Goal: Task Accomplishment & Management: Complete application form

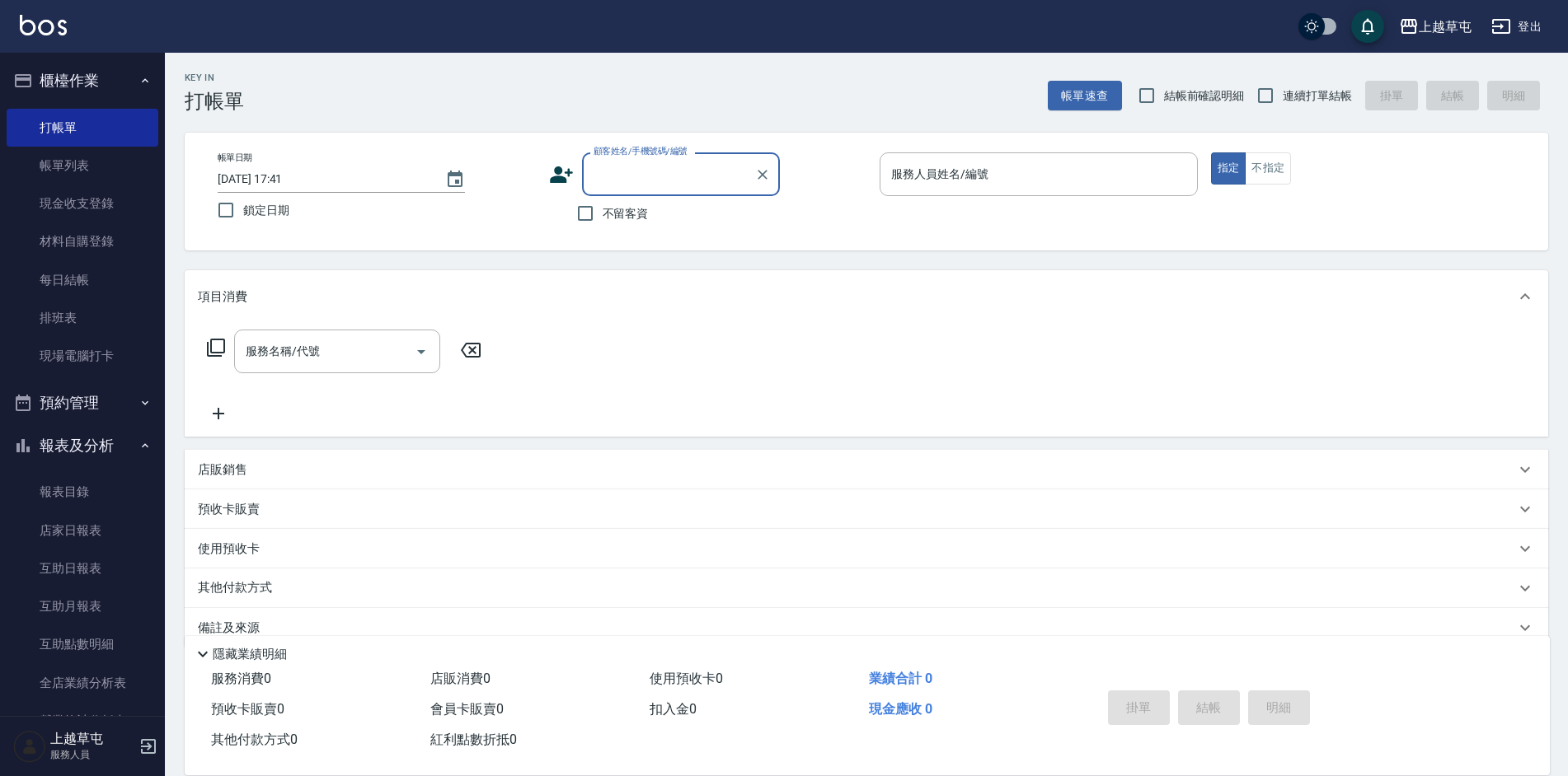
drag, startPoint x: 582, startPoint y: 208, endPoint x: 708, endPoint y: 204, distance: 126.1
click at [585, 208] on input "不留客資" at bounding box center [586, 214] width 34 height 34
checkbox input "true"
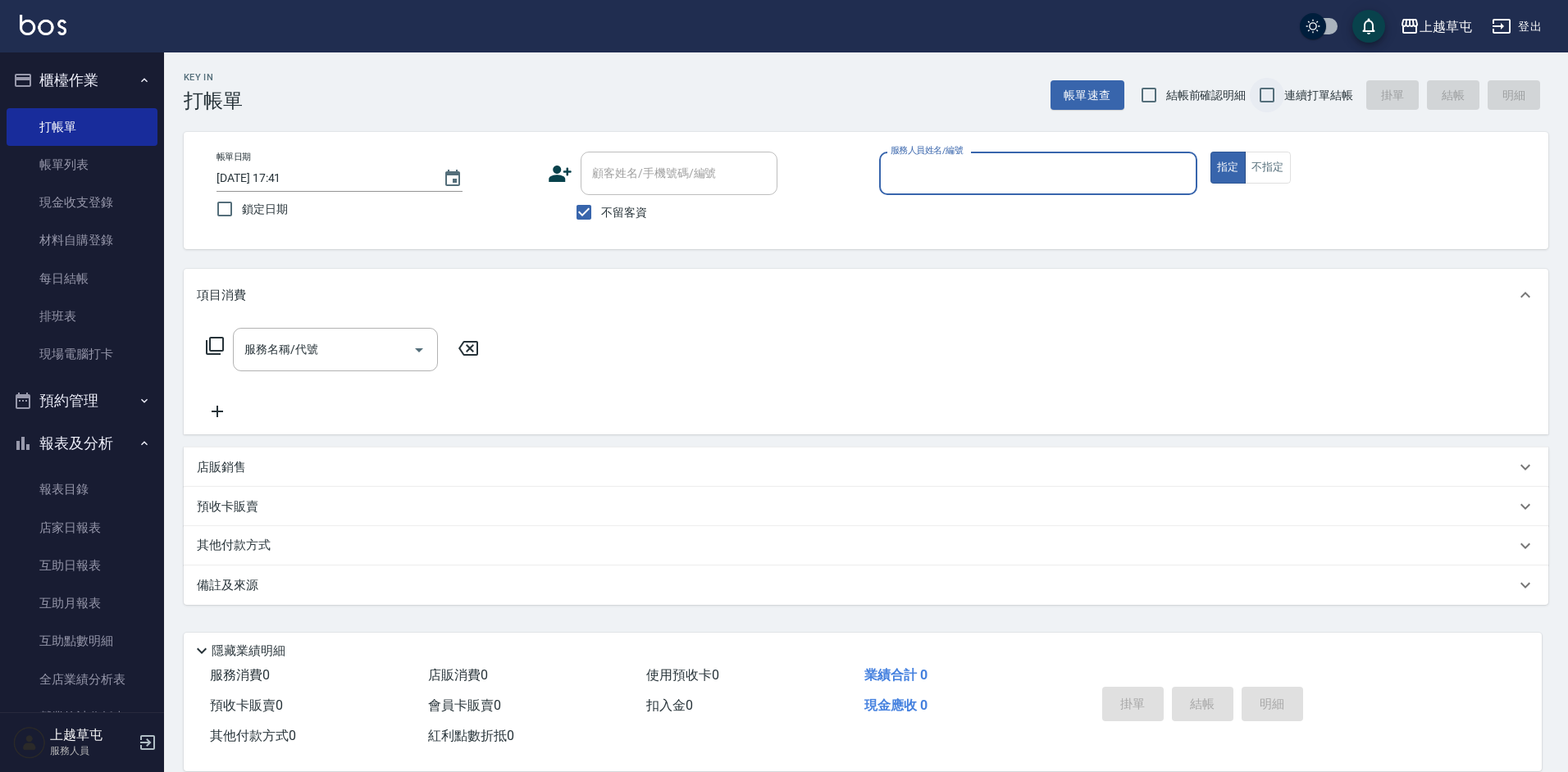
click at [1273, 83] on input "連續打單結帳" at bounding box center [1267, 95] width 34 height 34
checkbox input "true"
click at [969, 189] on div "服務人員姓名/編號" at bounding box center [1038, 174] width 318 height 44
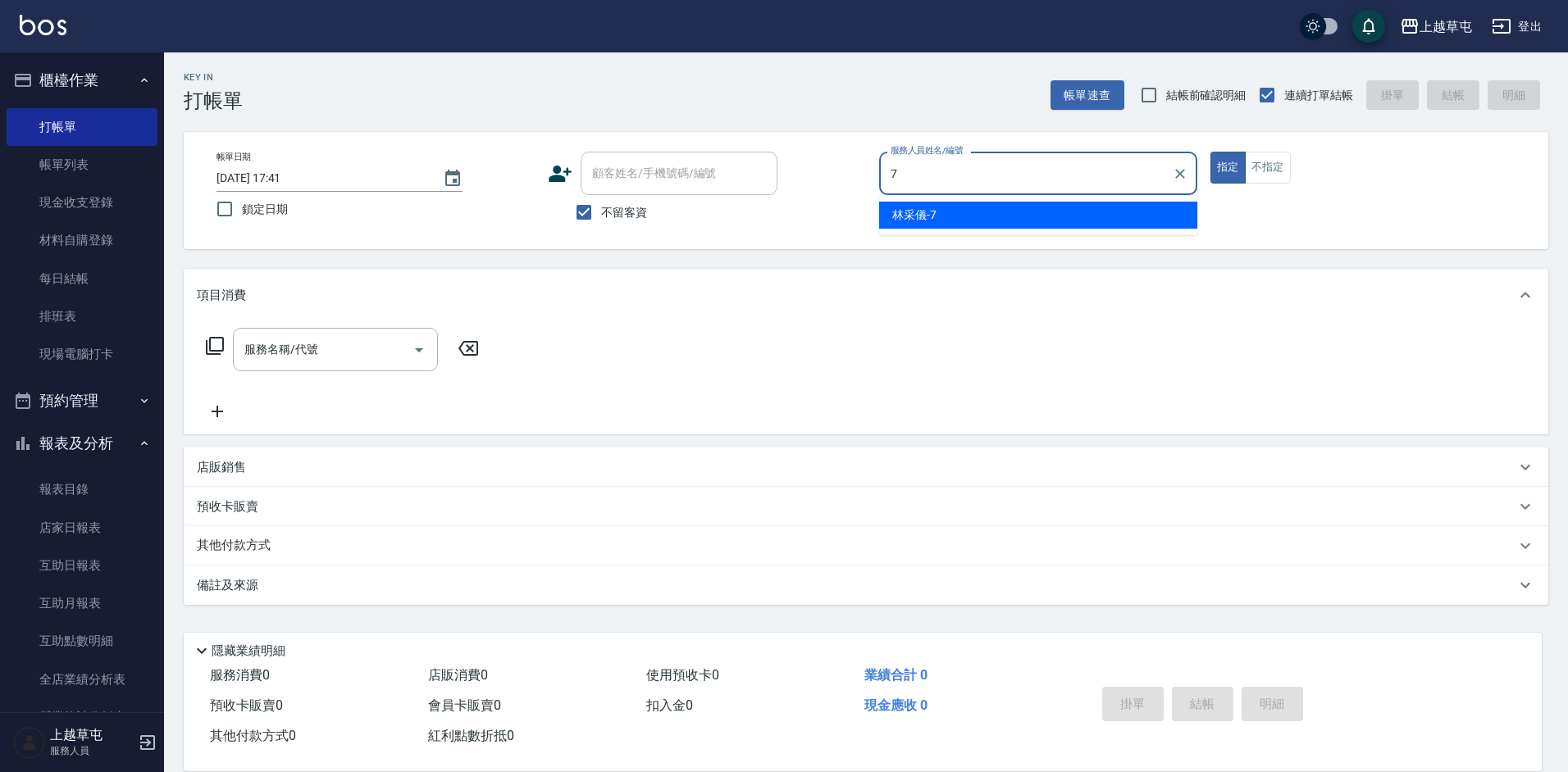
type input "[PERSON_NAME]-7"
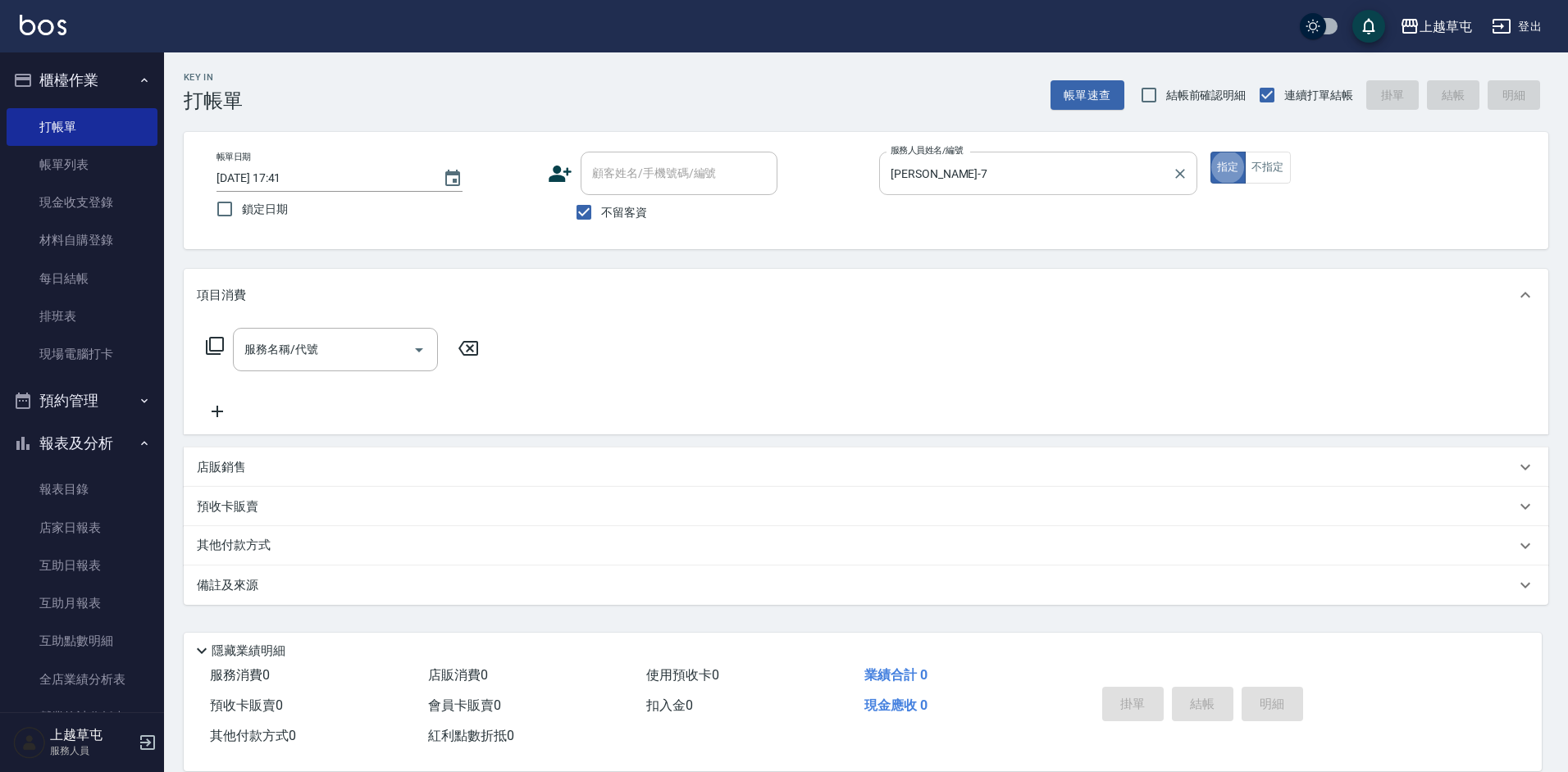
type button "true"
type input "2"
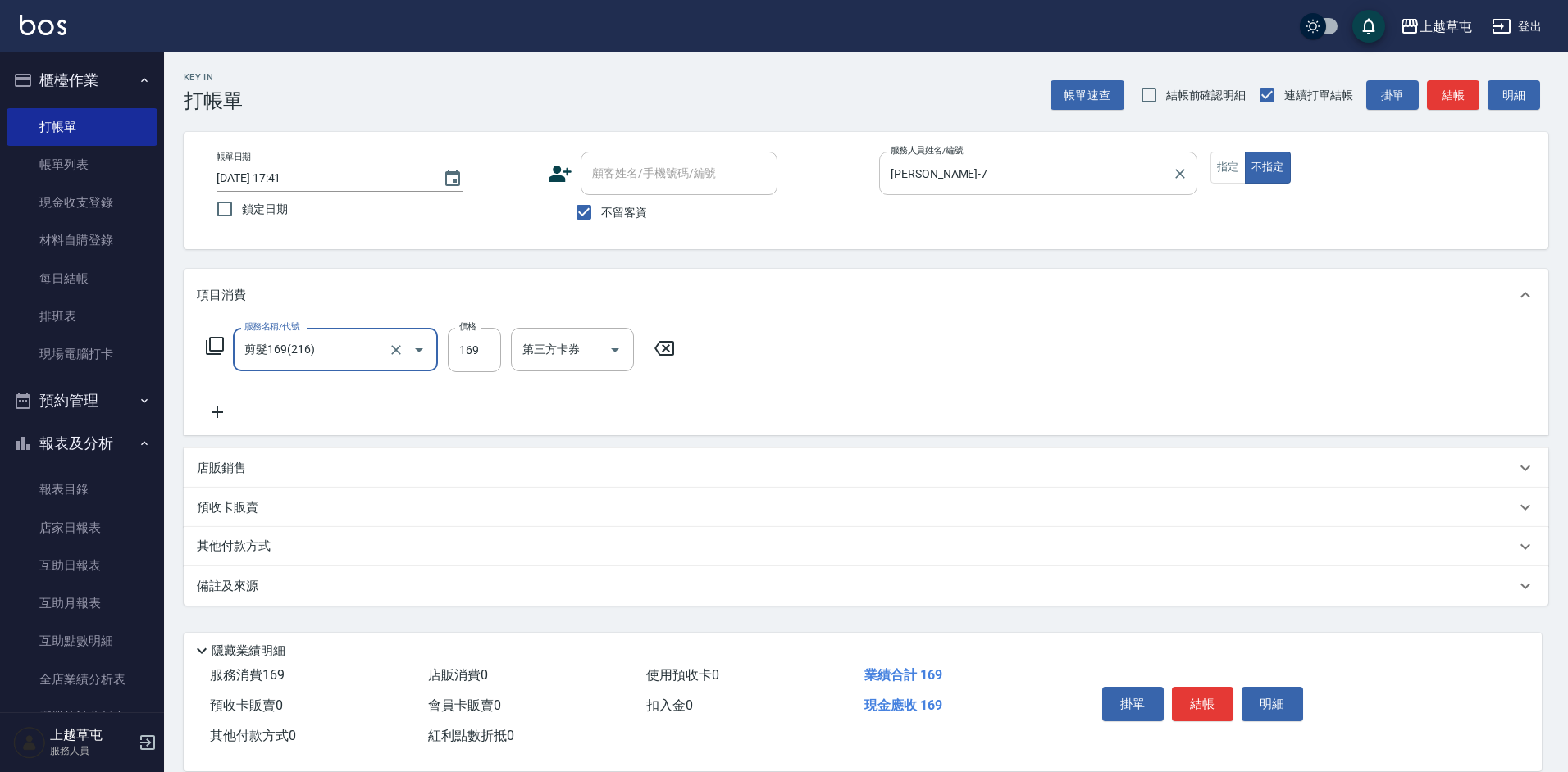
type input "剪髮169(216)"
type input "200"
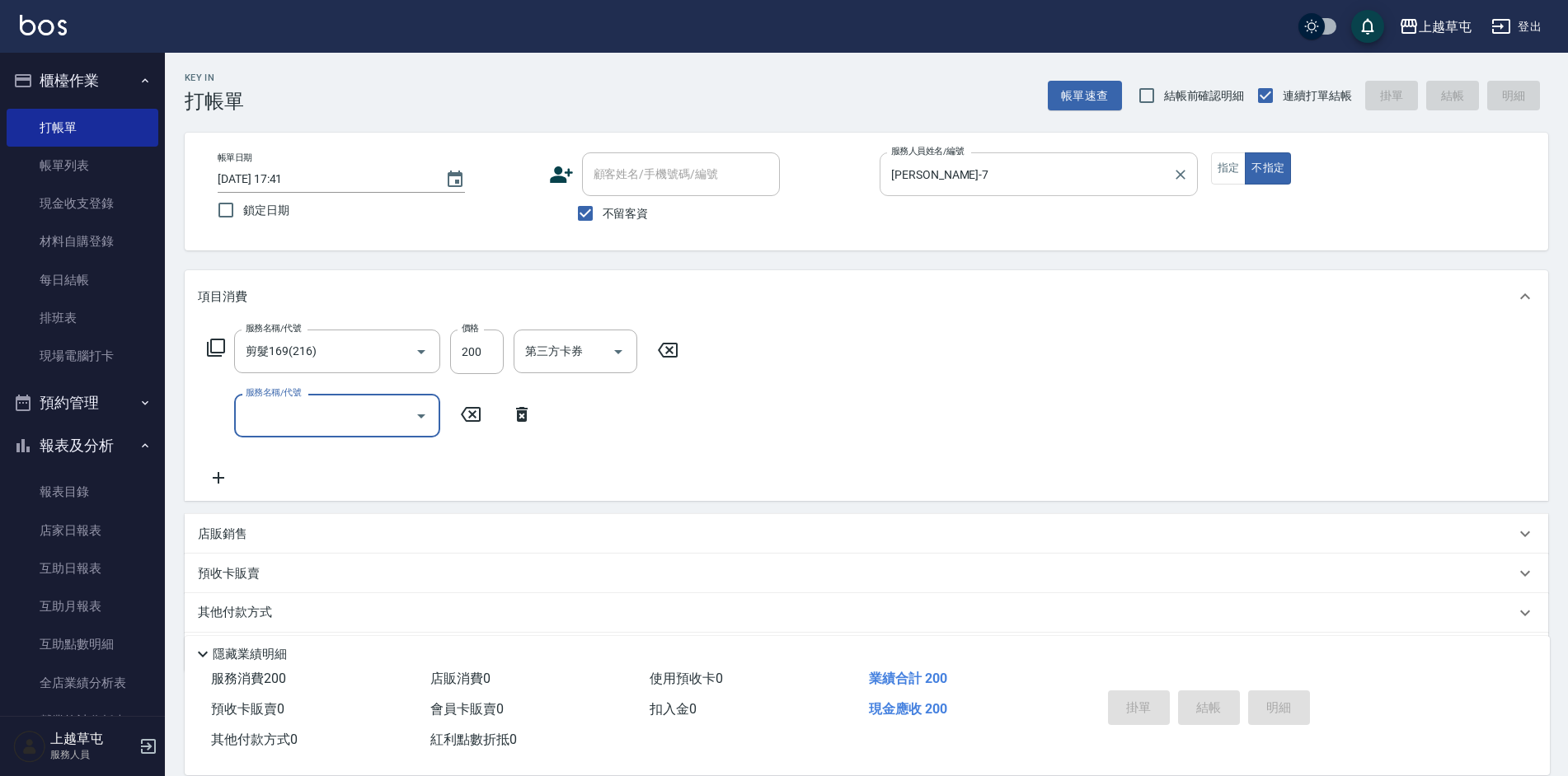
type input "[DATE] 18:27"
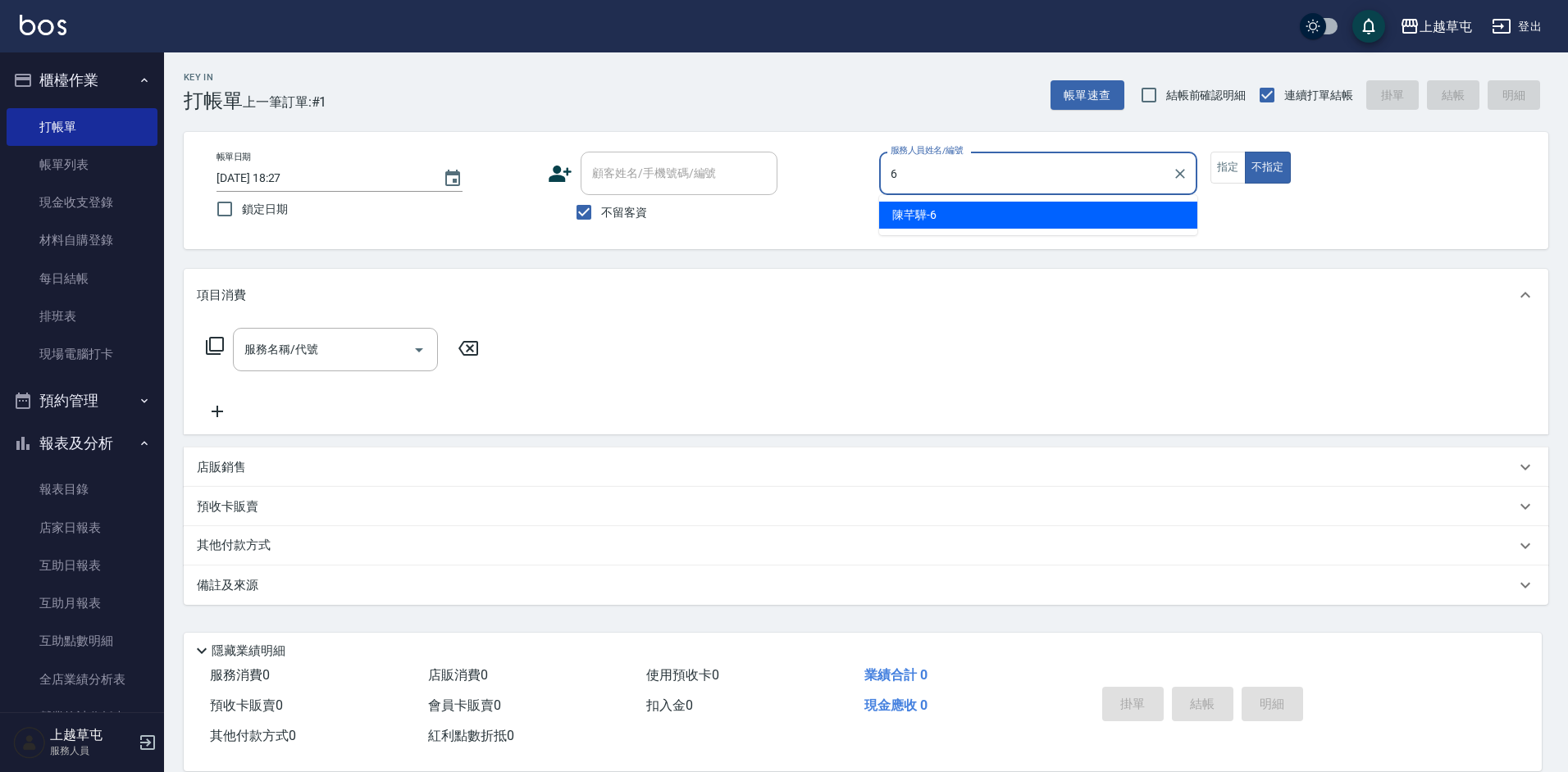
type input "[PERSON_NAME]-6"
type button "false"
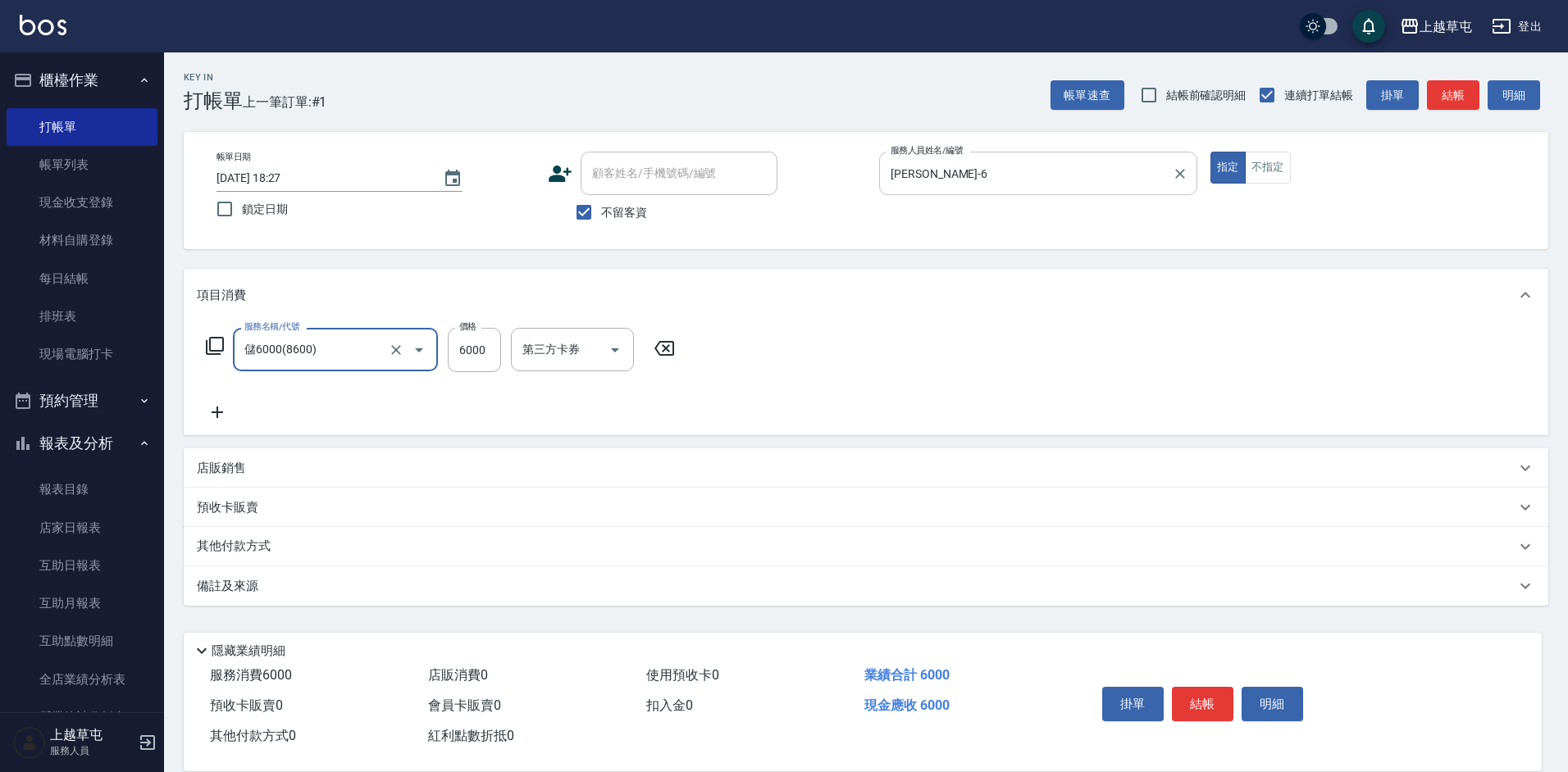
type input "儲6000(8600)"
type input "5000"
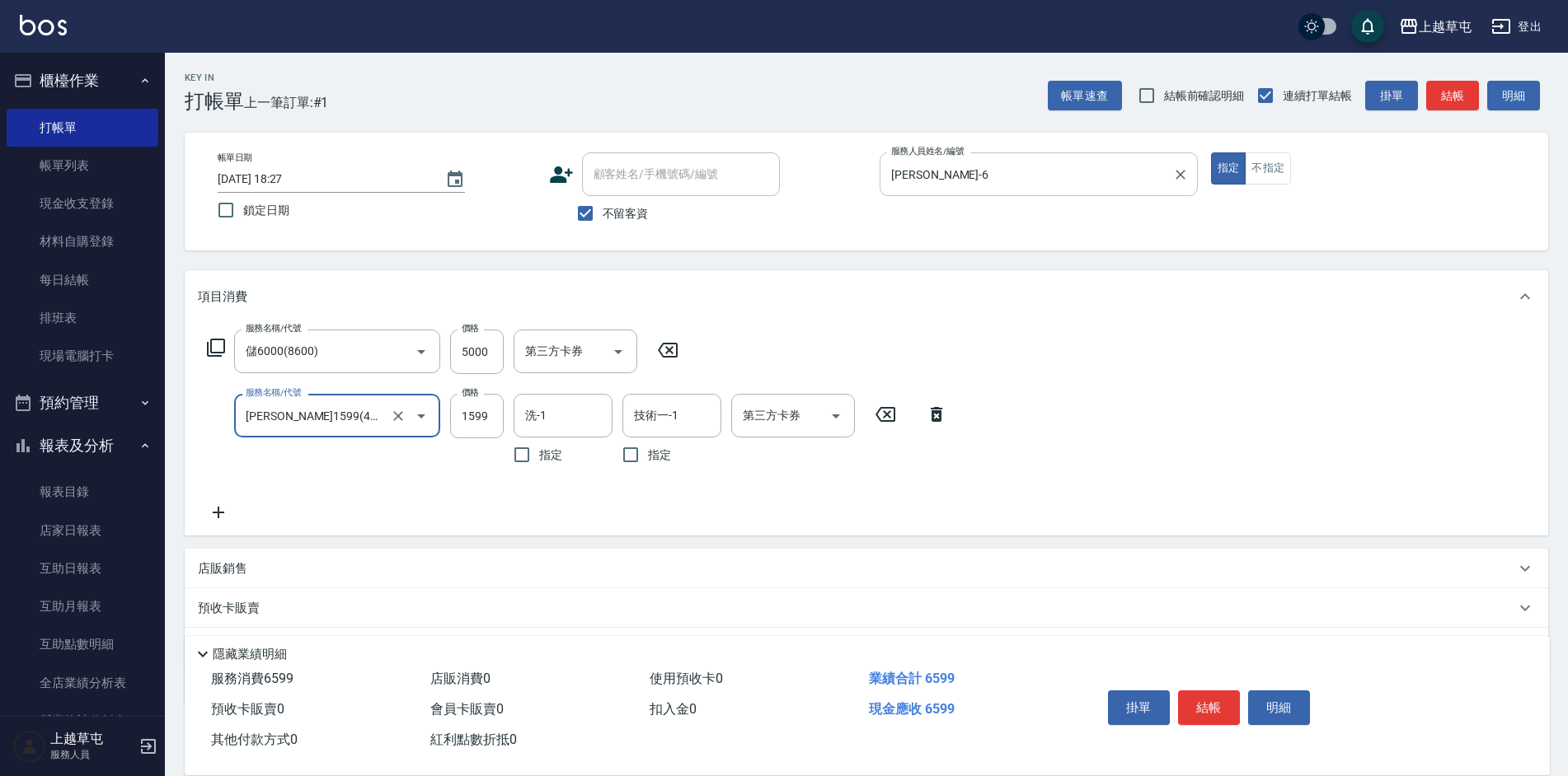
type input "[PERSON_NAME]1599(41599)"
type input "1799"
type input "[PERSON_NAME]25"
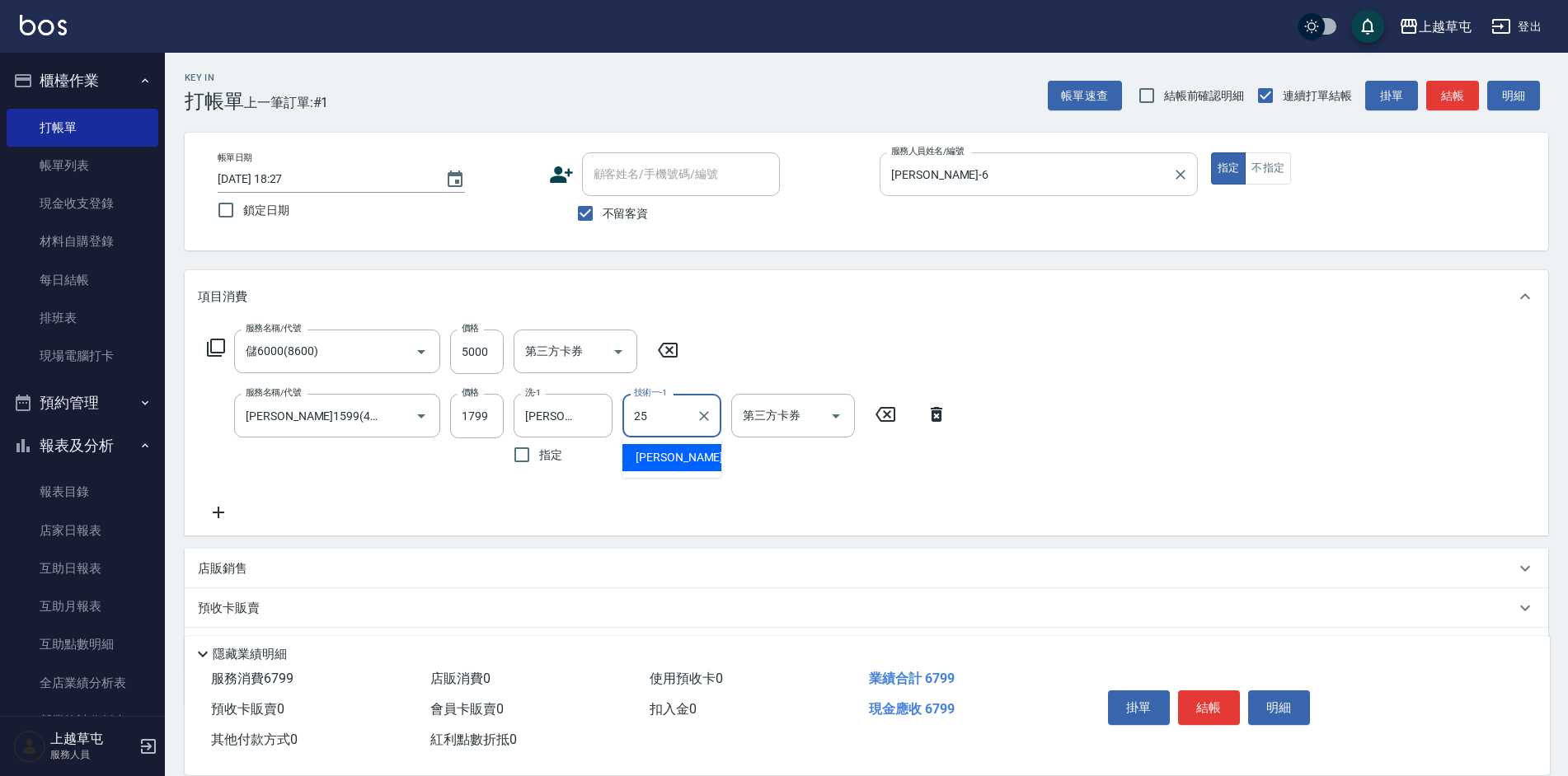
type input "[PERSON_NAME]25"
type input "儲值卡"
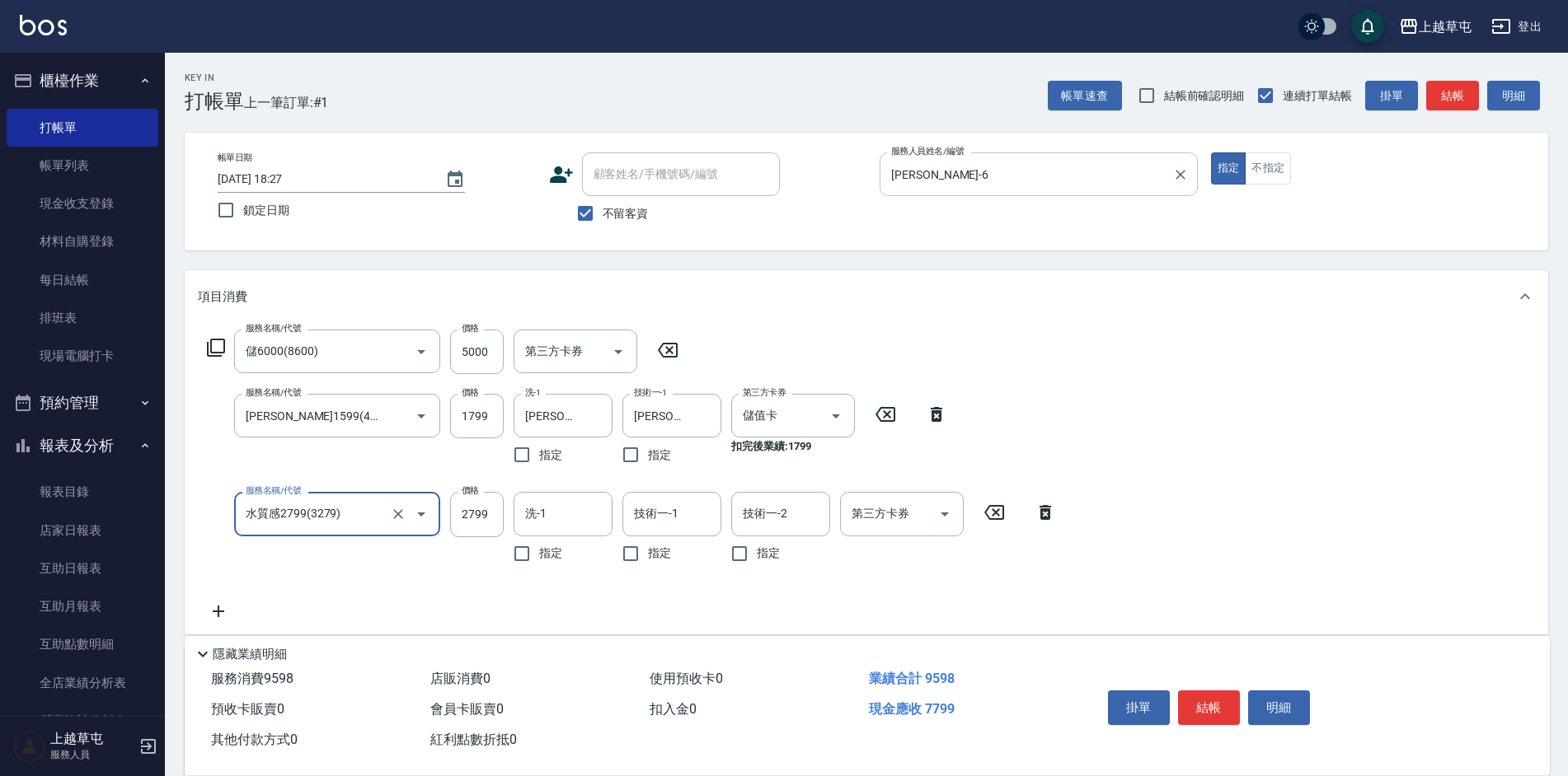
type input "水質感2799(3279)"
type input "[PERSON_NAME]25"
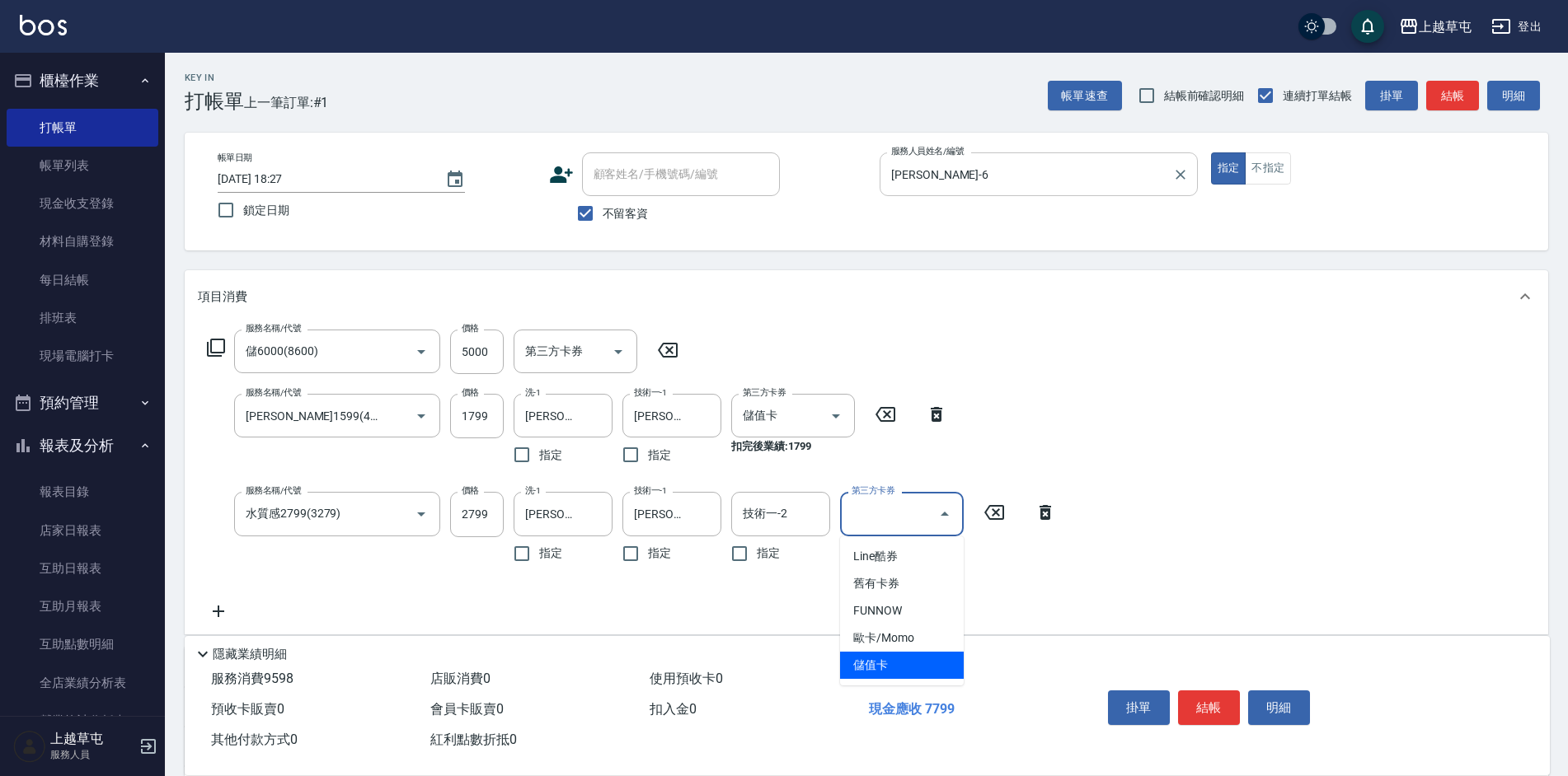
type input "儲值卡"
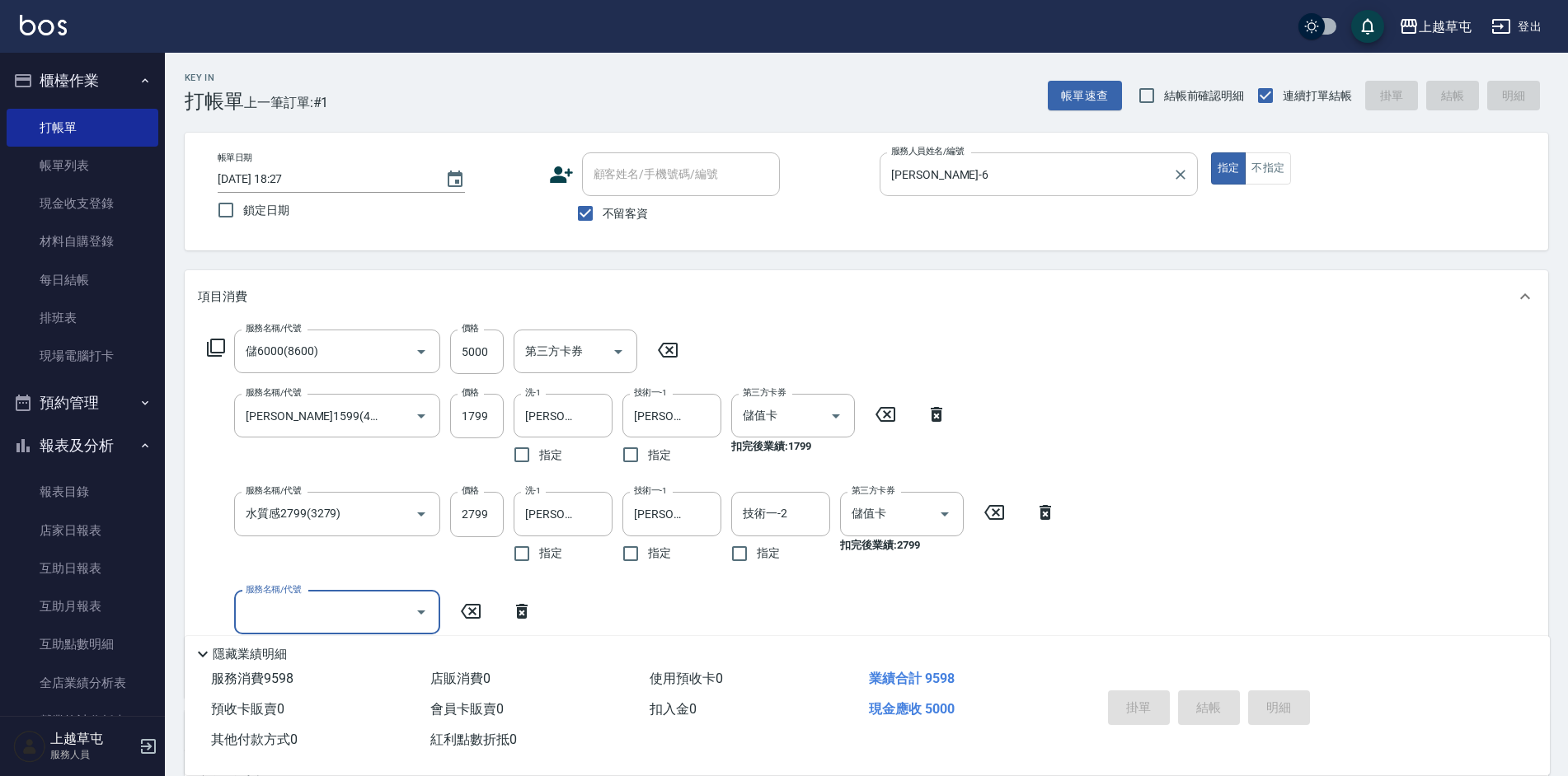
type input "[DATE] 18:28"
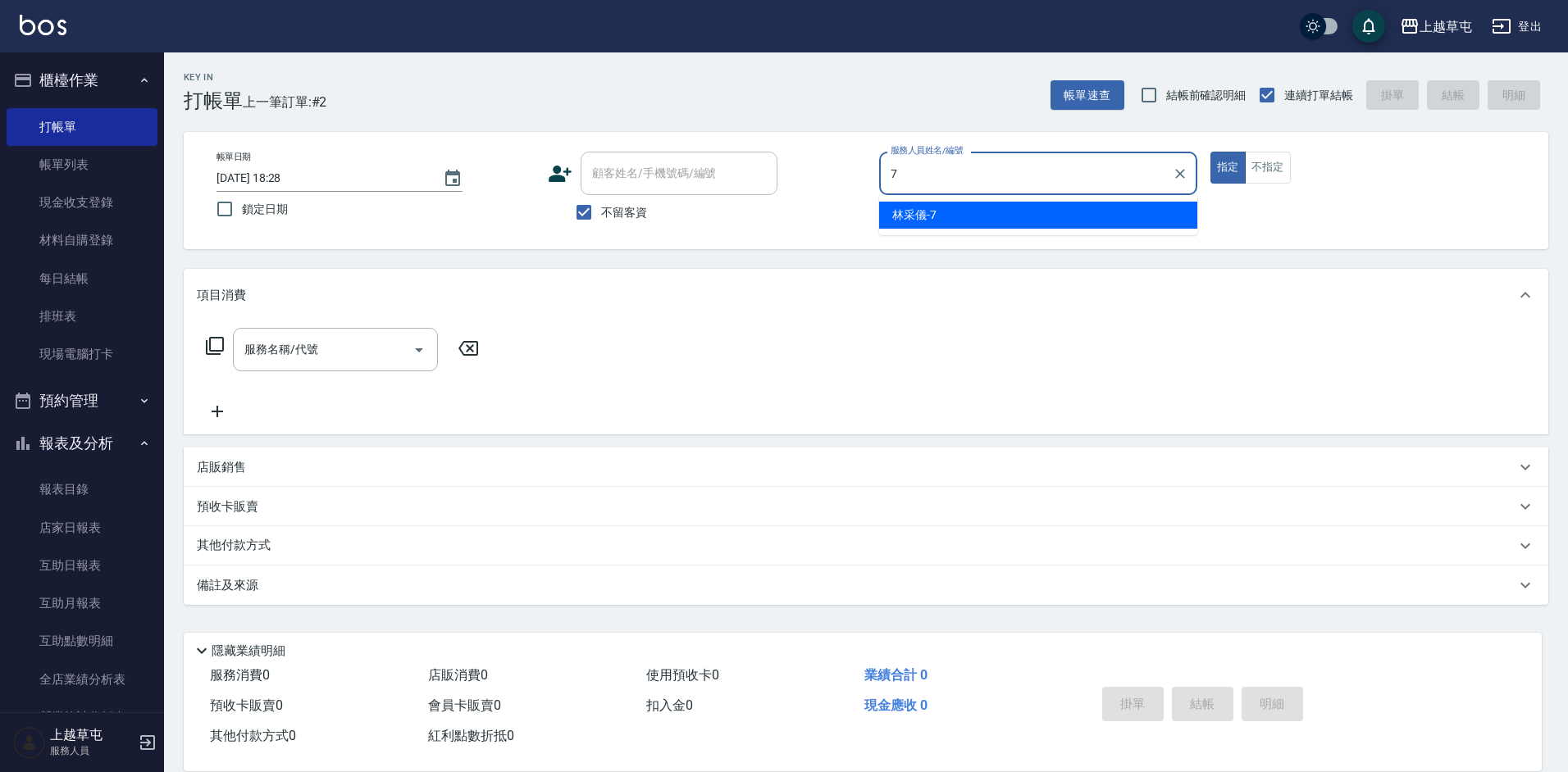
type input "[PERSON_NAME]-7"
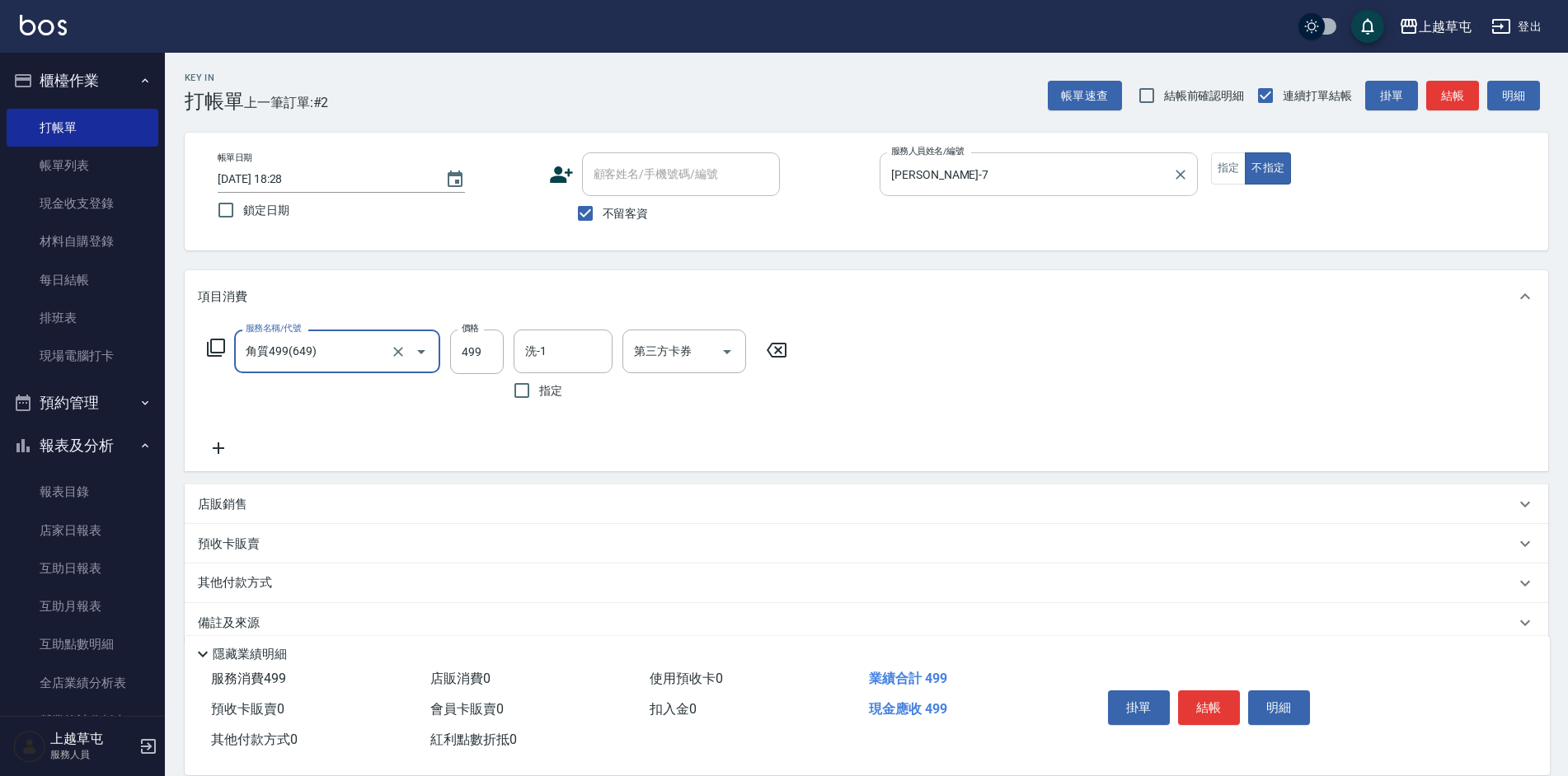
type input "角質499(649)"
type input "[PERSON_NAME]25"
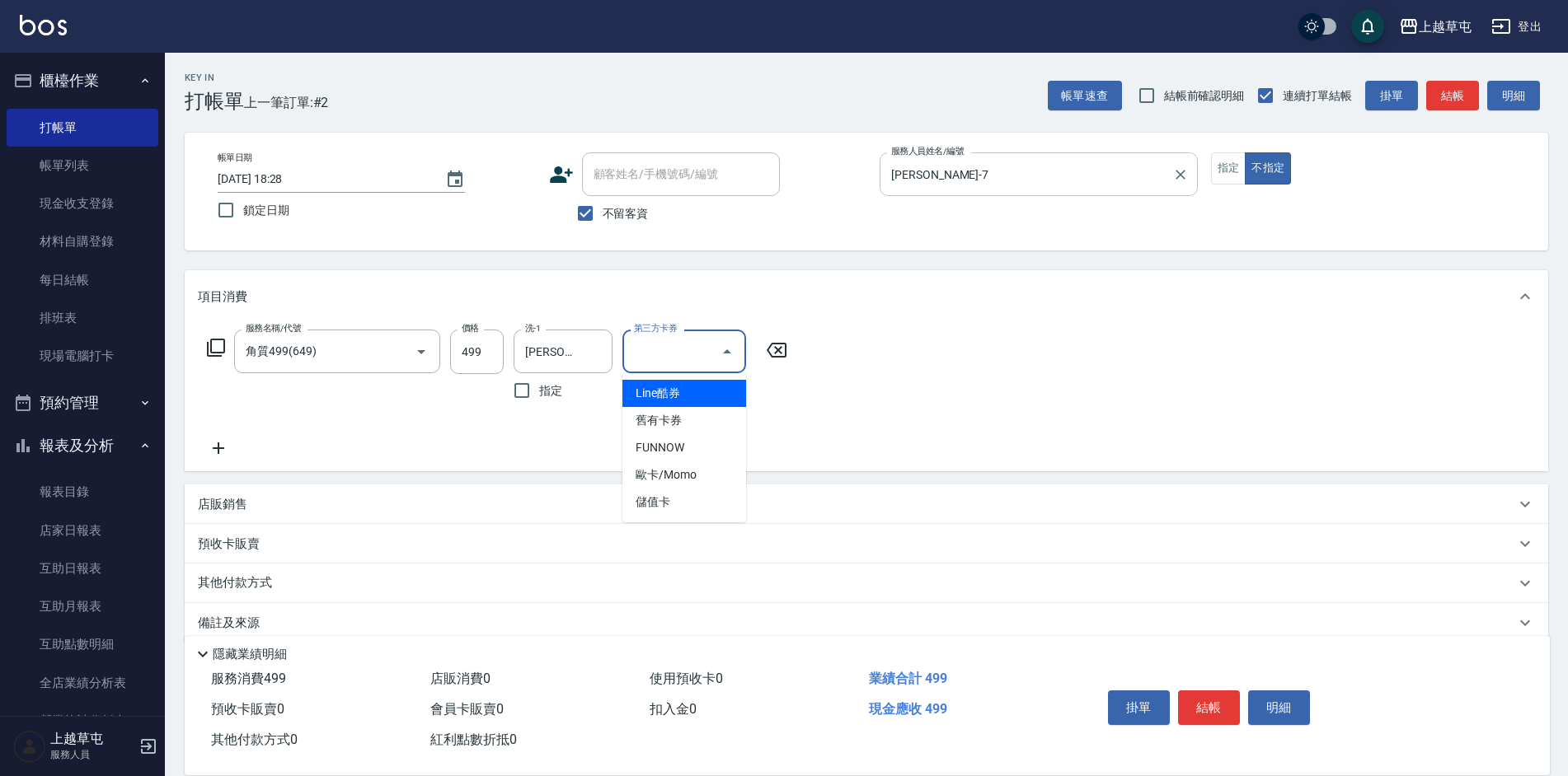
type input "Line酷券"
click at [708, 356] on icon "Clear" at bounding box center [704, 352] width 10 height 10
click at [873, 429] on div "服務名稱/代號 角質499(649) 服務名稱/代號 價格 499 價格 洗-1 [PERSON_NAME]-25 洗-1 指定 第三方卡券 第三方卡券" at bounding box center [867, 398] width 1364 height 149
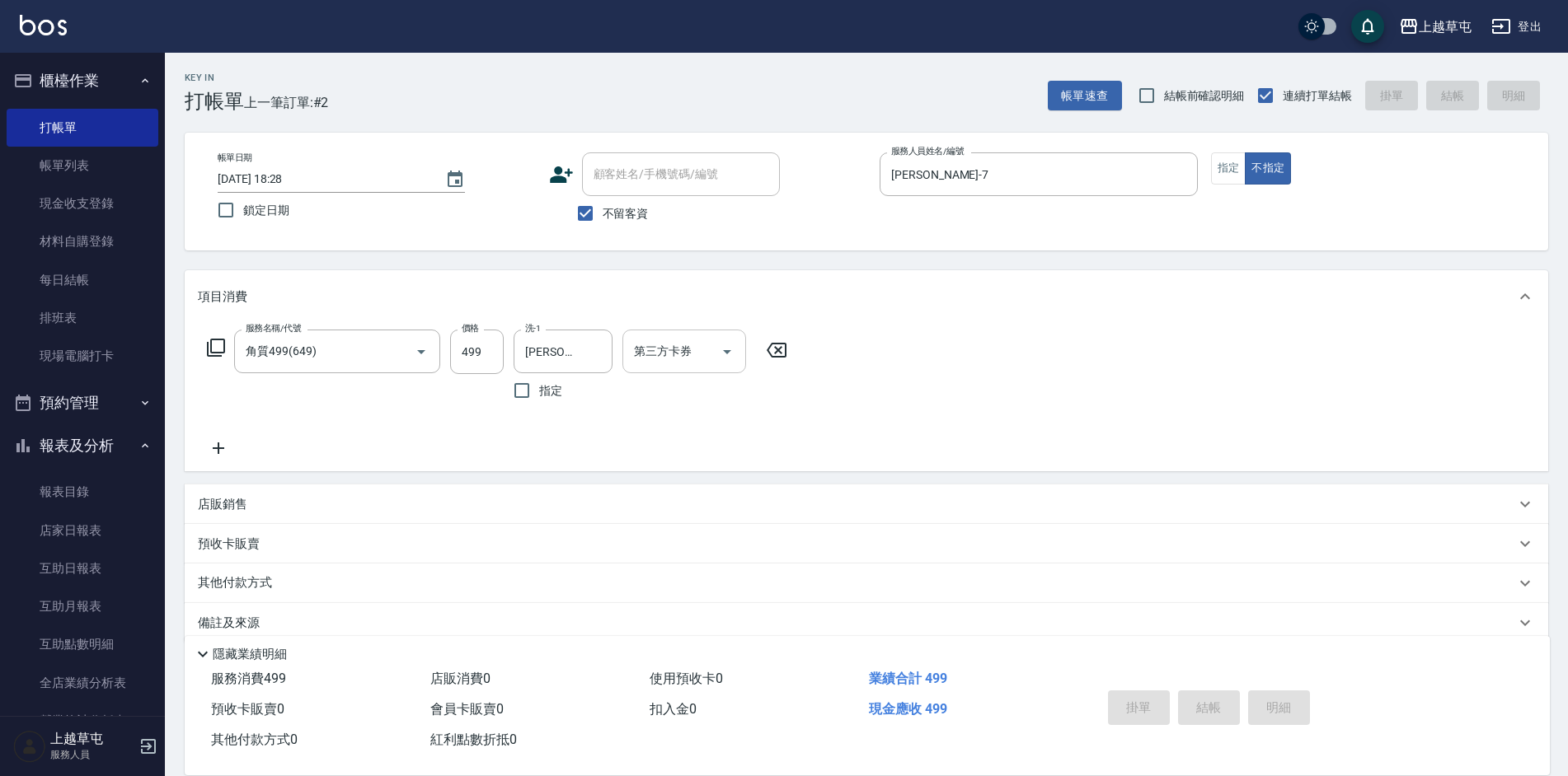
type input "[DATE] 18:29"
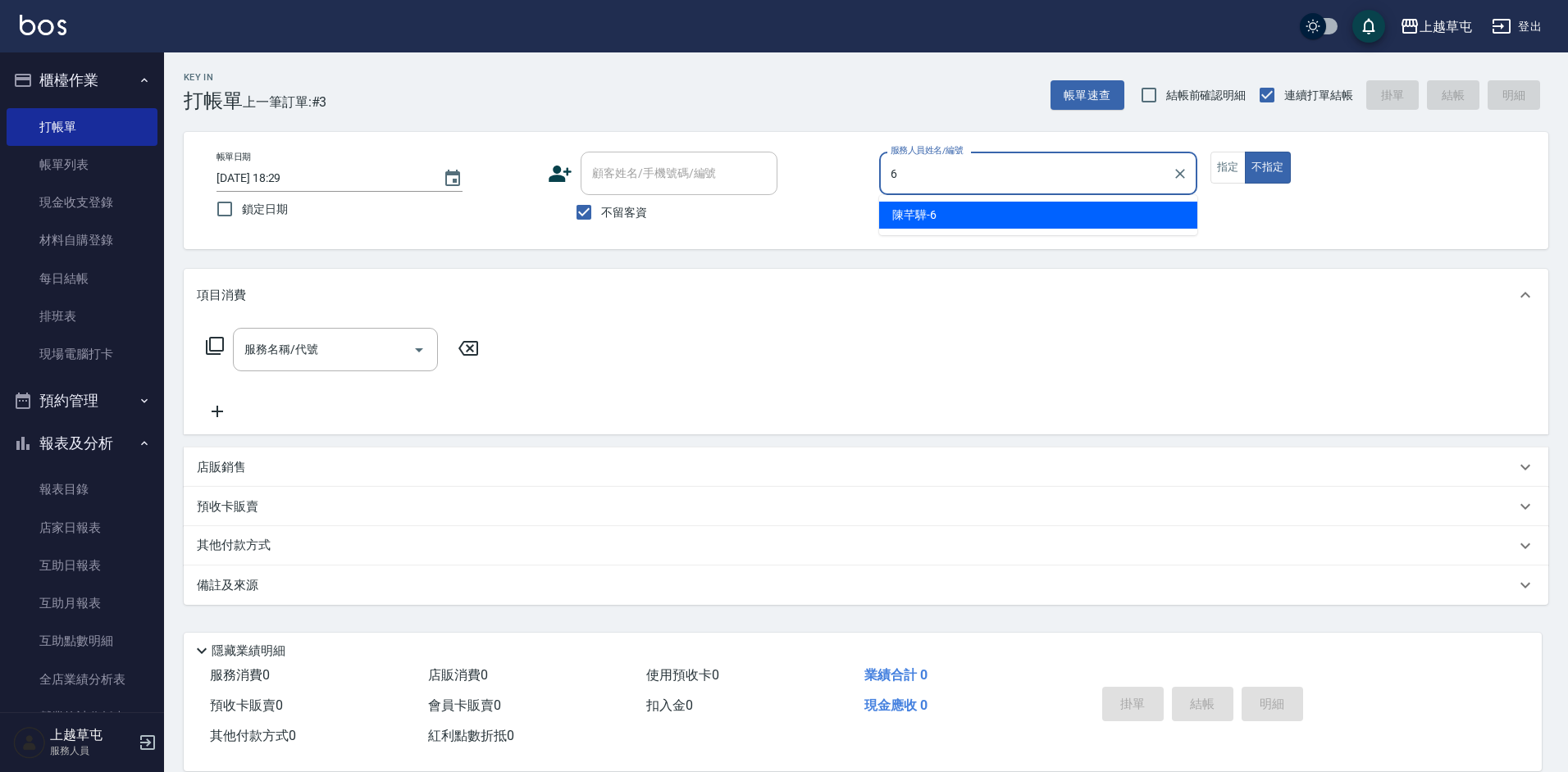
type input "[PERSON_NAME]-6"
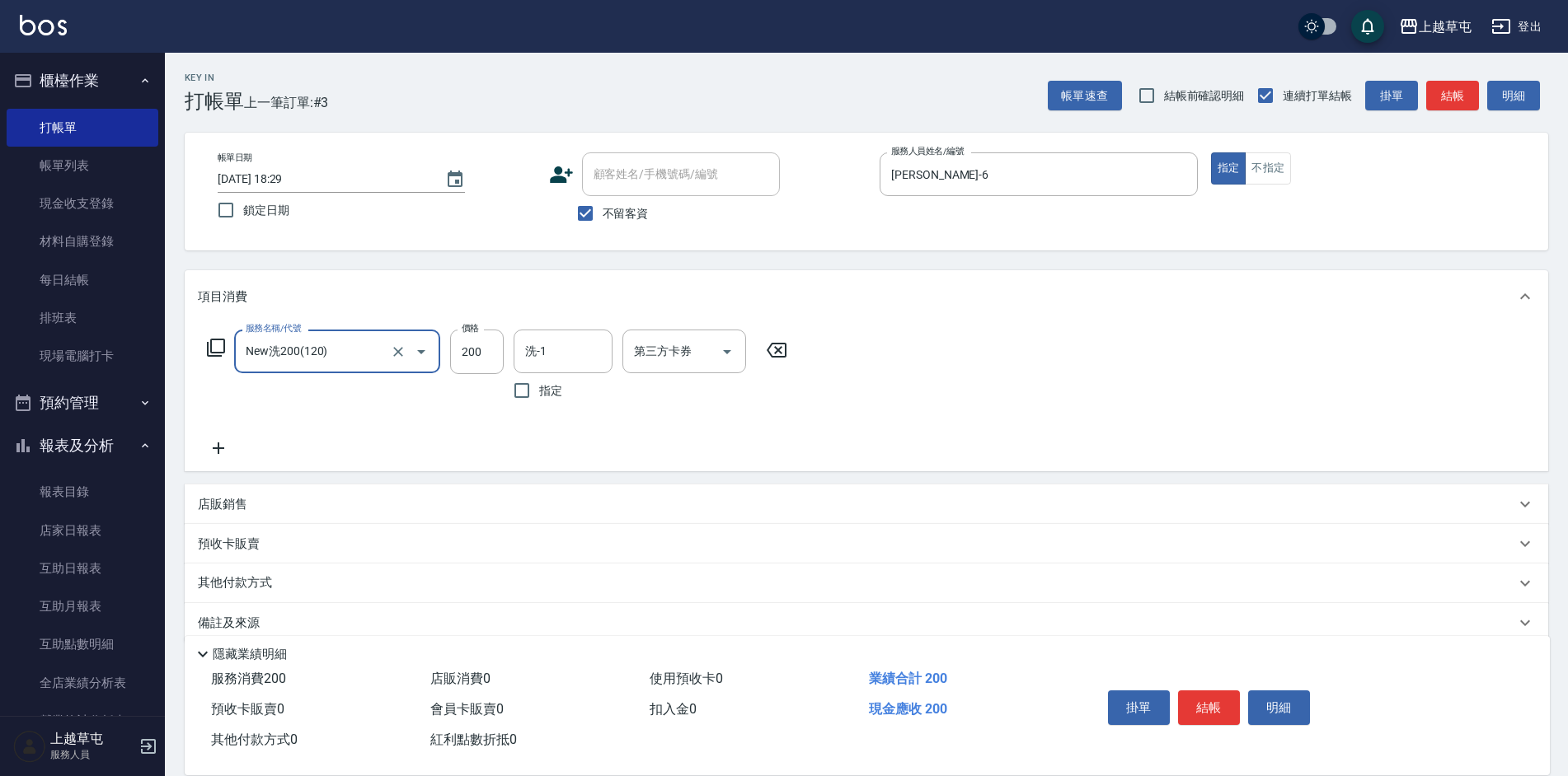
type input "New洗200(120)"
type input "[PERSON_NAME]-33"
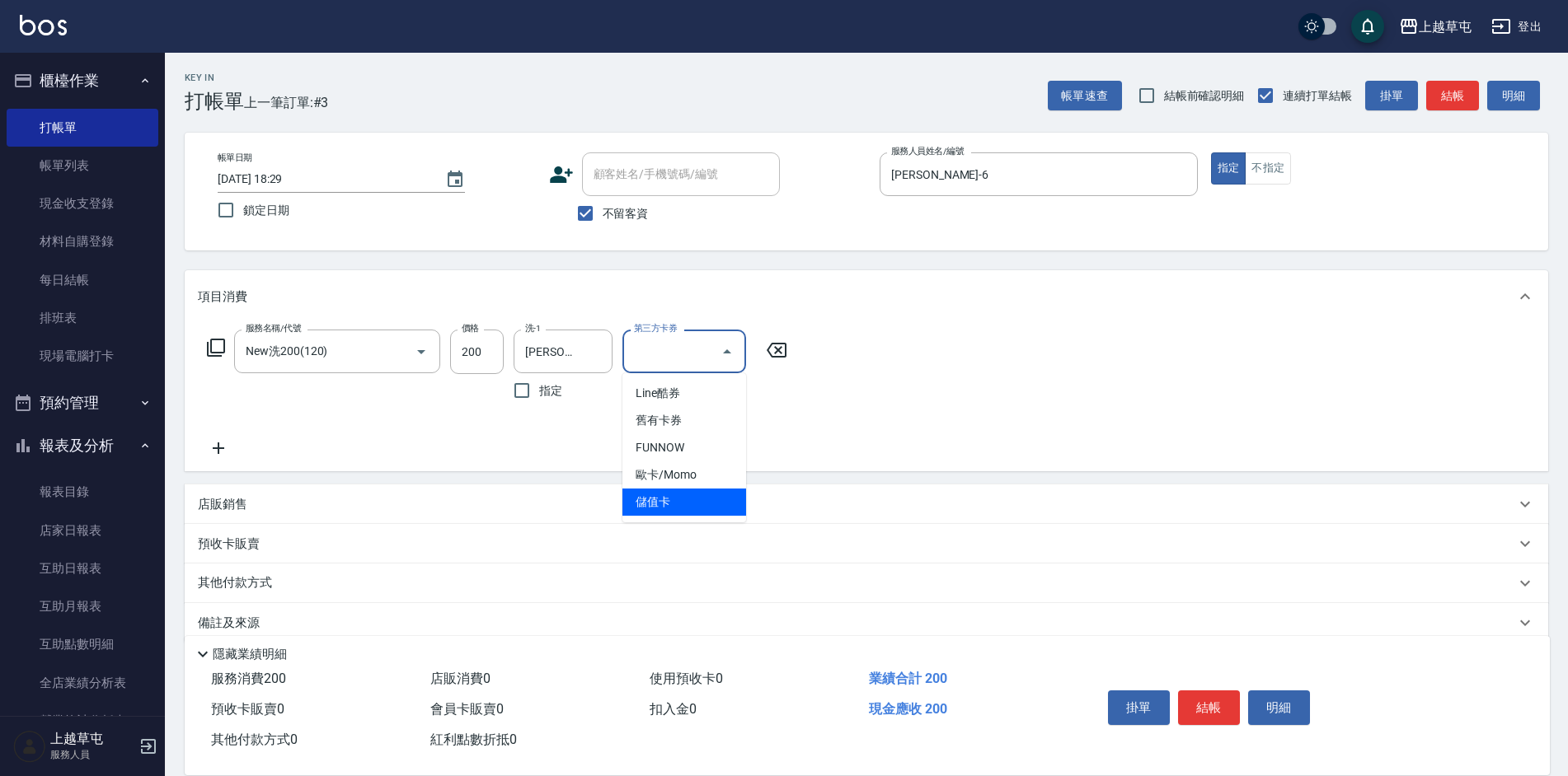
type input "儲值卡"
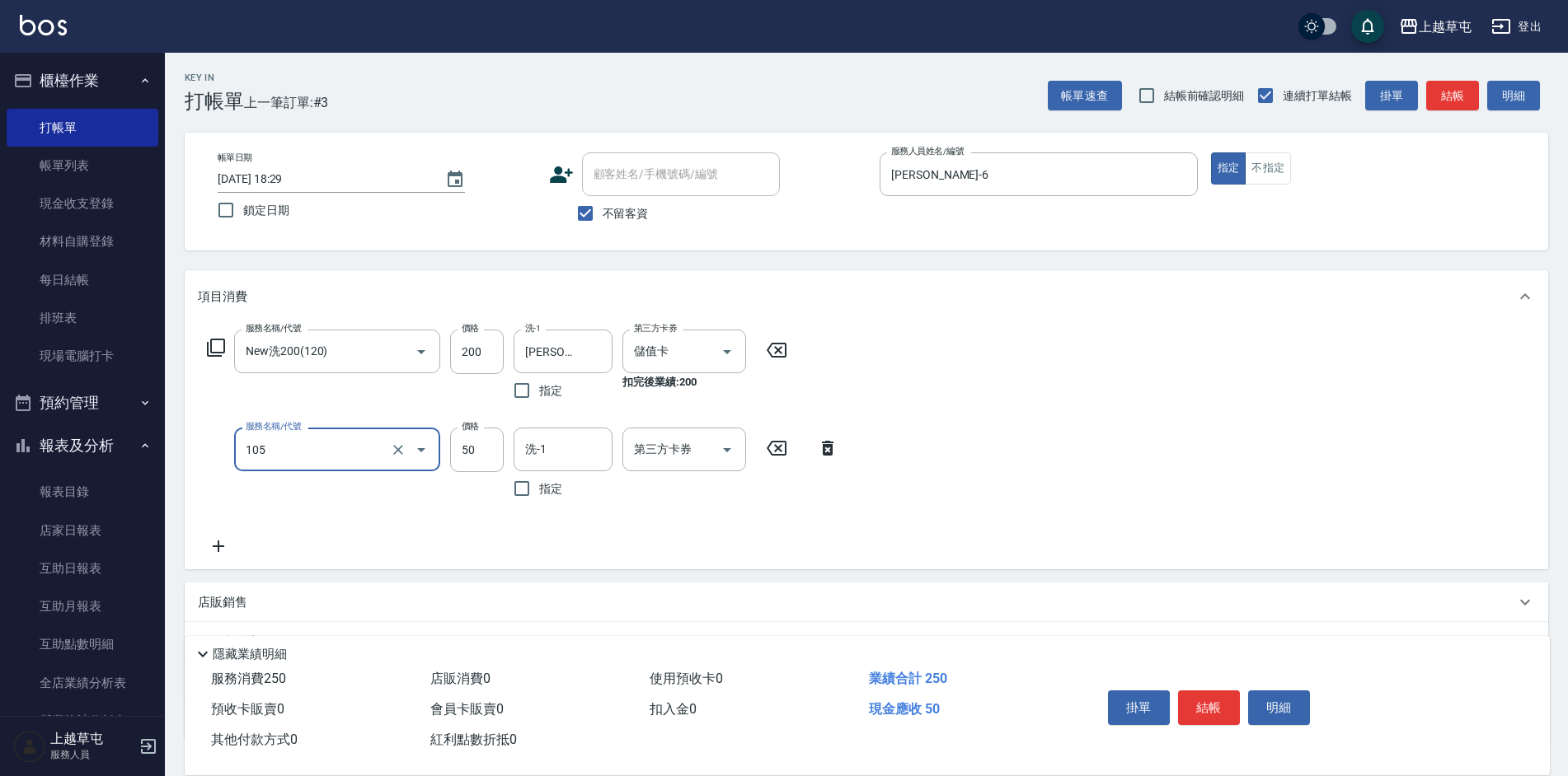
type input "精油50(105)"
type input "2"
type input "[PERSON_NAME]-33"
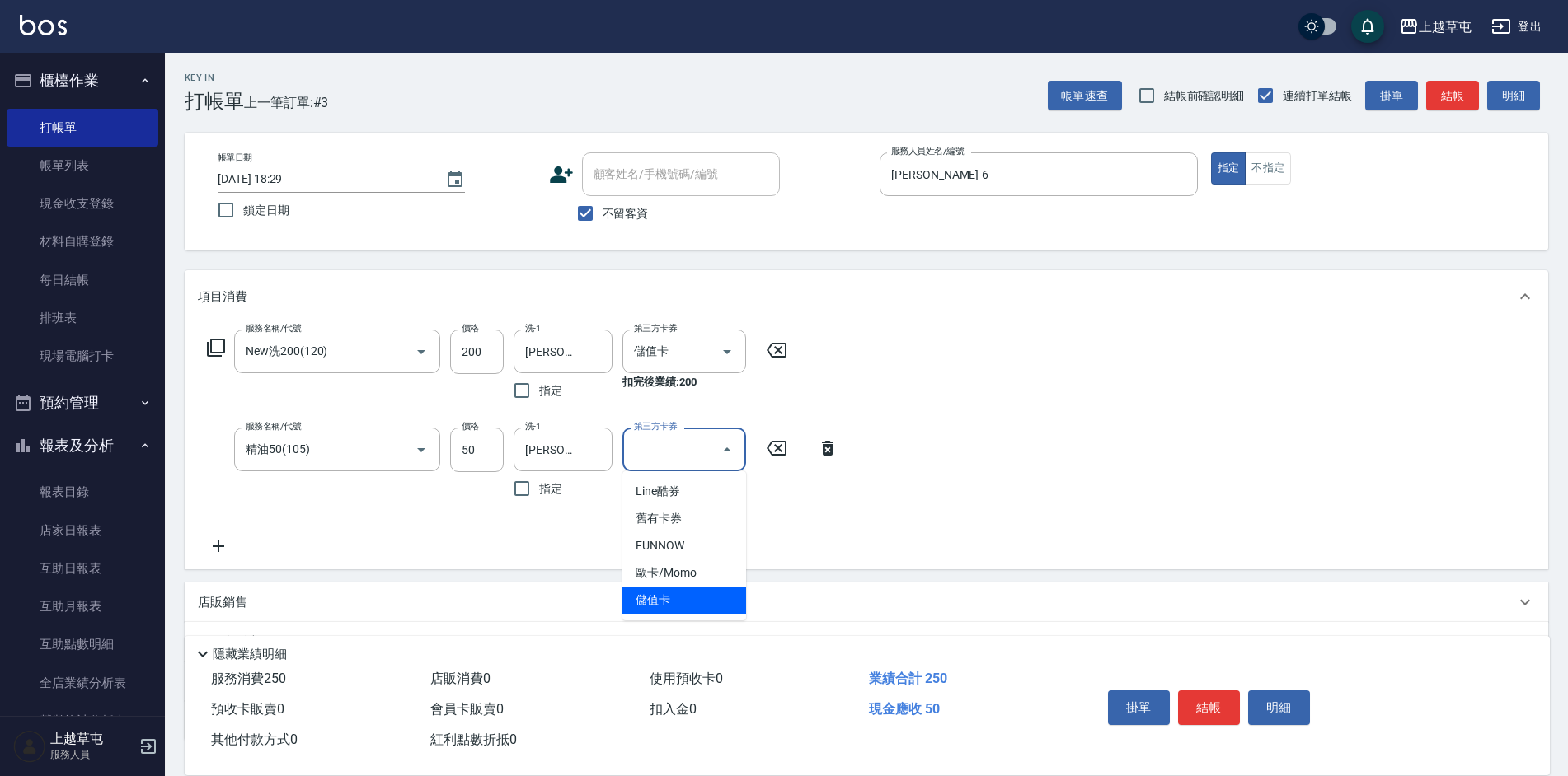
type input "儲值卡"
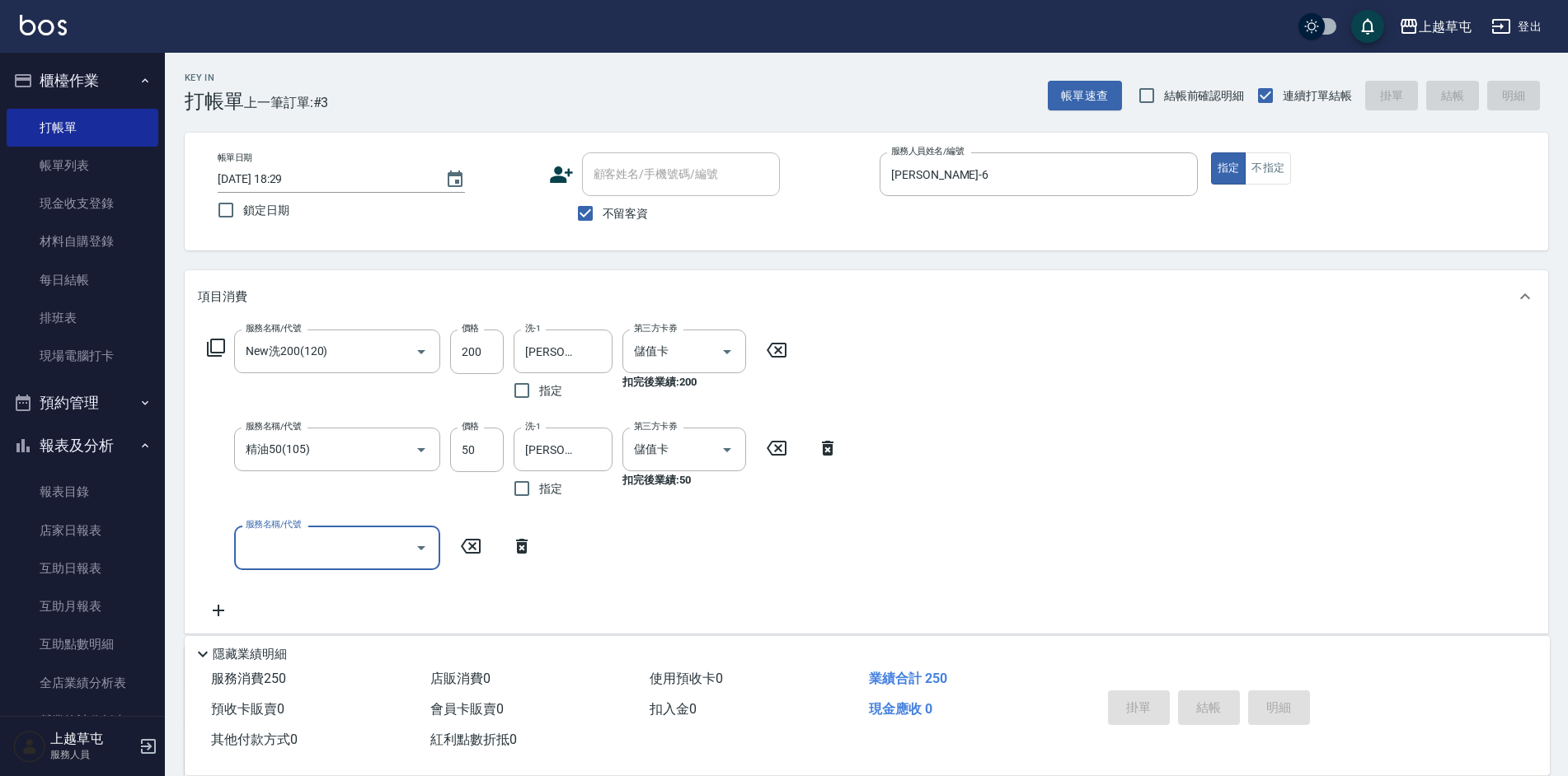
type input "[DATE] 18:30"
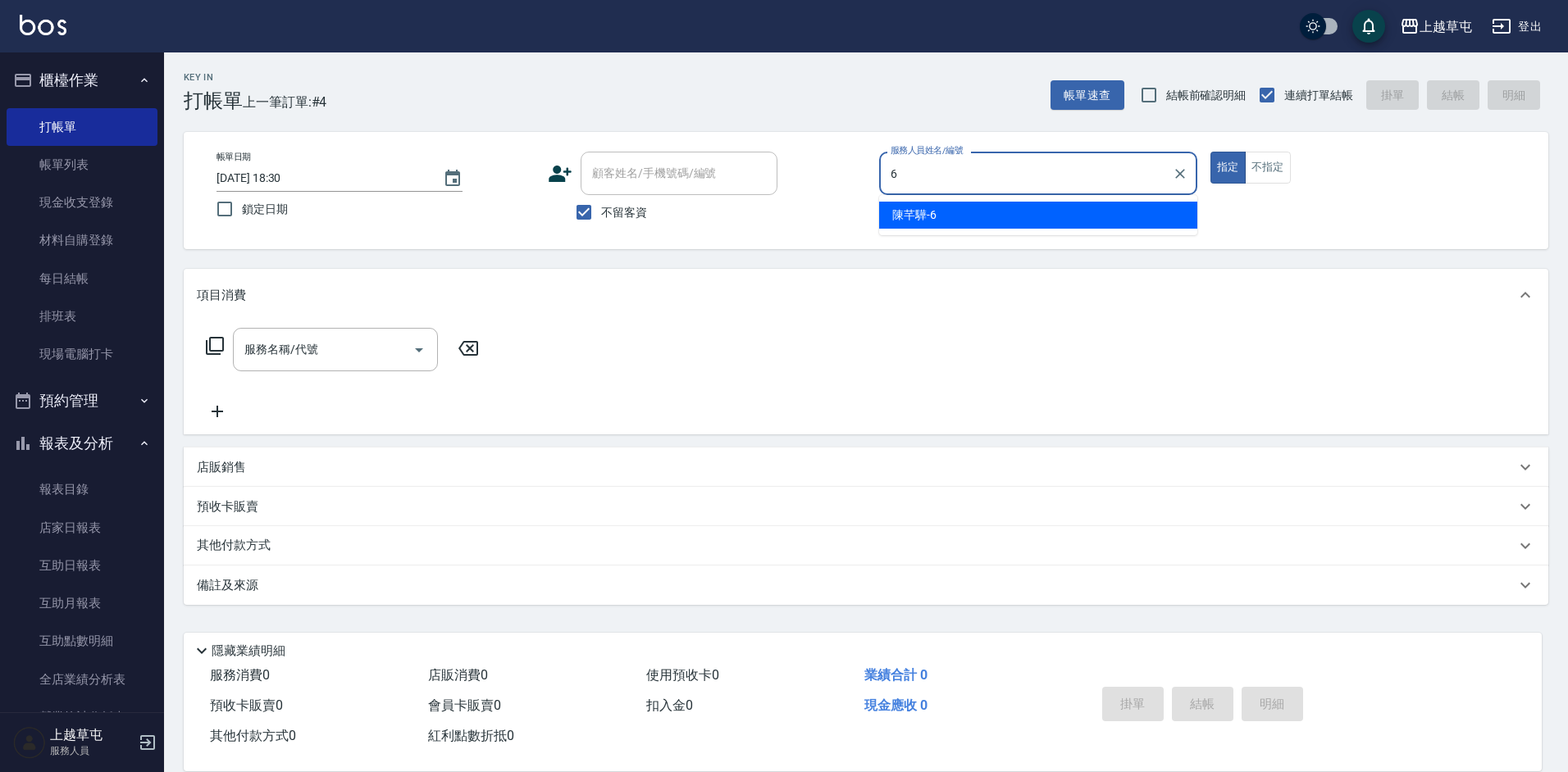
type input "[PERSON_NAME]-6"
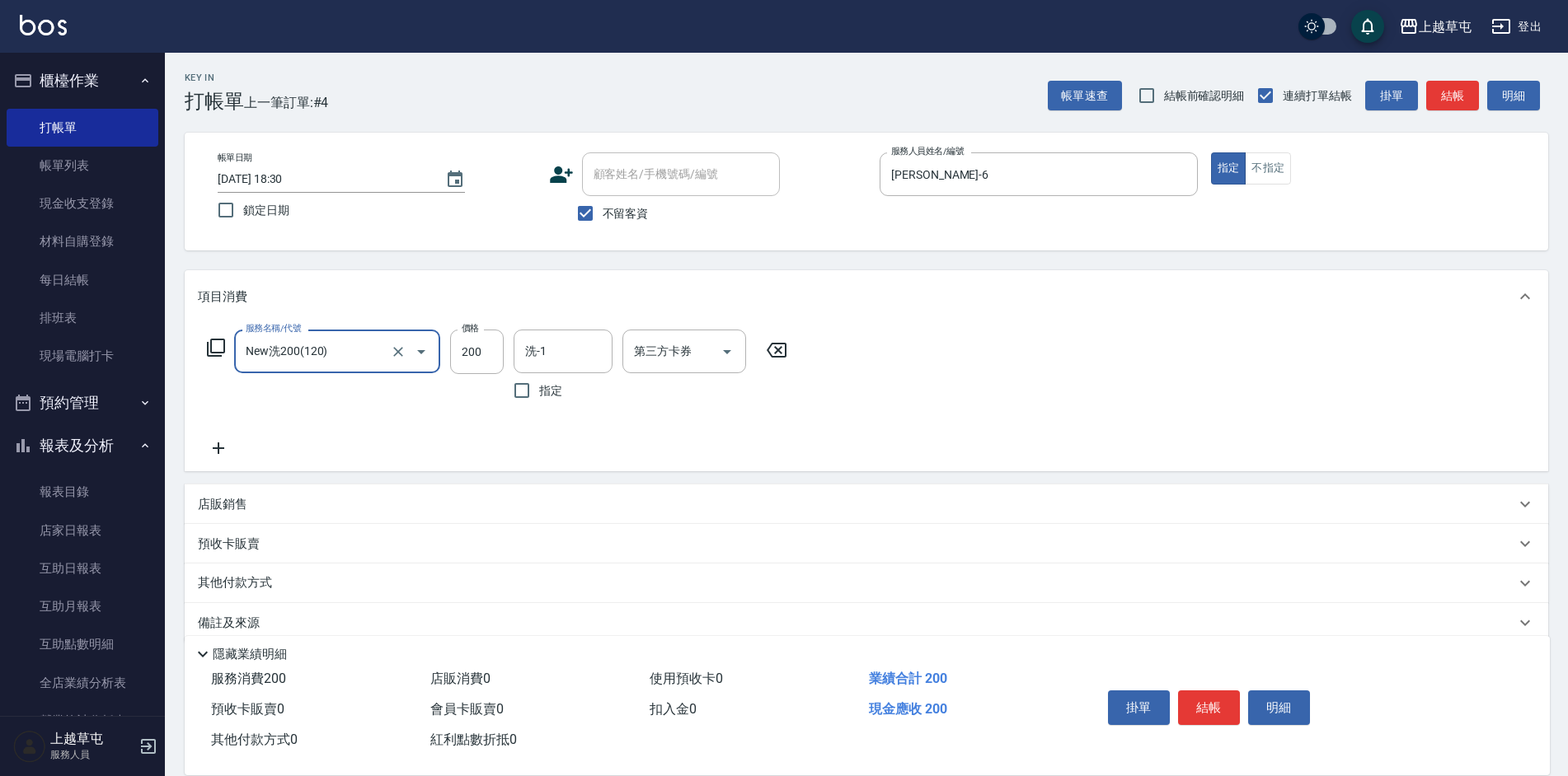
type input "New洗200(120)"
type input "[PERSON_NAME]-33"
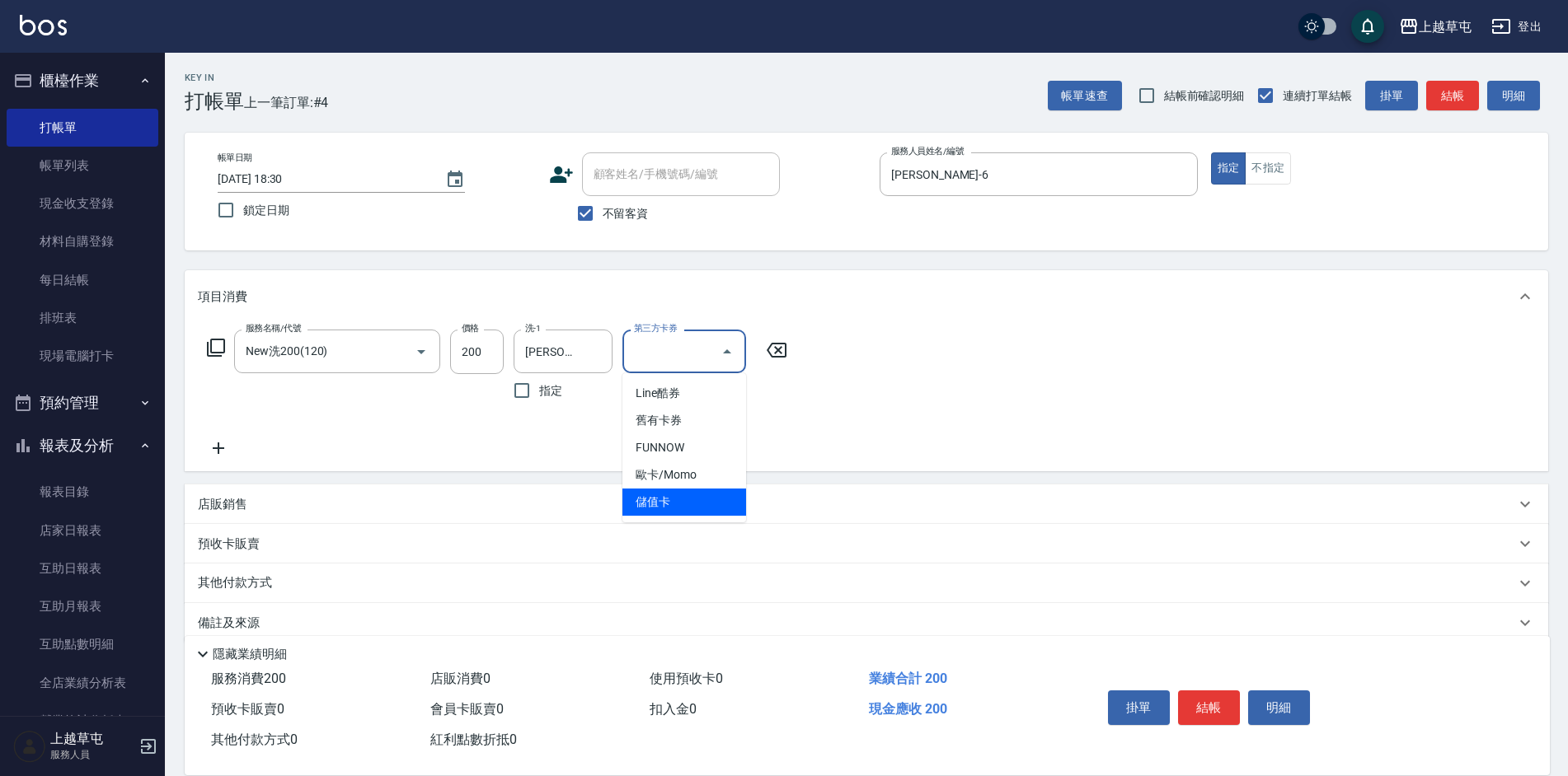
type input "儲值卡"
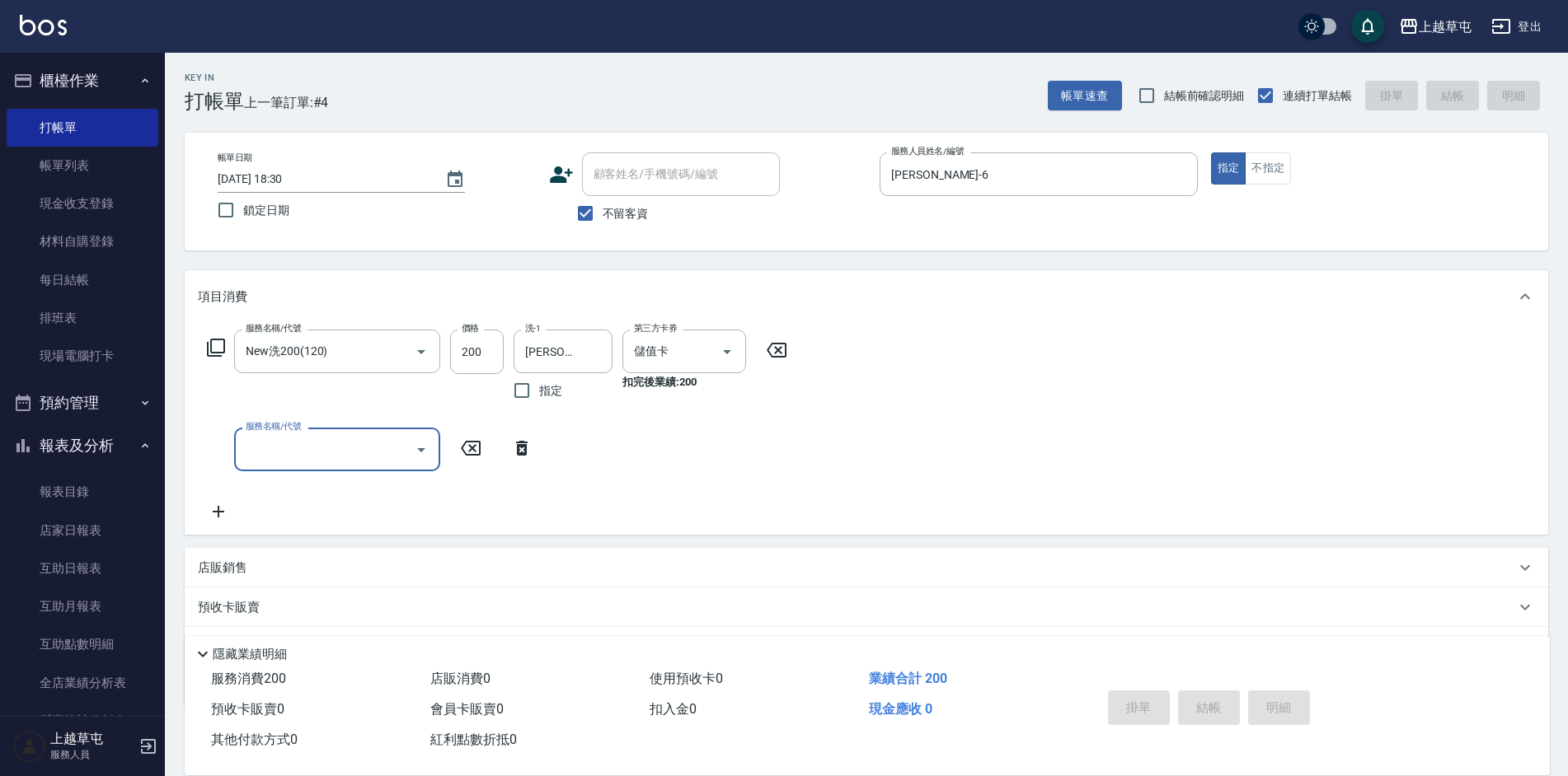
type input "[DATE] 18:31"
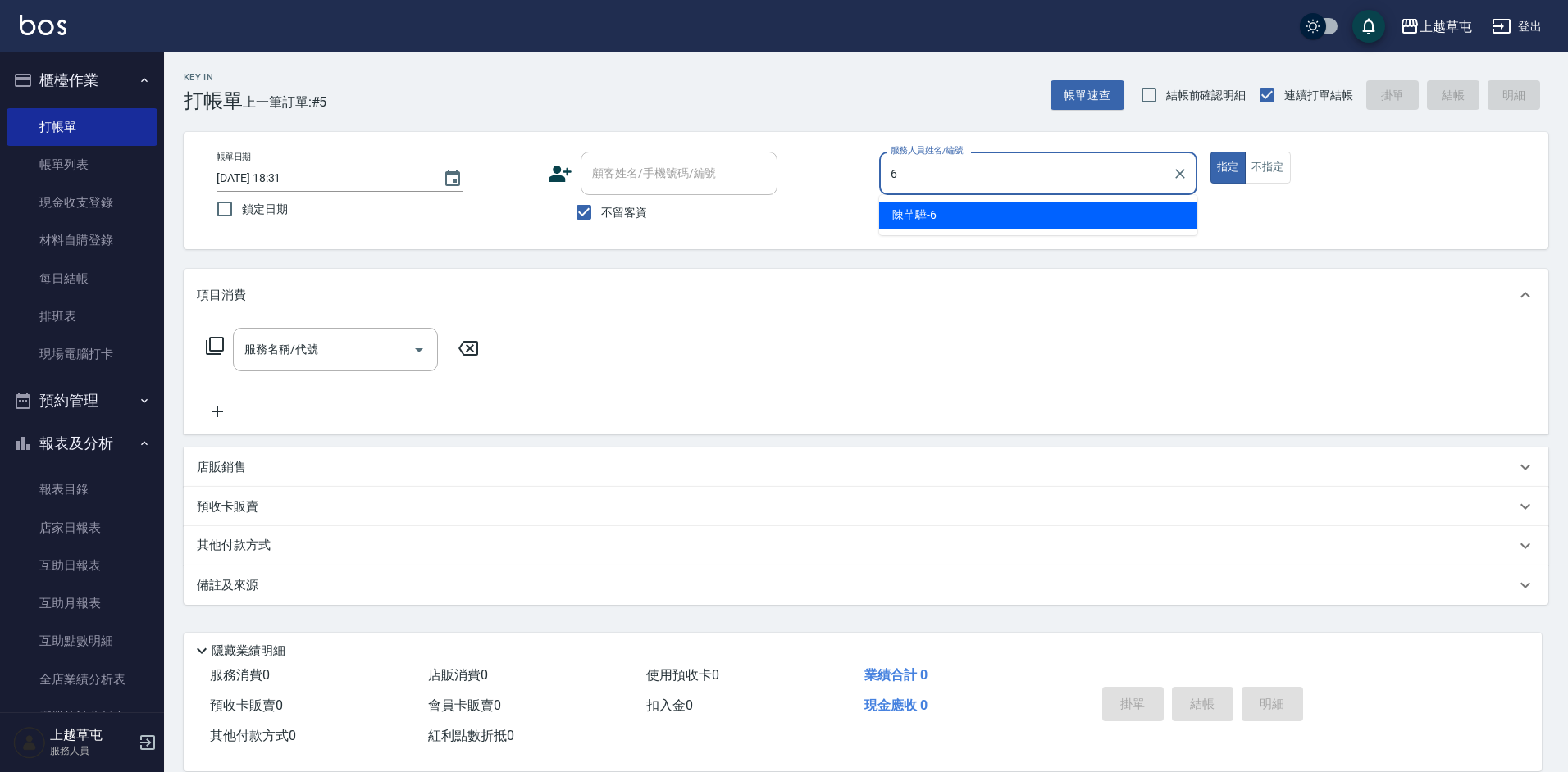
type input "[PERSON_NAME]-6"
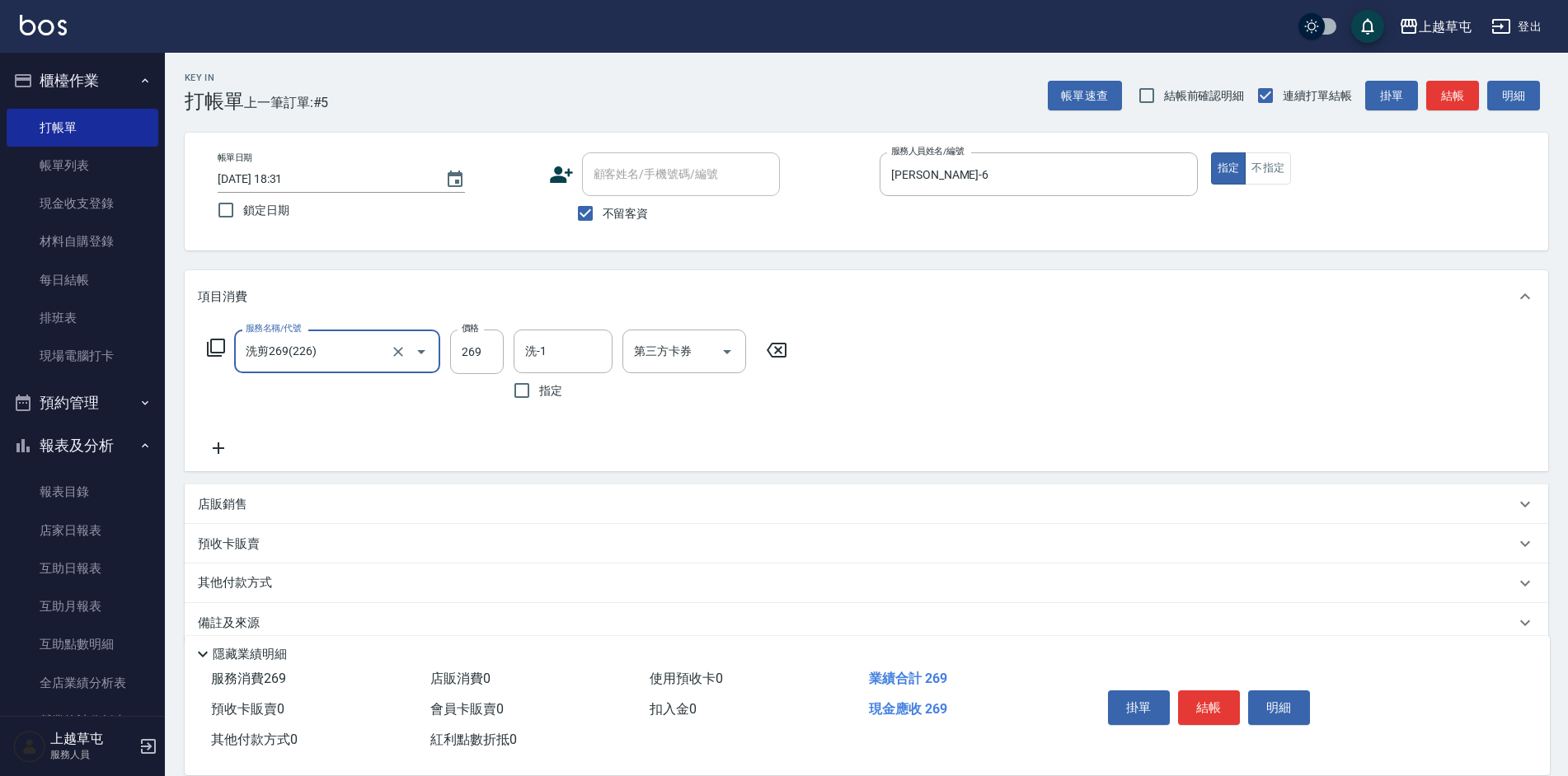
type input "洗剪269(226)"
type input "300"
type input "[PERSON_NAME]-6"
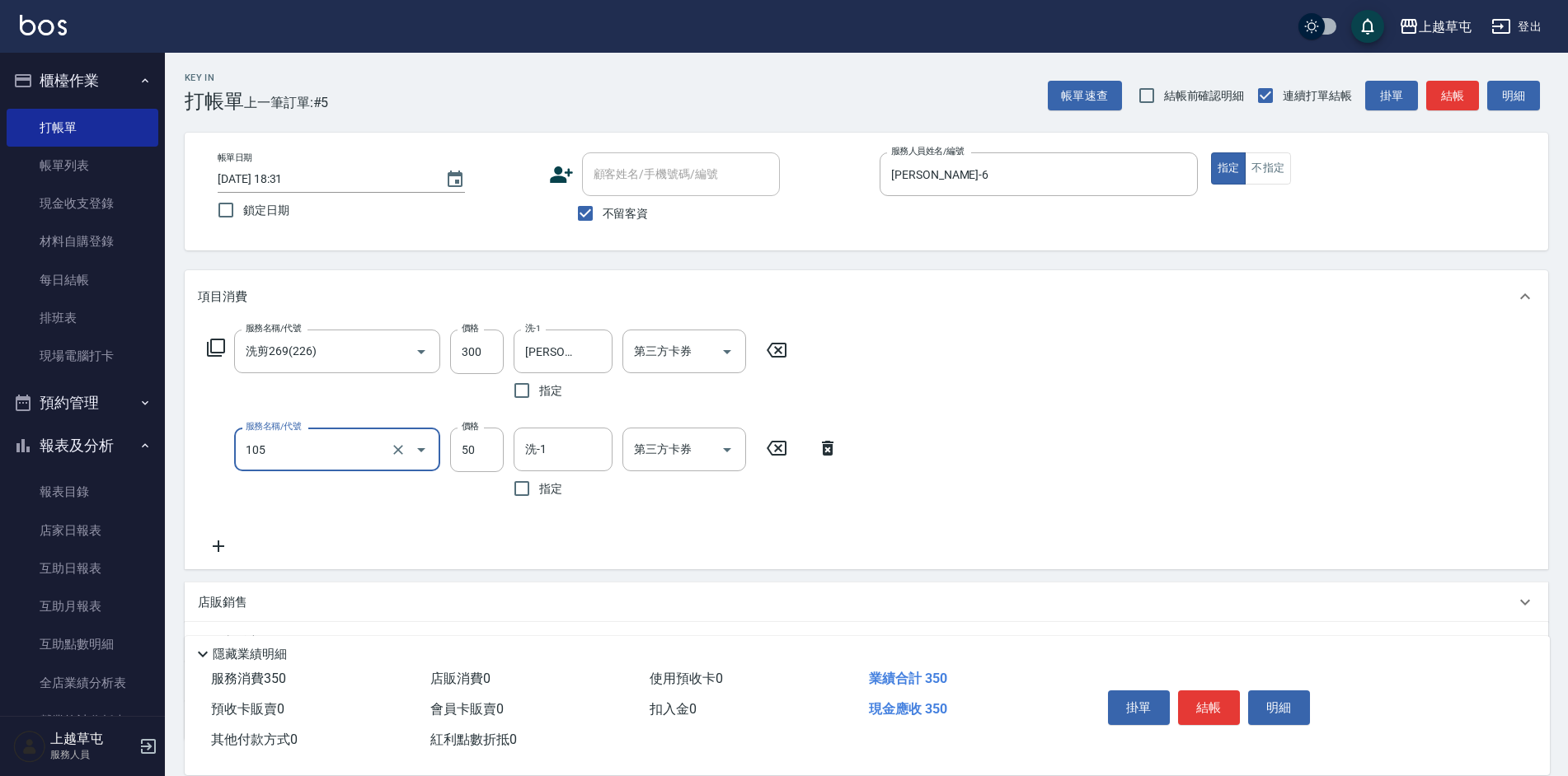
type input "精油50(105)"
type input "[PERSON_NAME]-6"
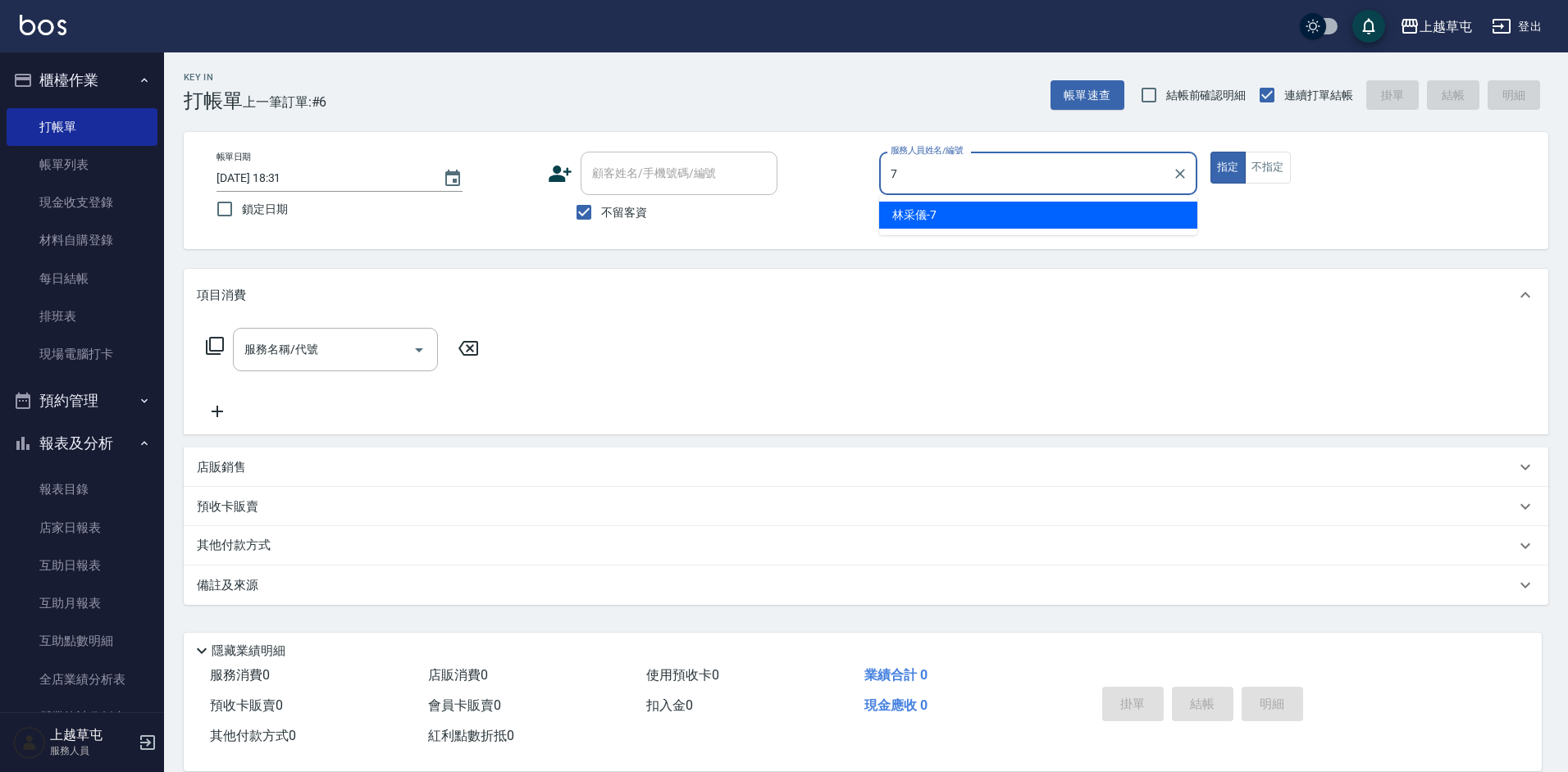
type input "[PERSON_NAME]-7"
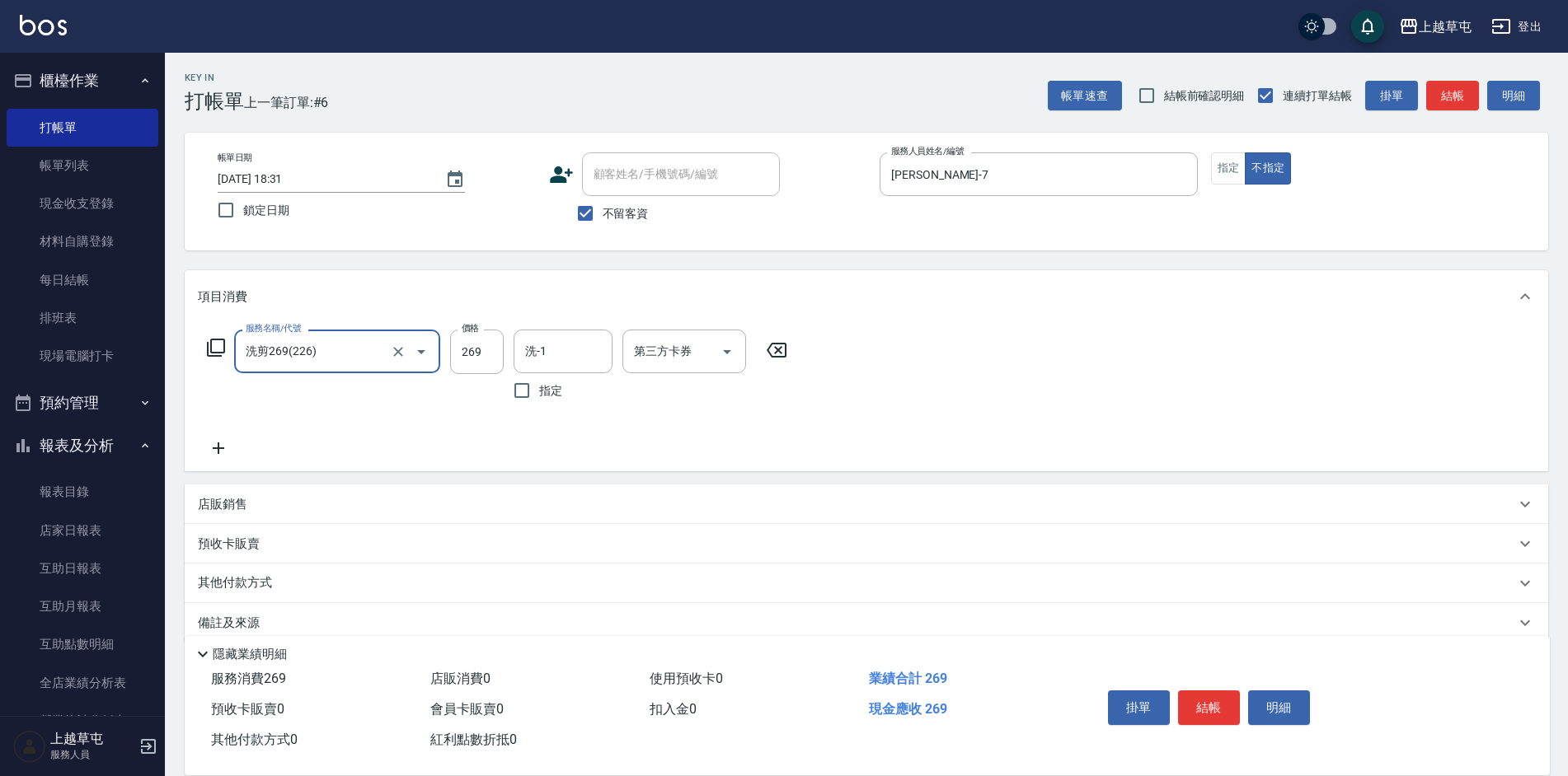
type input "洗剪269(226)"
type input "300"
type input "[PERSON_NAME]-7"
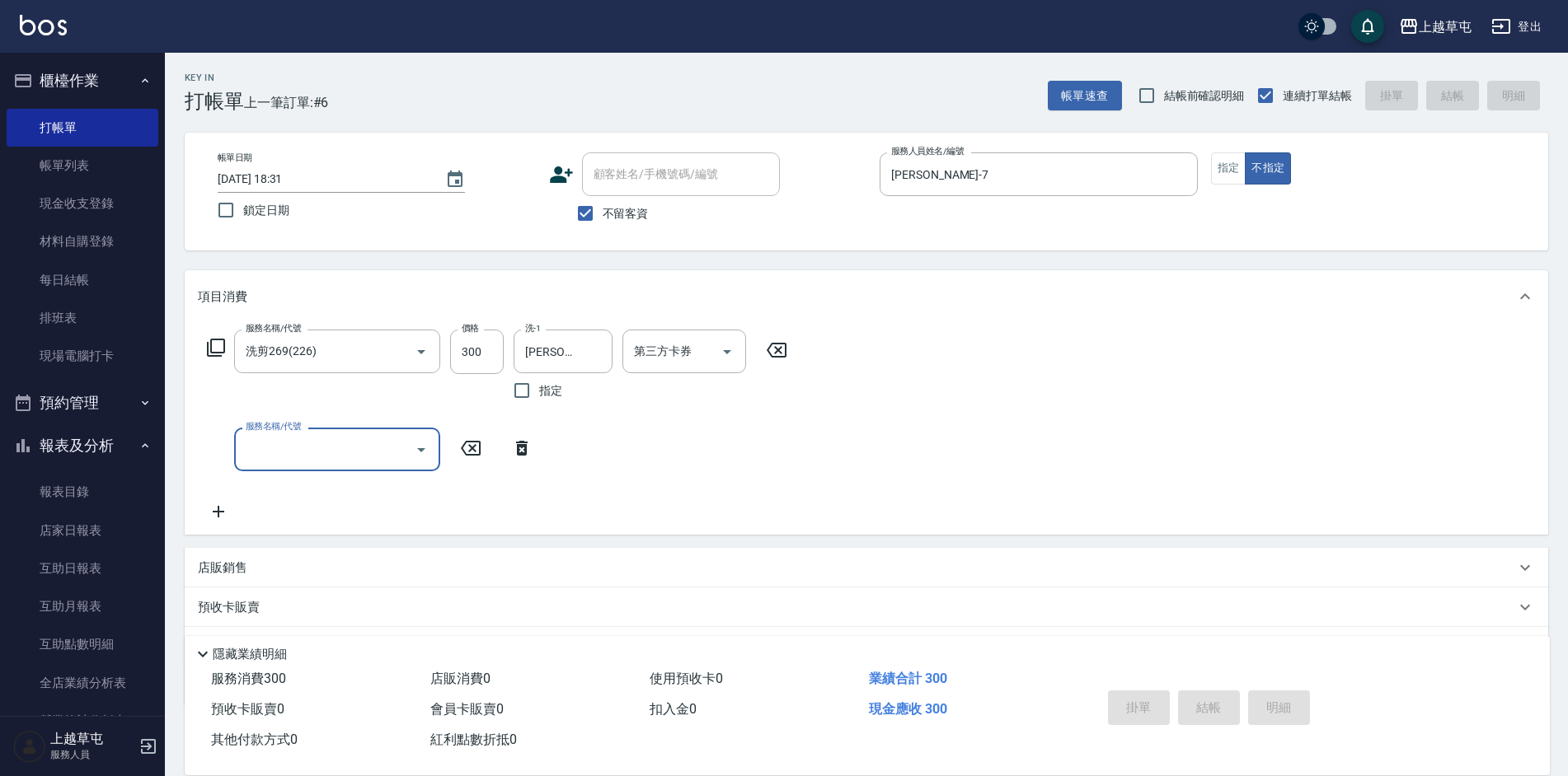
type input "[DATE] 18:32"
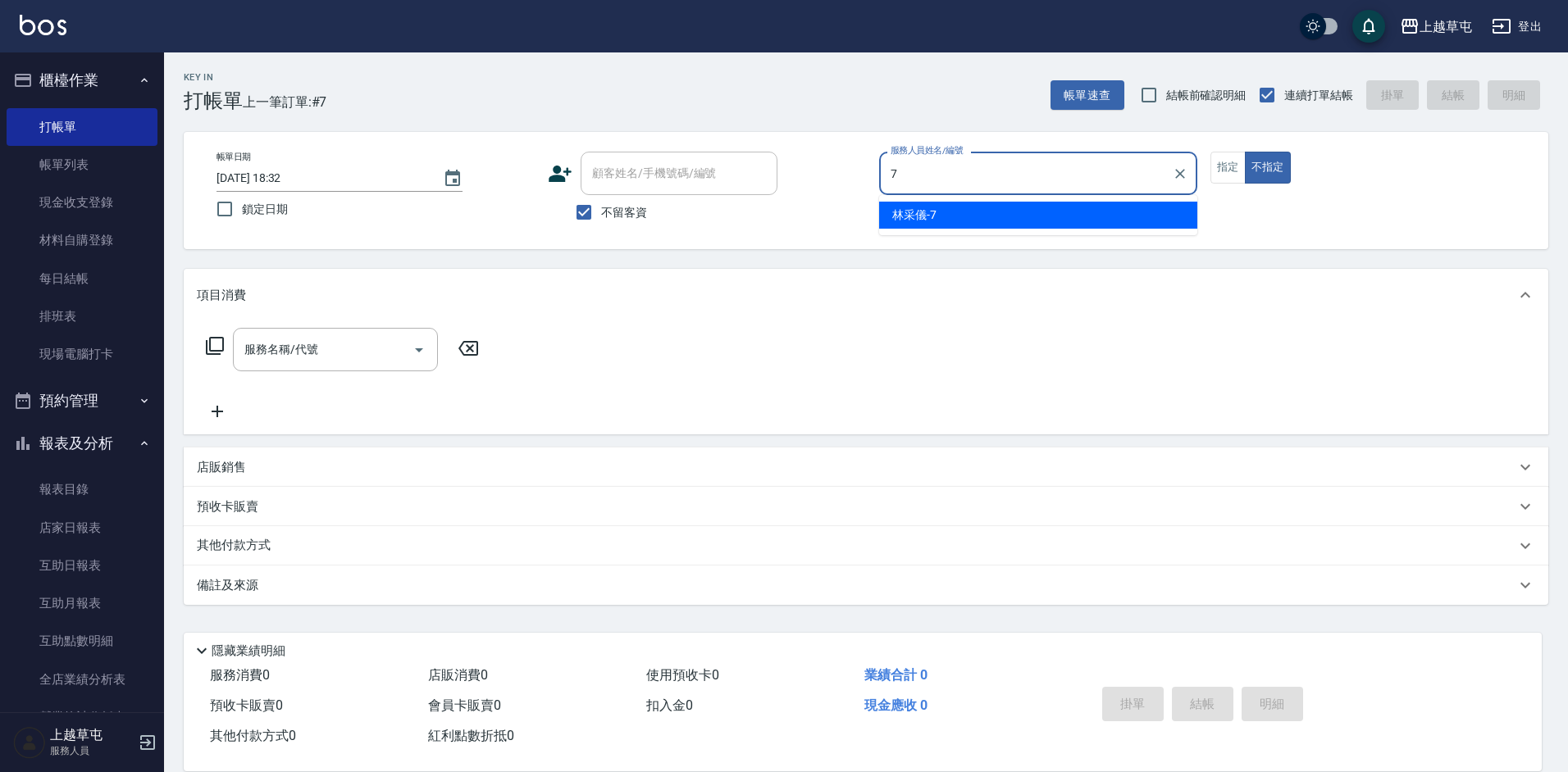
type input "[PERSON_NAME]-7"
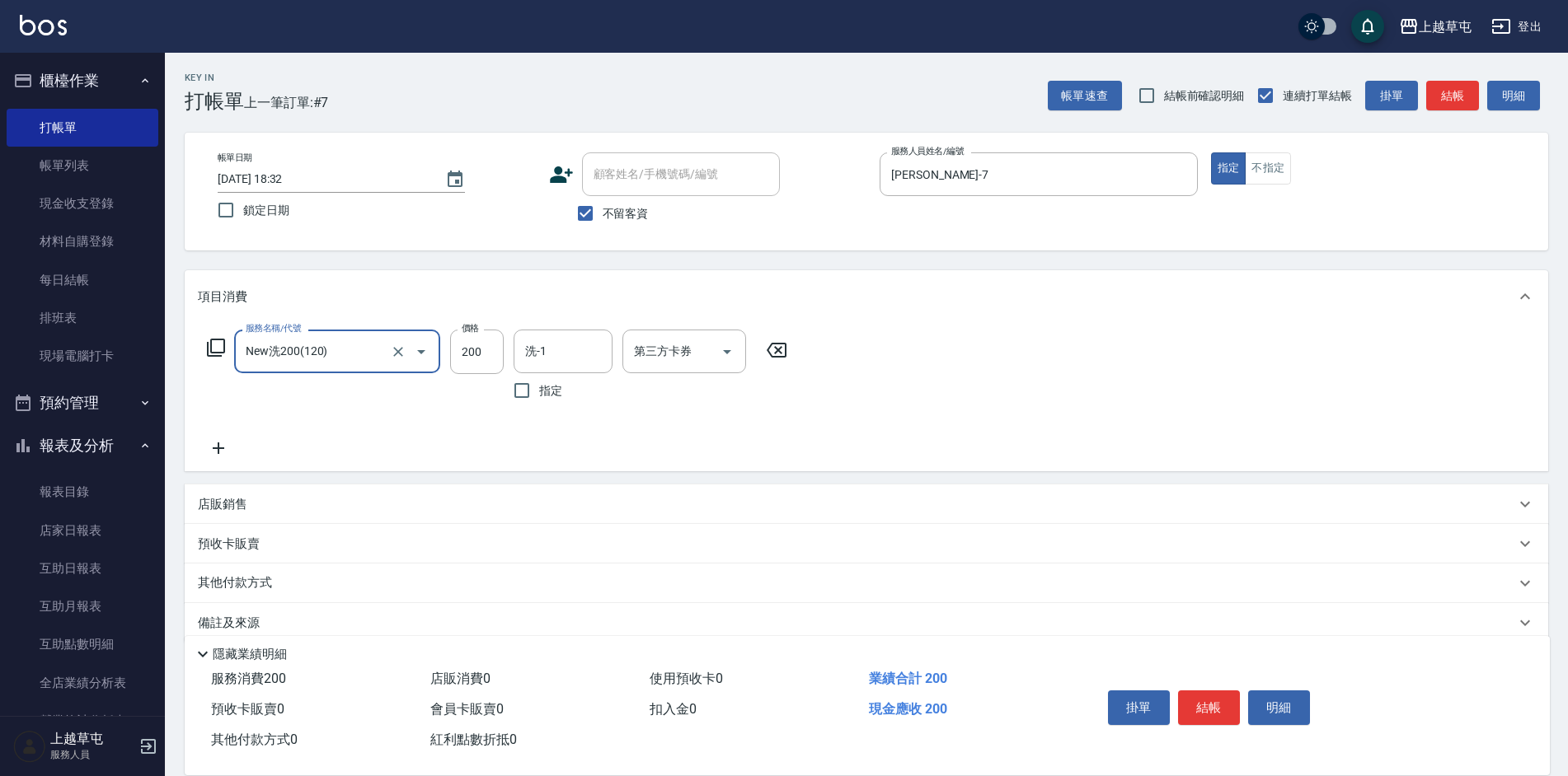
type input "New洗200(120)"
type input "[PERSON_NAME]-7"
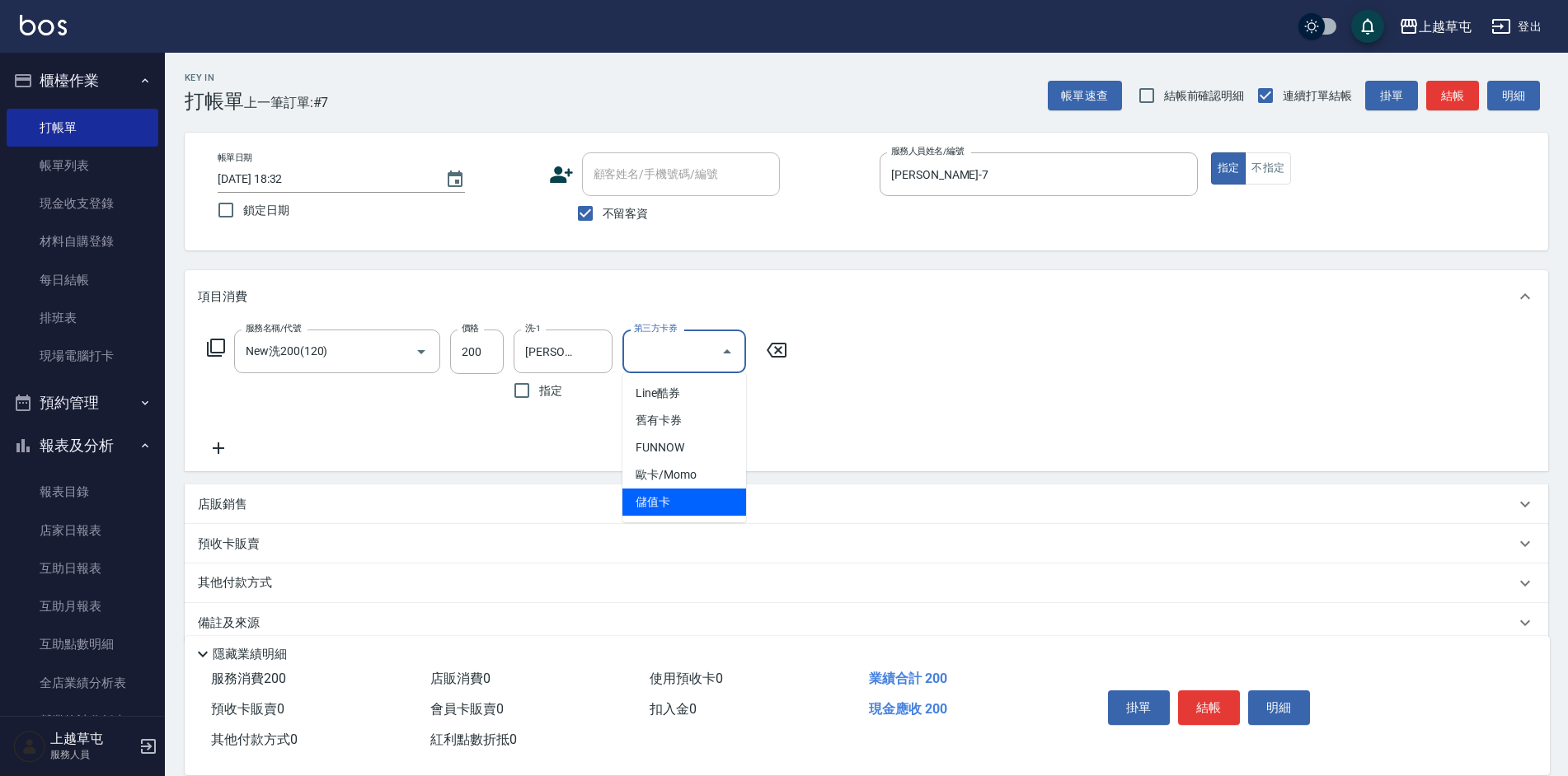
type input "儲值卡"
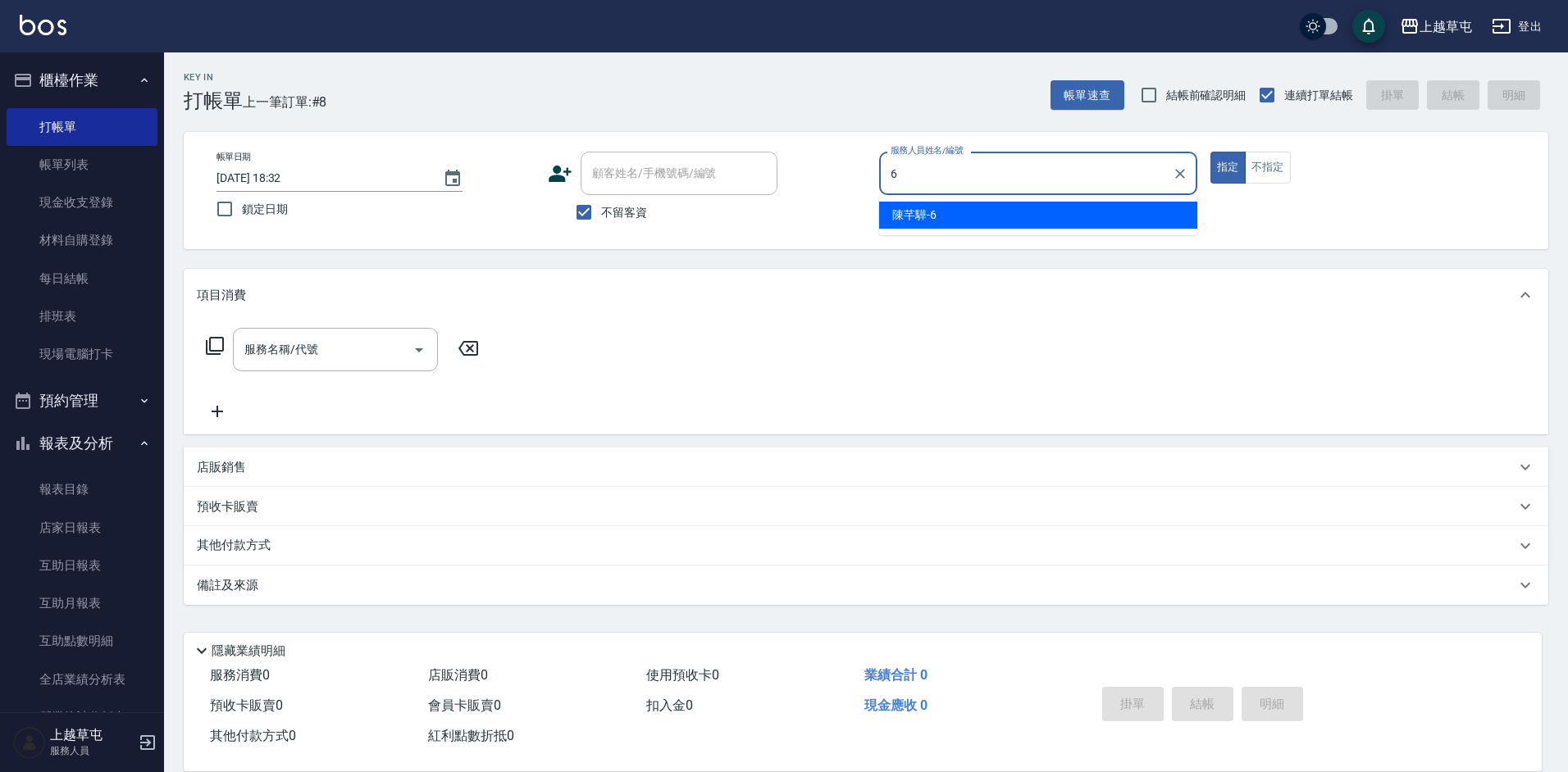
type input "[PERSON_NAME]-6"
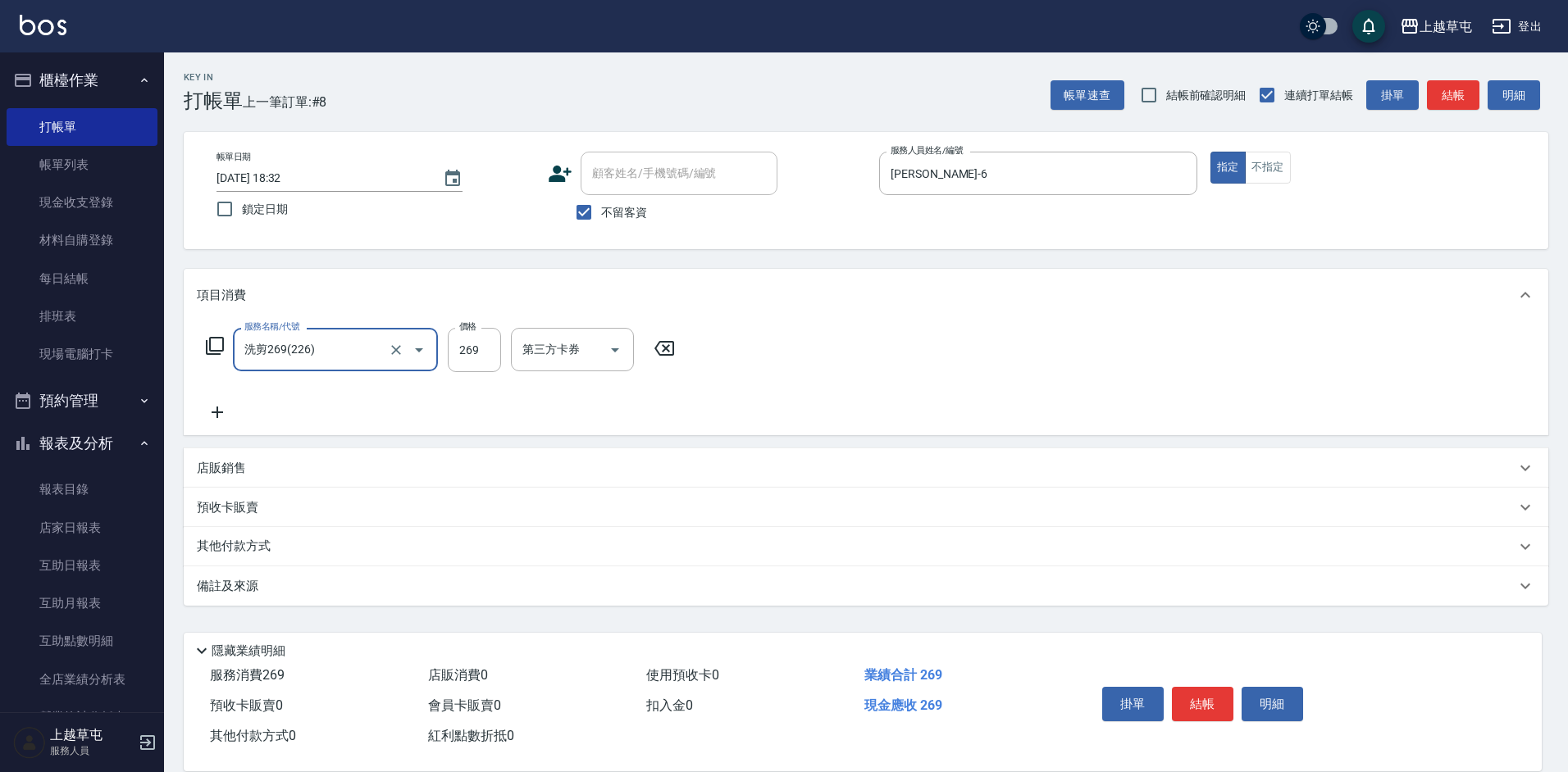
type input "洗剪269(226)"
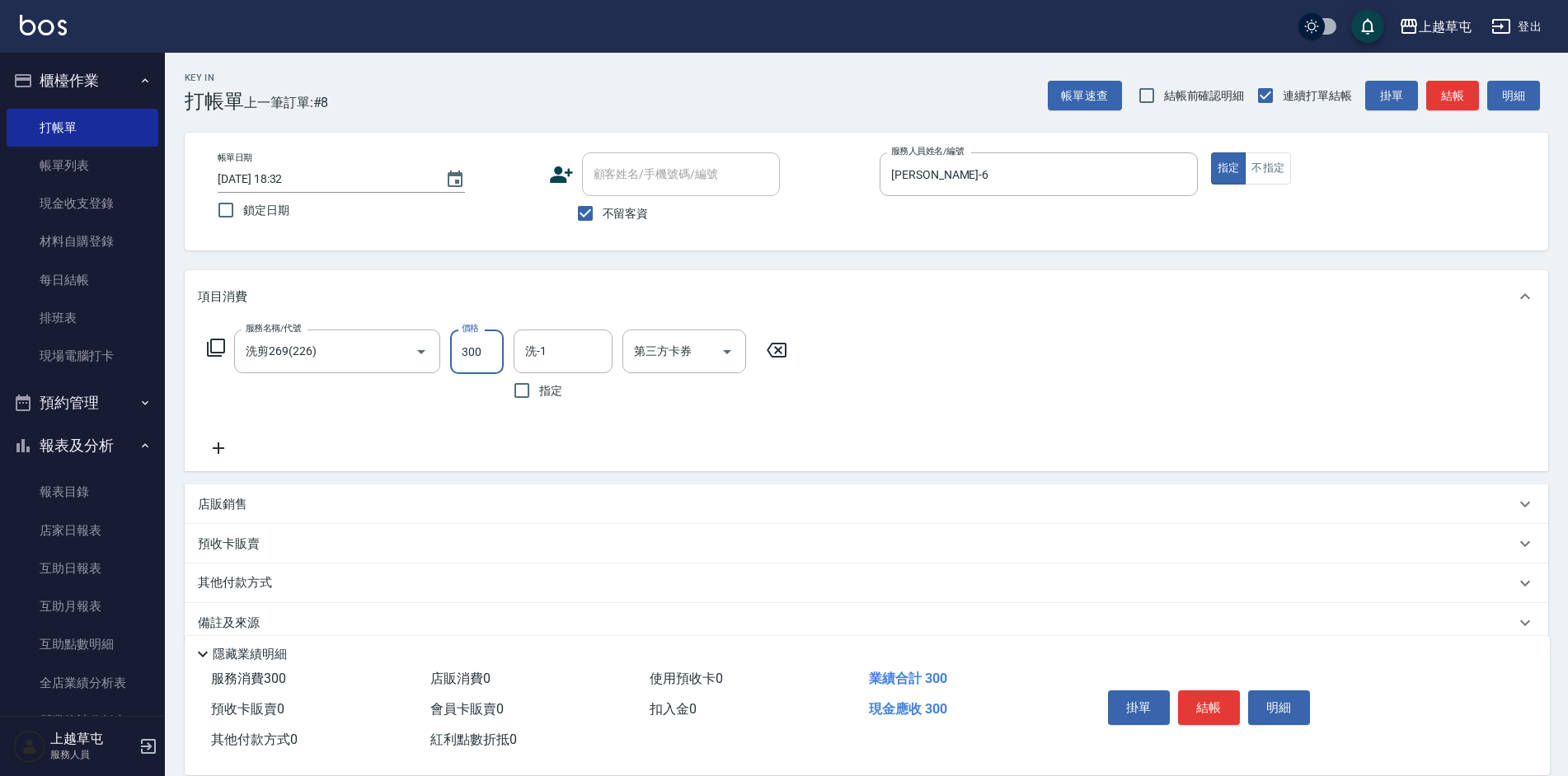
type input "300"
type input "[PERSON_NAME]25"
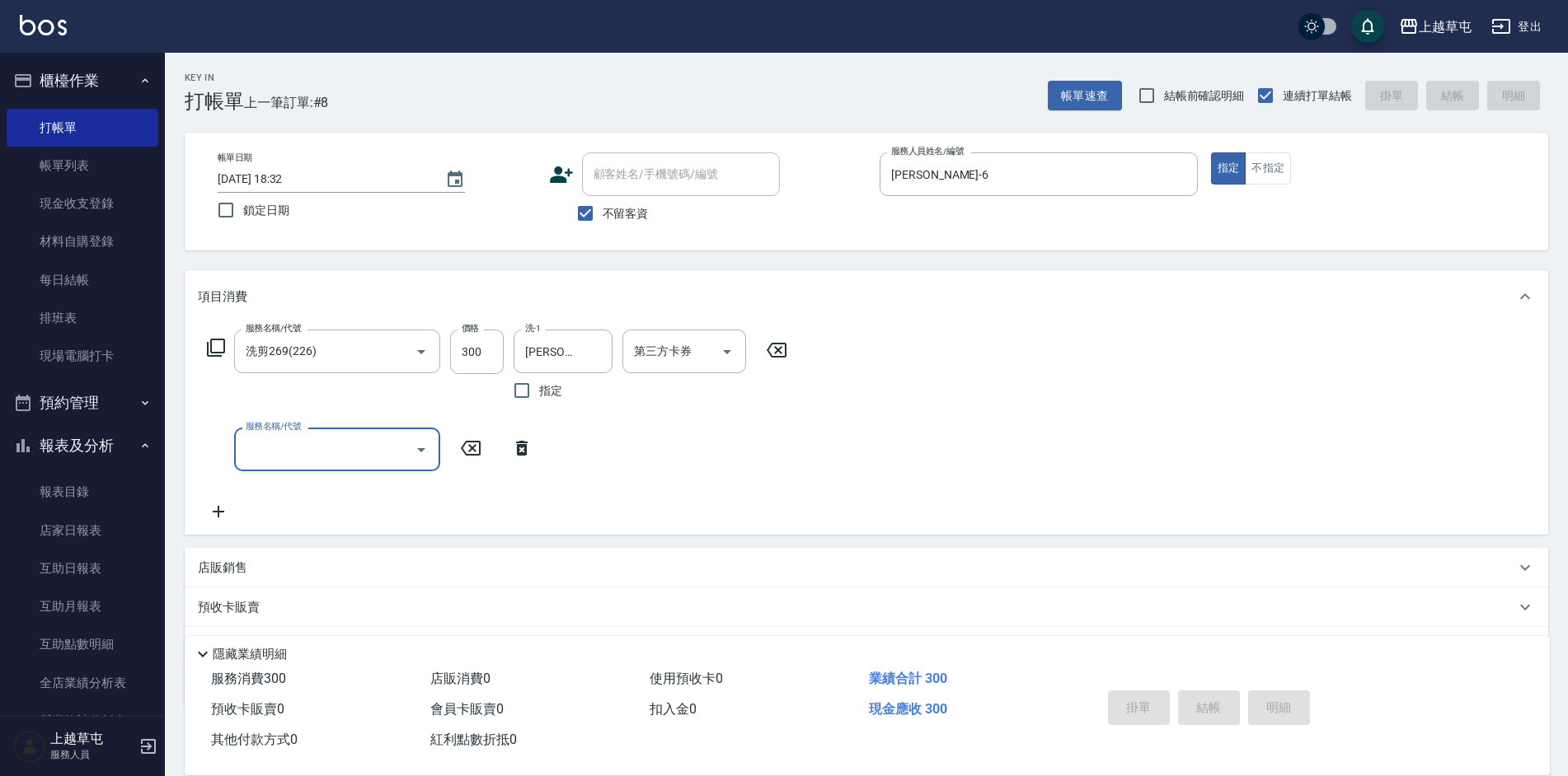
type input "[DATE] 18:53"
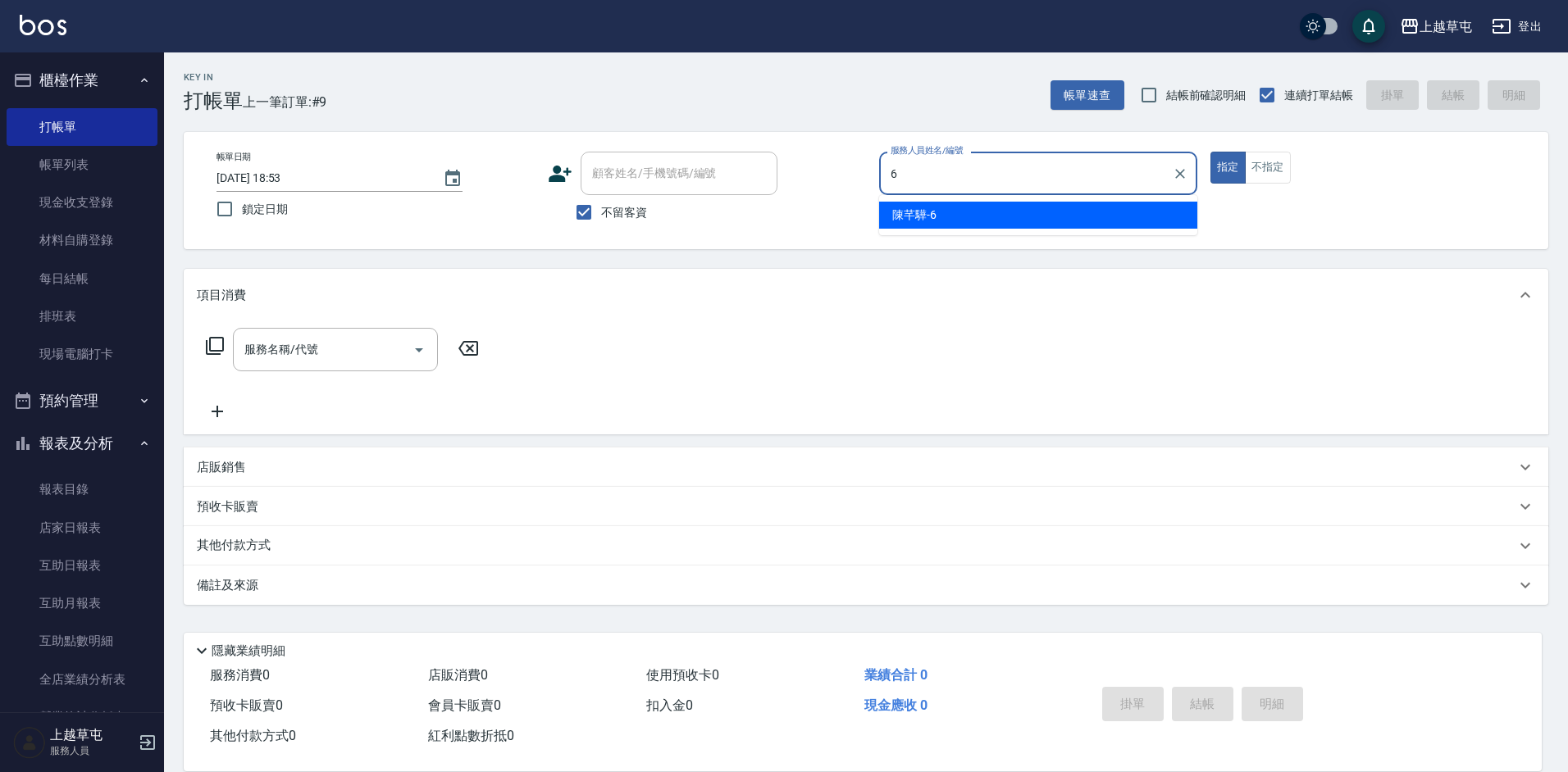
type input "[PERSON_NAME]-6"
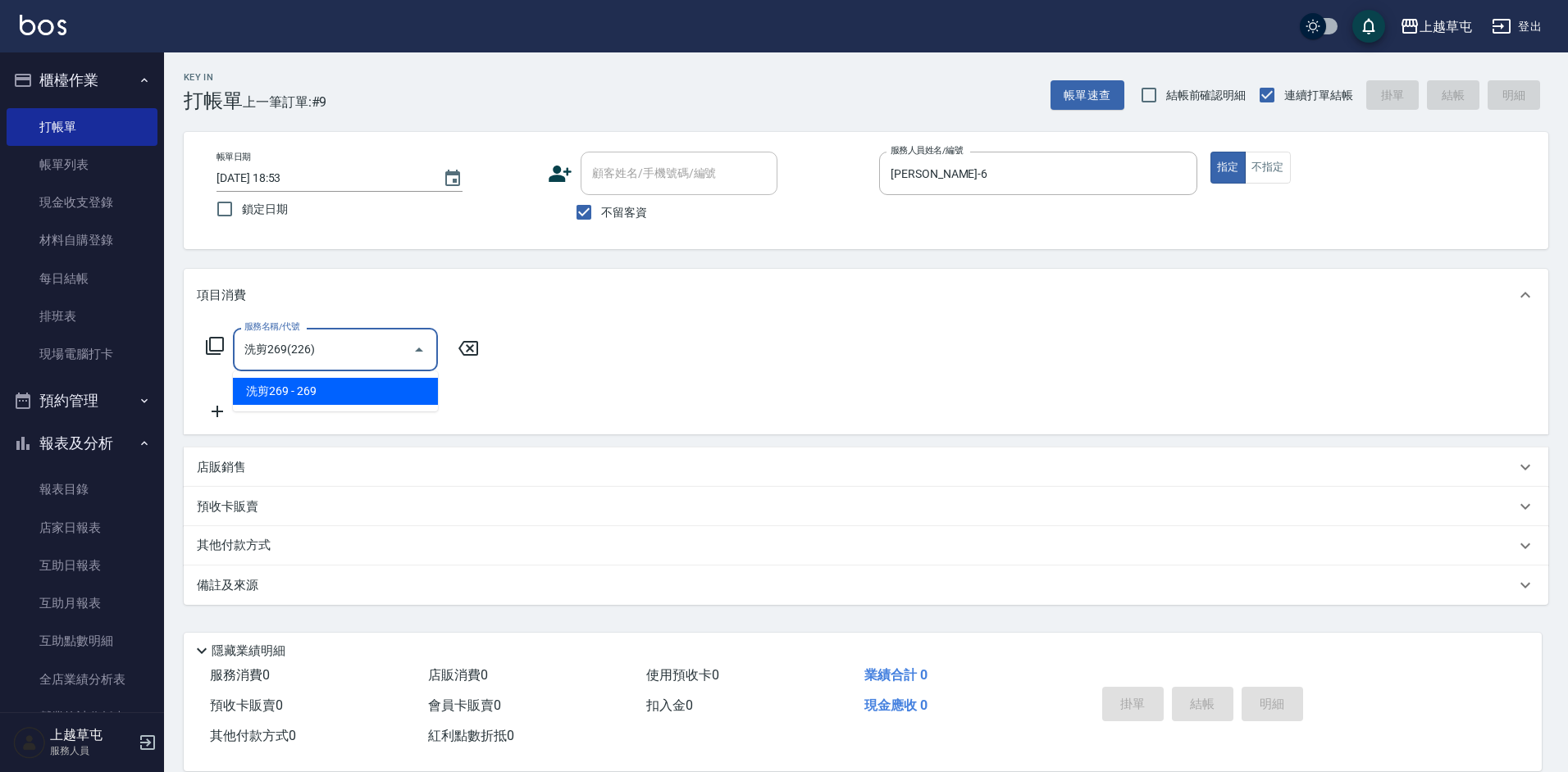
type input "洗剪269(226)"
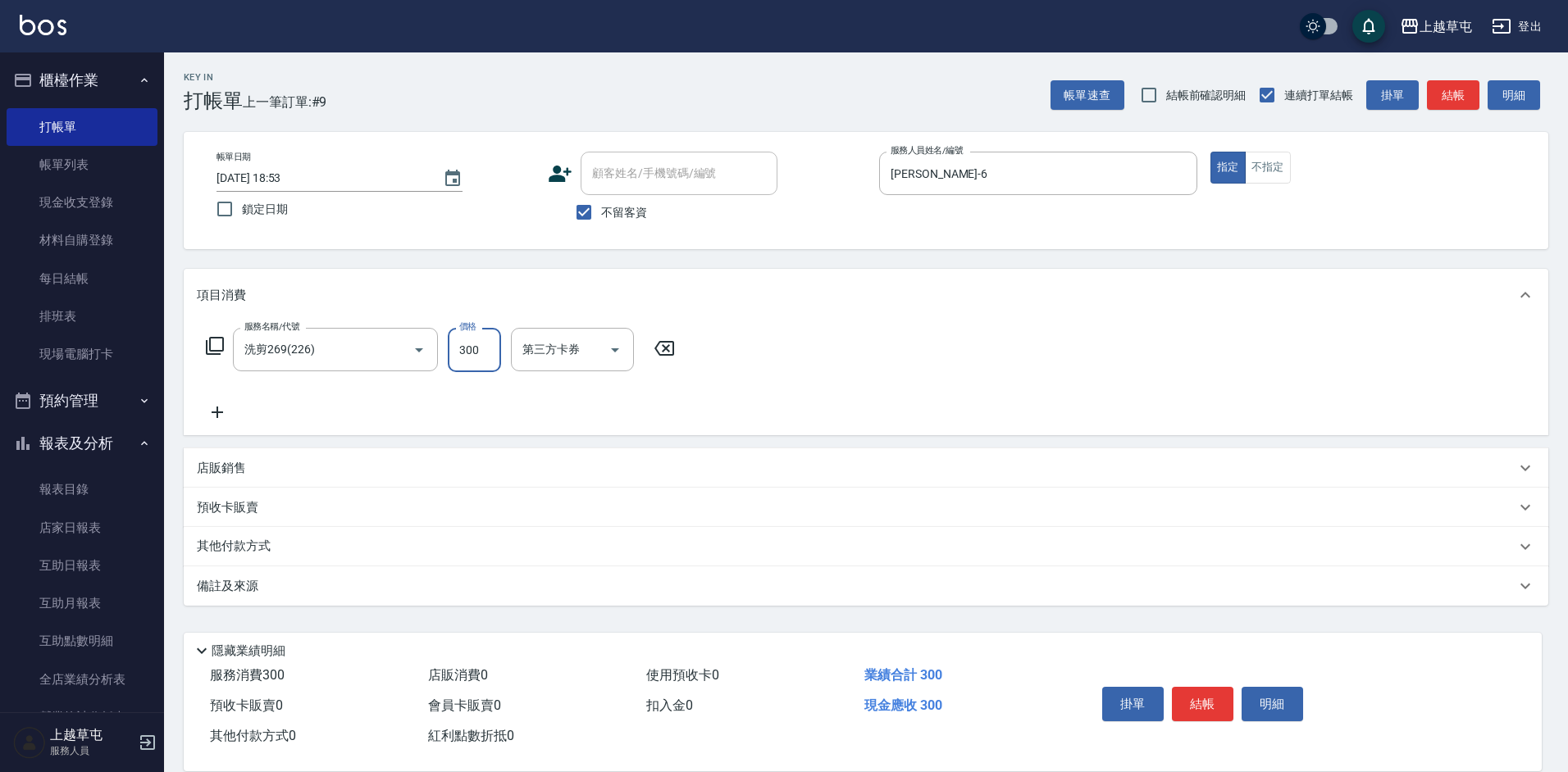
type input "300"
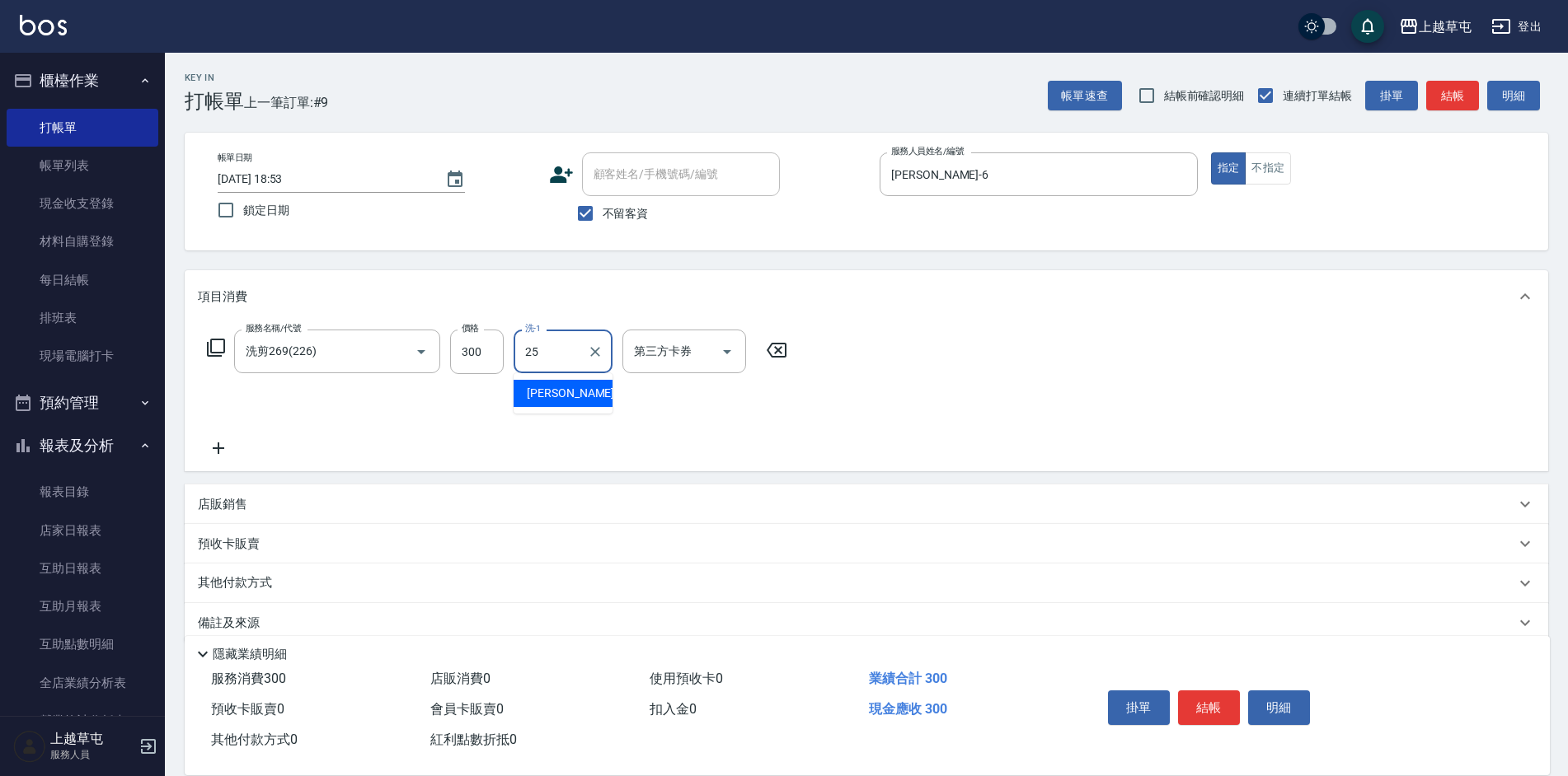
type input "[PERSON_NAME]25"
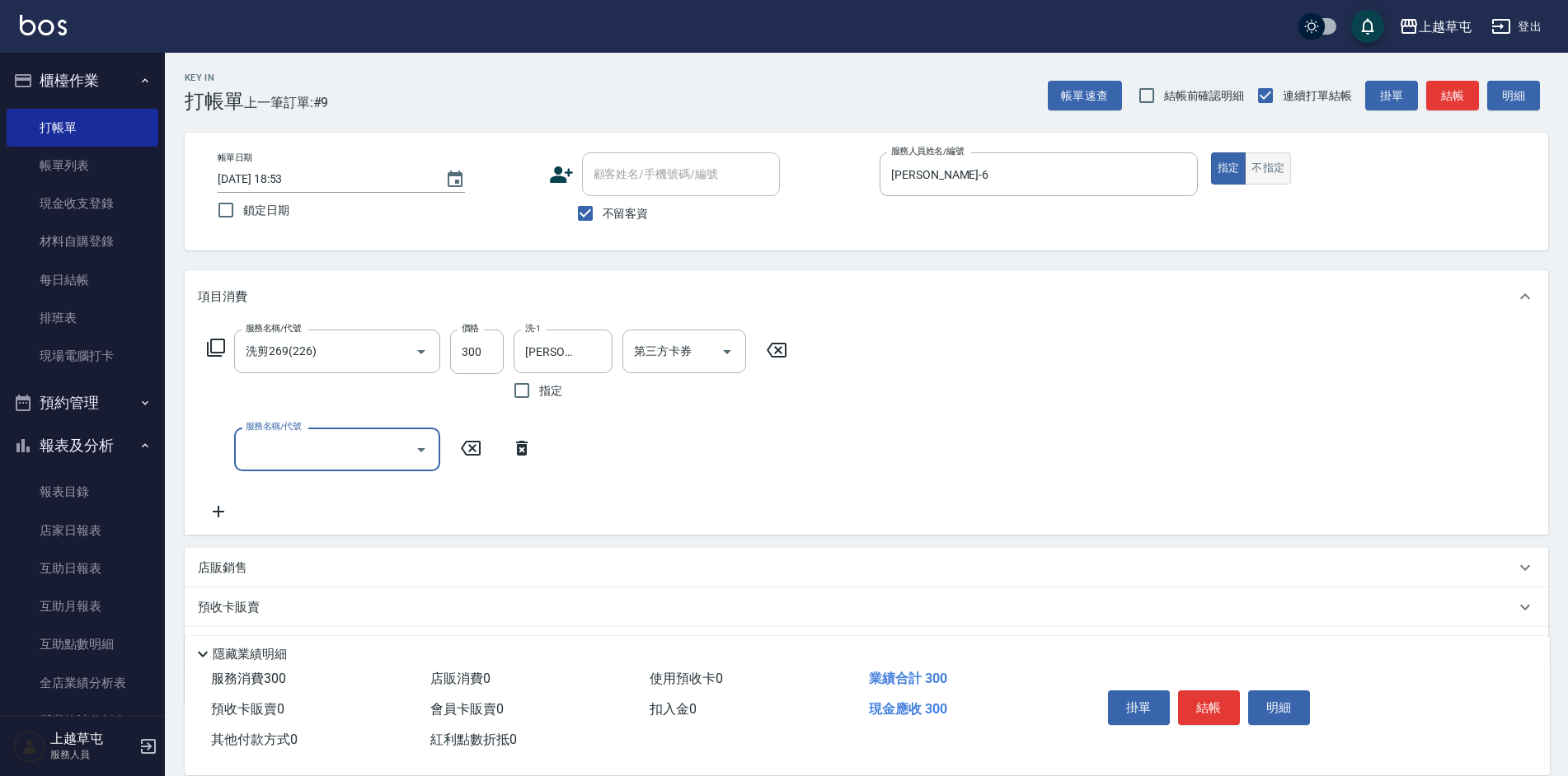
click at [1283, 179] on button "不指定" at bounding box center [1269, 169] width 46 height 32
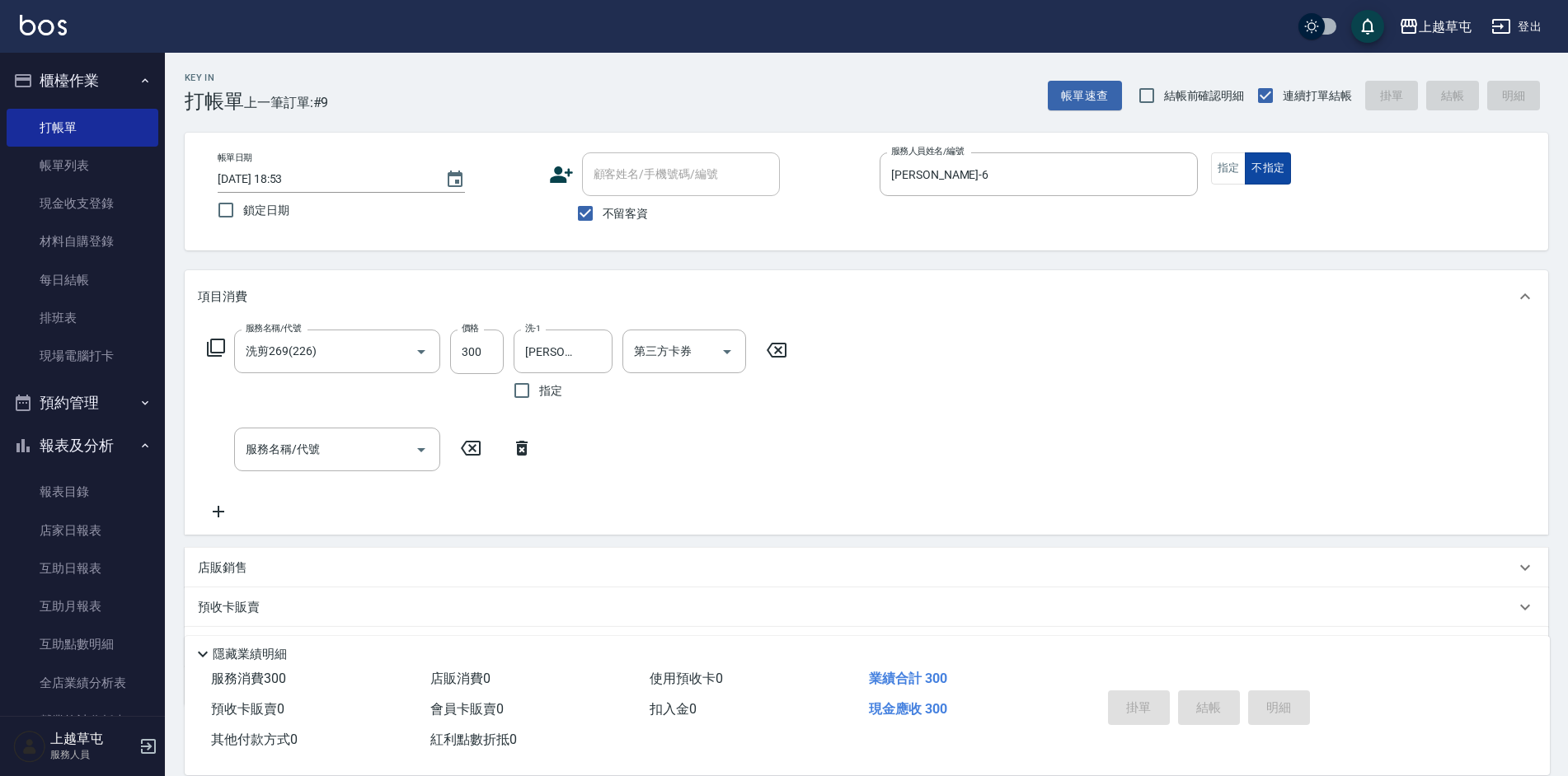
type input "[DATE] 18:54"
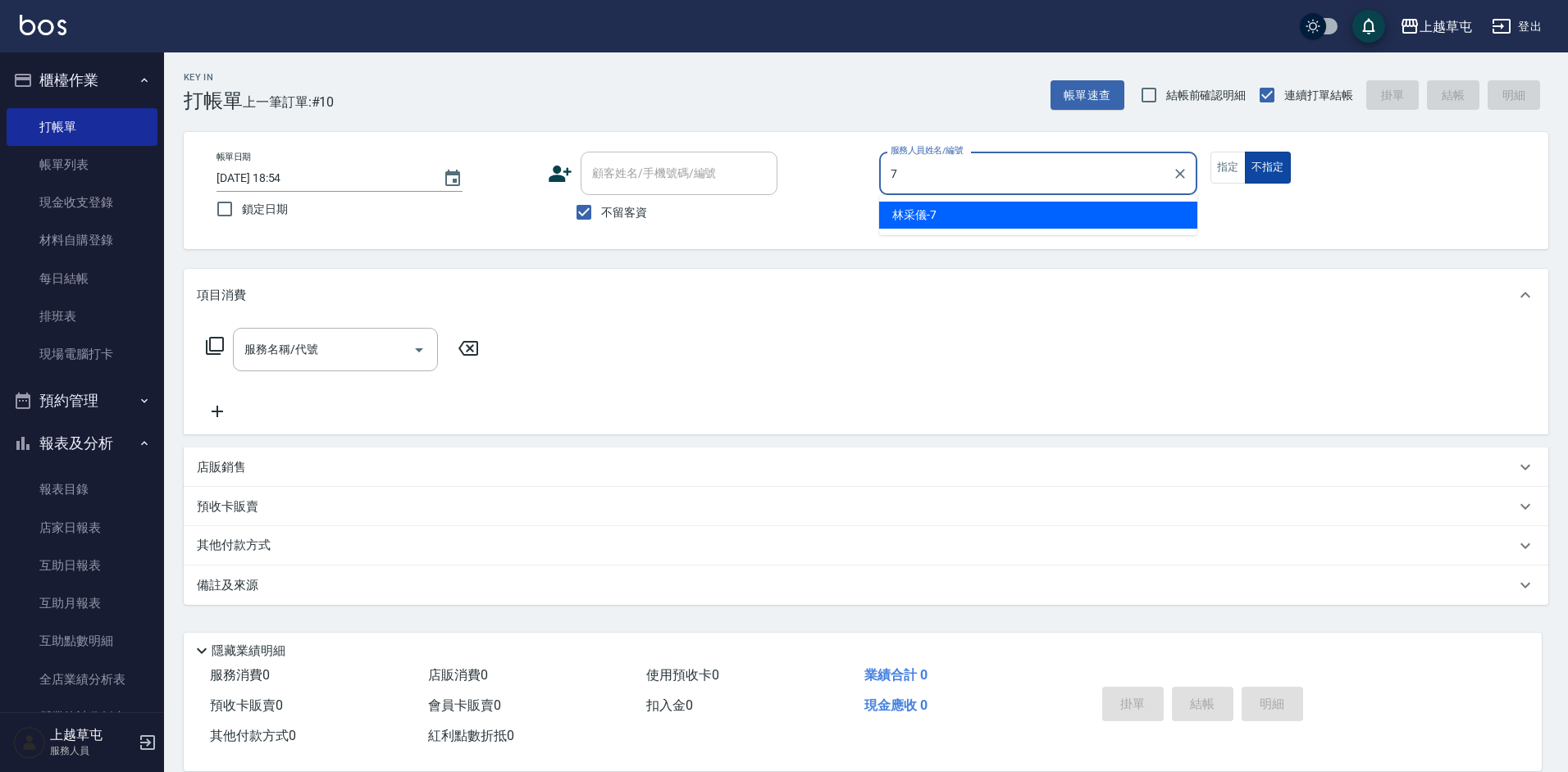
type input "[PERSON_NAME]-7"
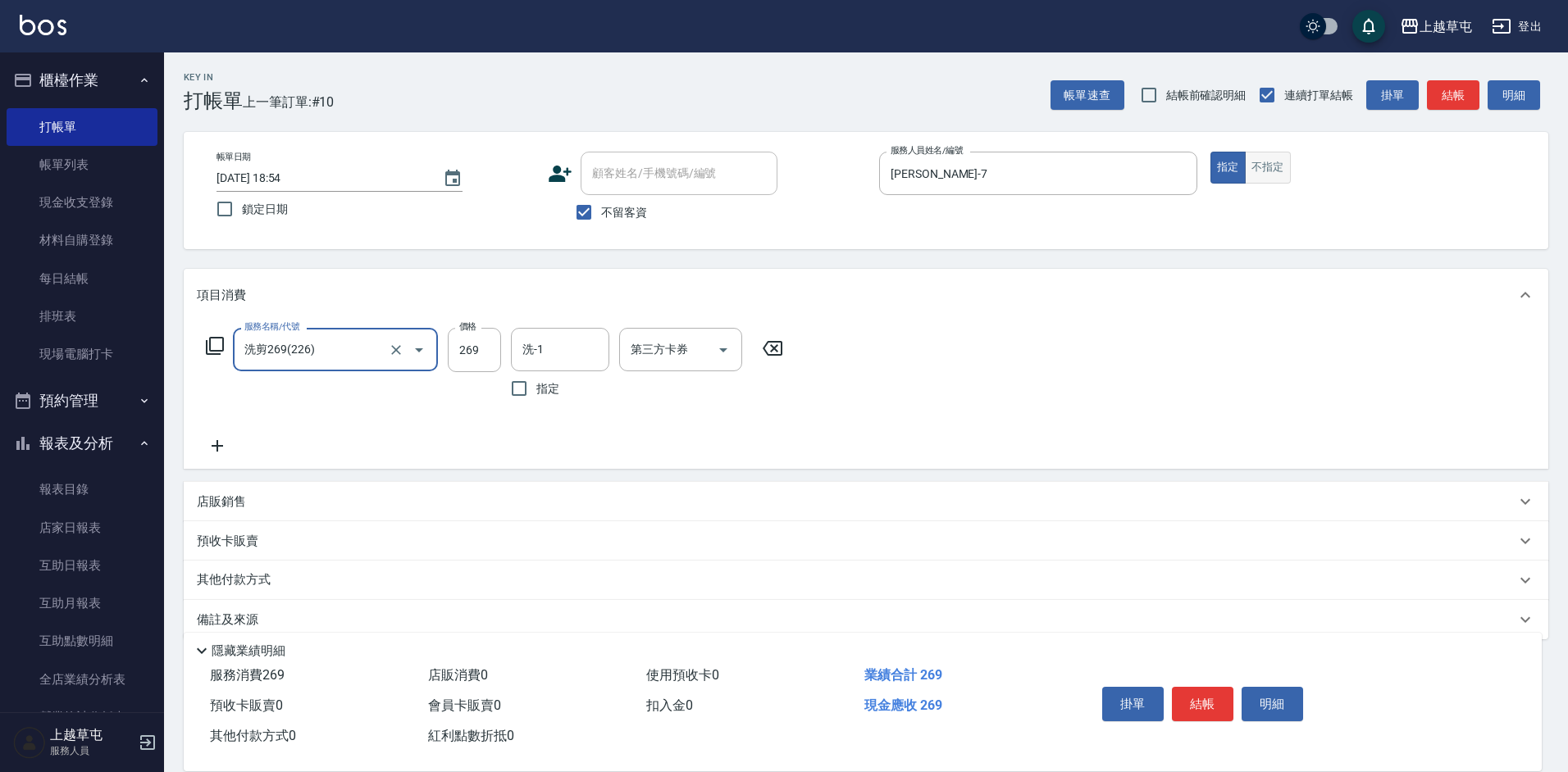
type input "洗剪269(226)"
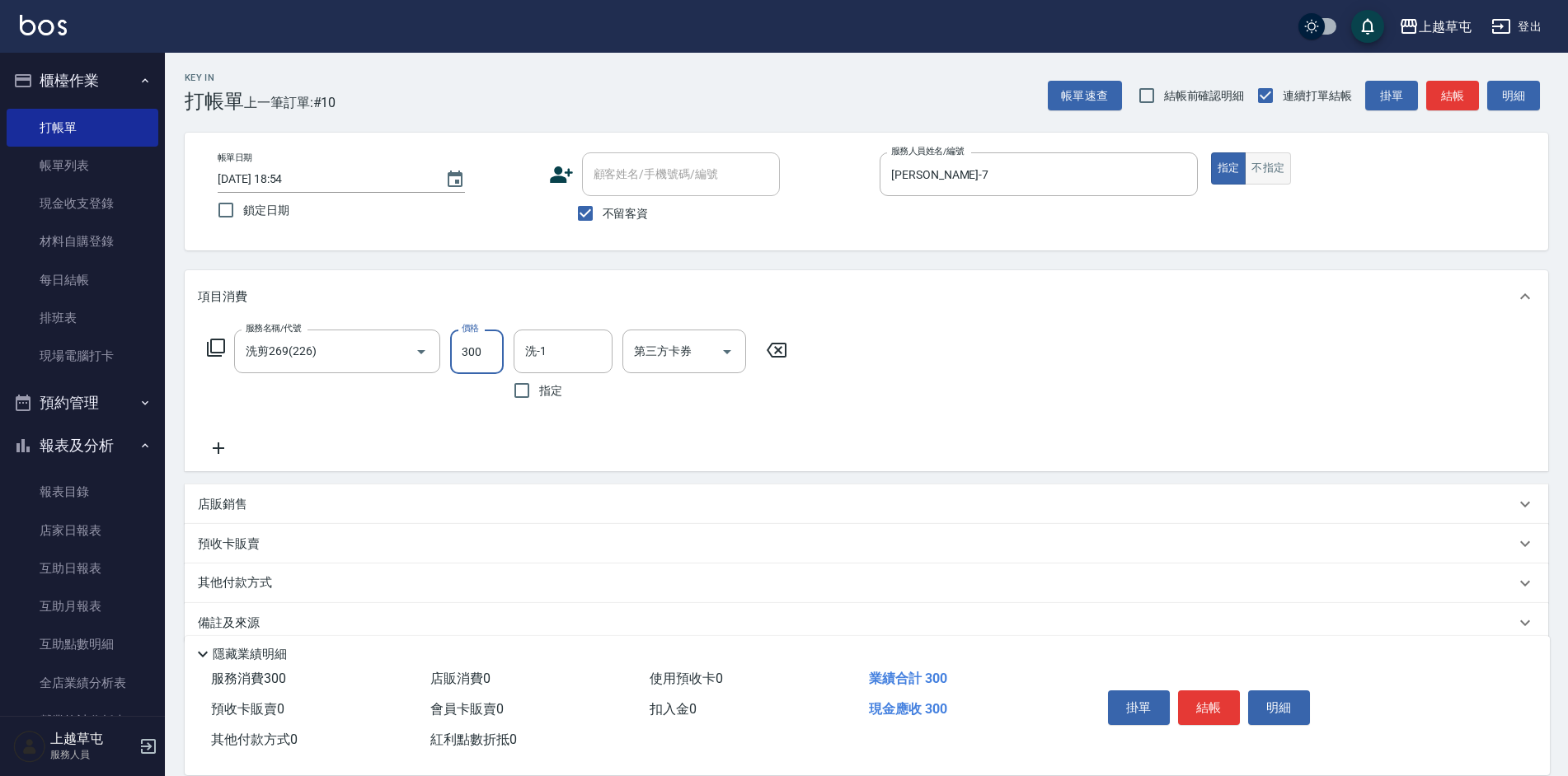
type input "300"
type input "[PERSON_NAME]25"
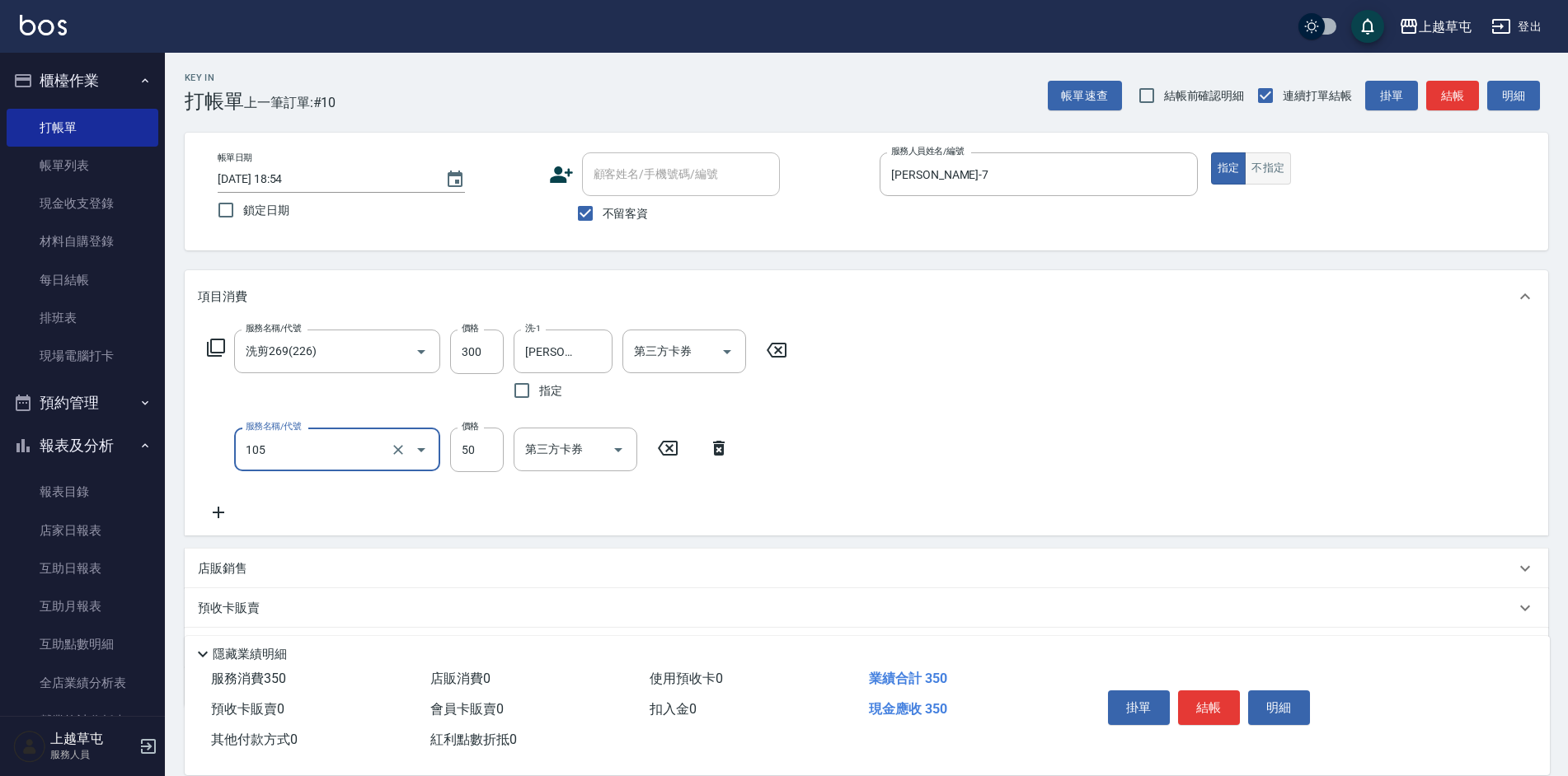
type input "精油50(105)"
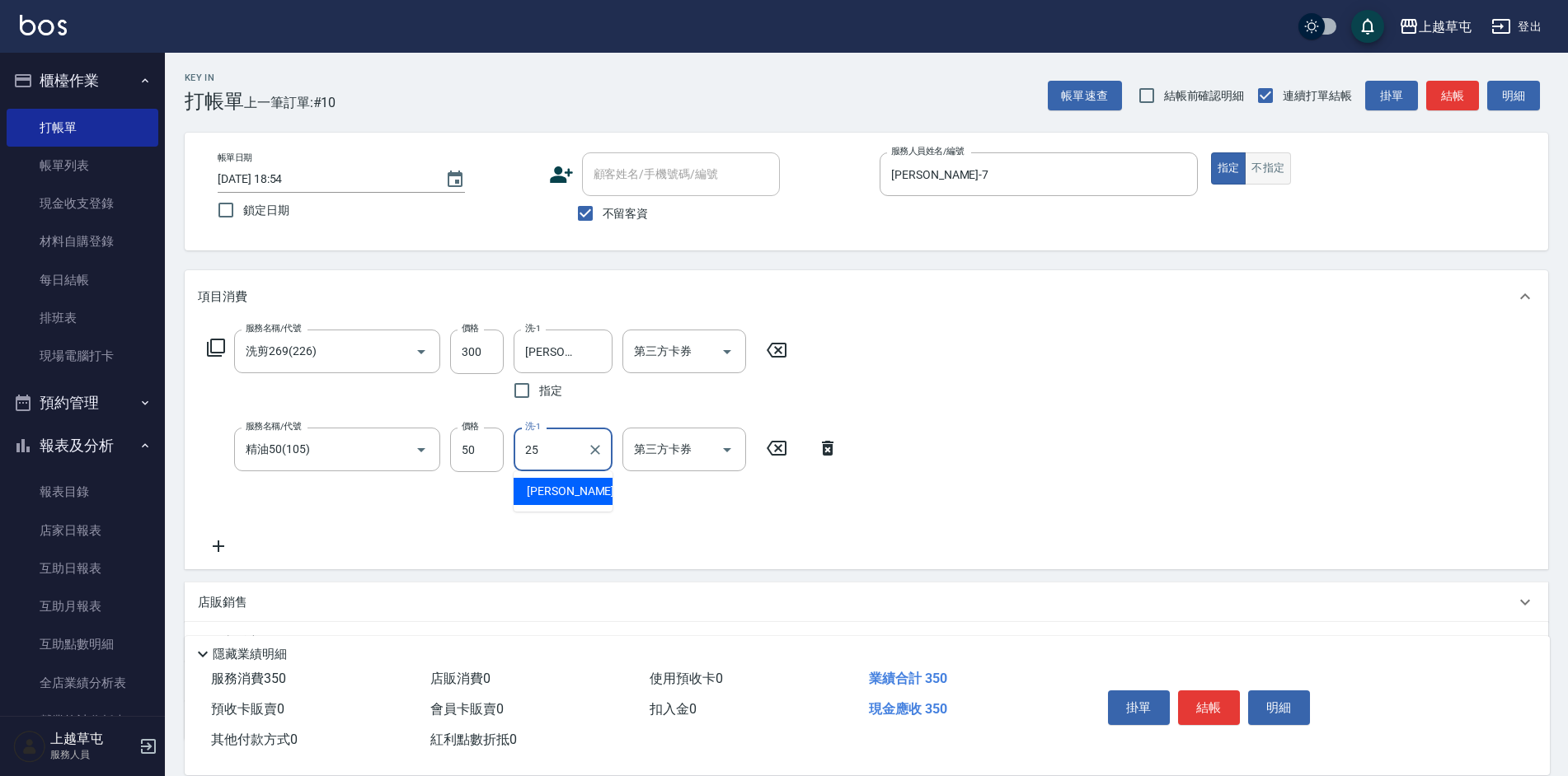
type input "[PERSON_NAME]25"
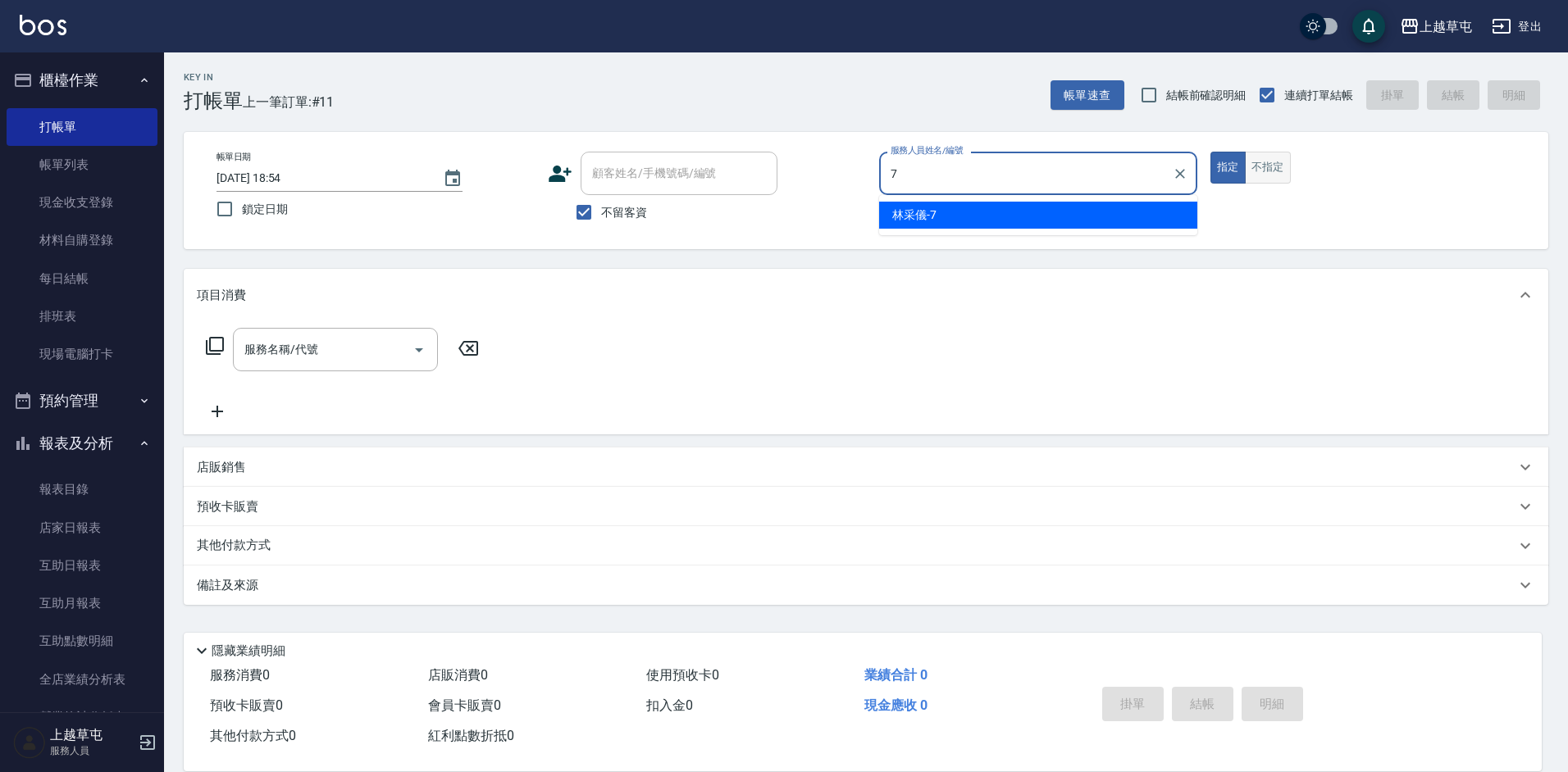
type input "[PERSON_NAME]-7"
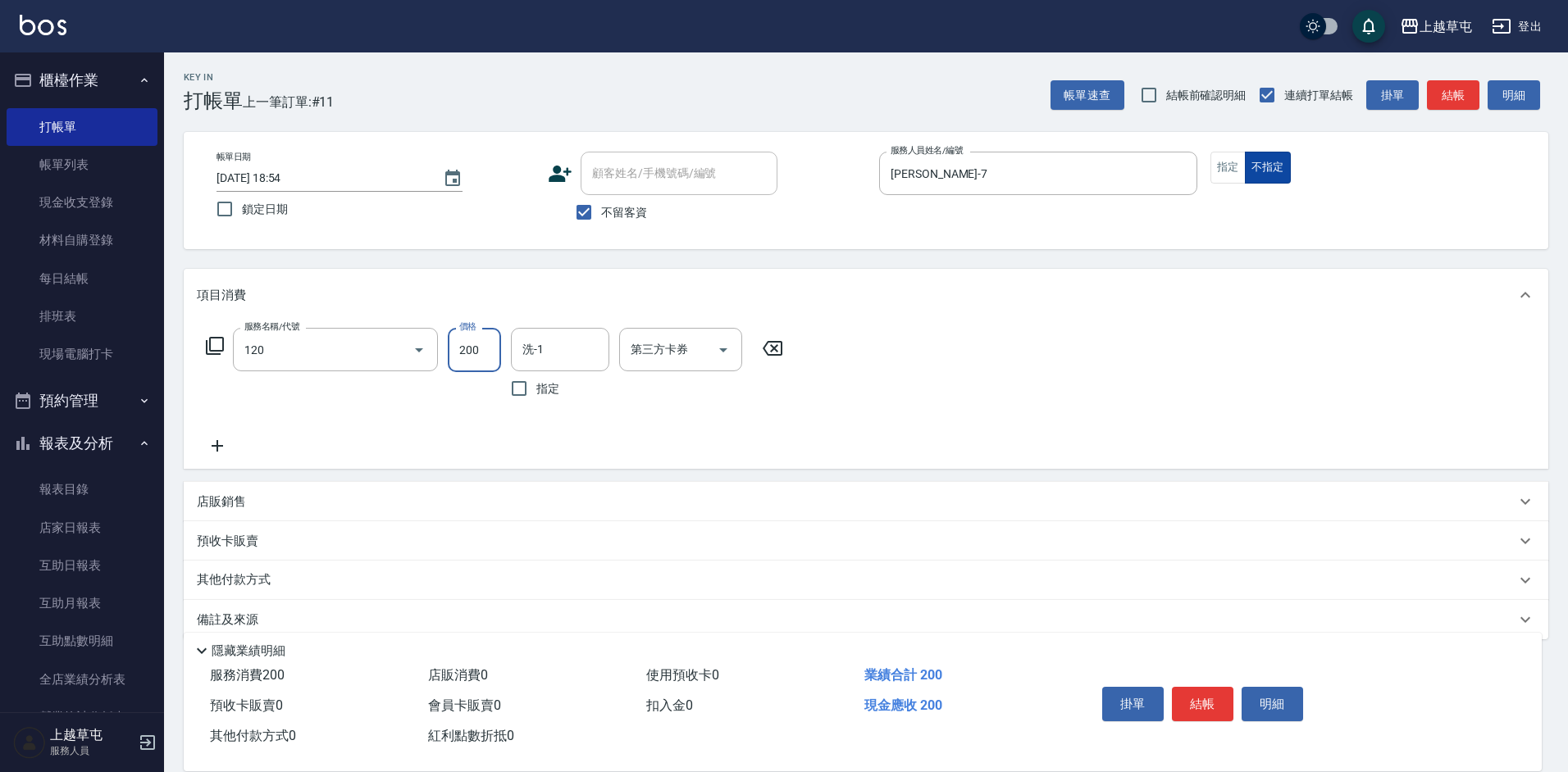
type input "New洗200(120)"
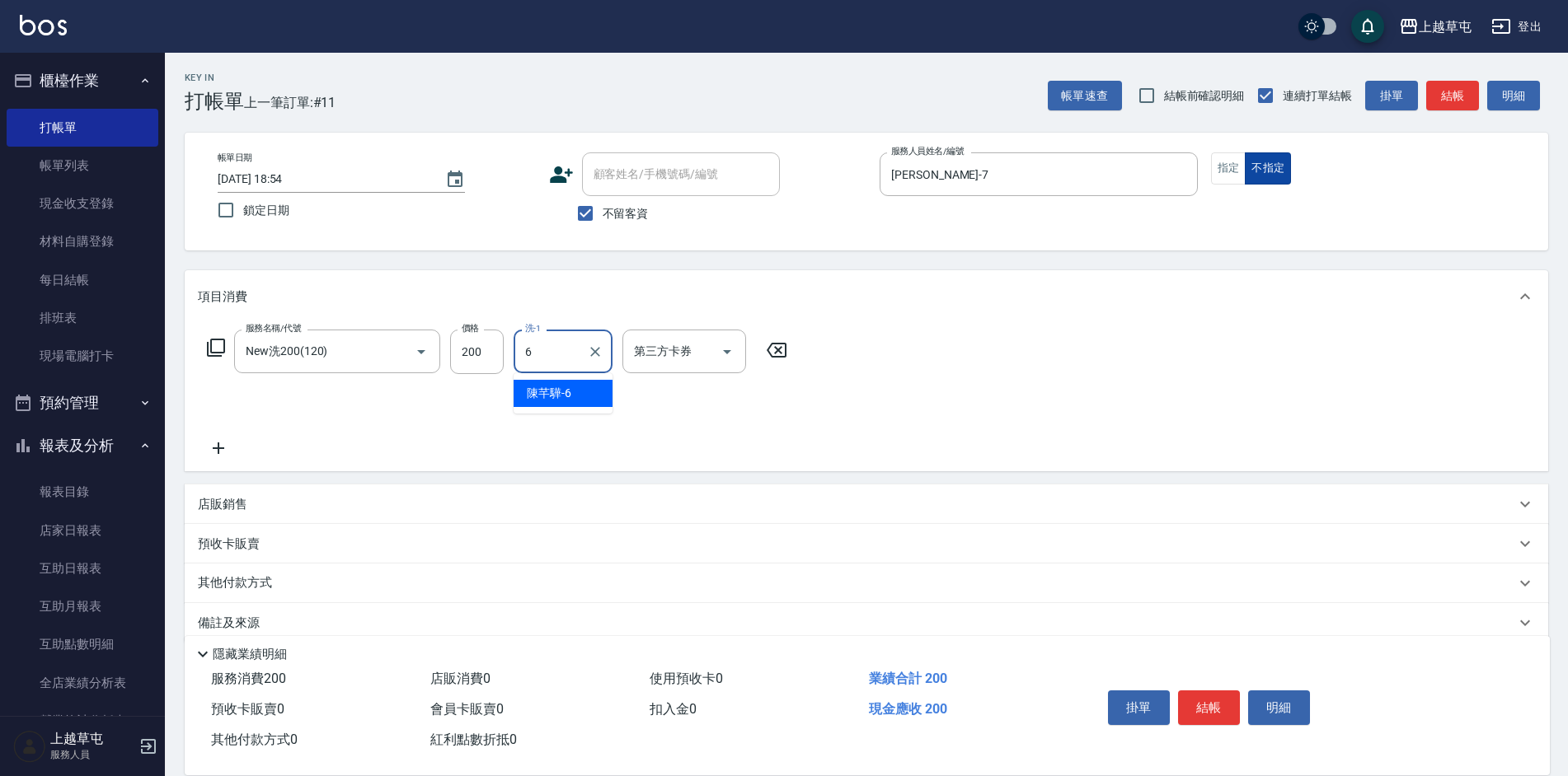
type input "[PERSON_NAME]-6"
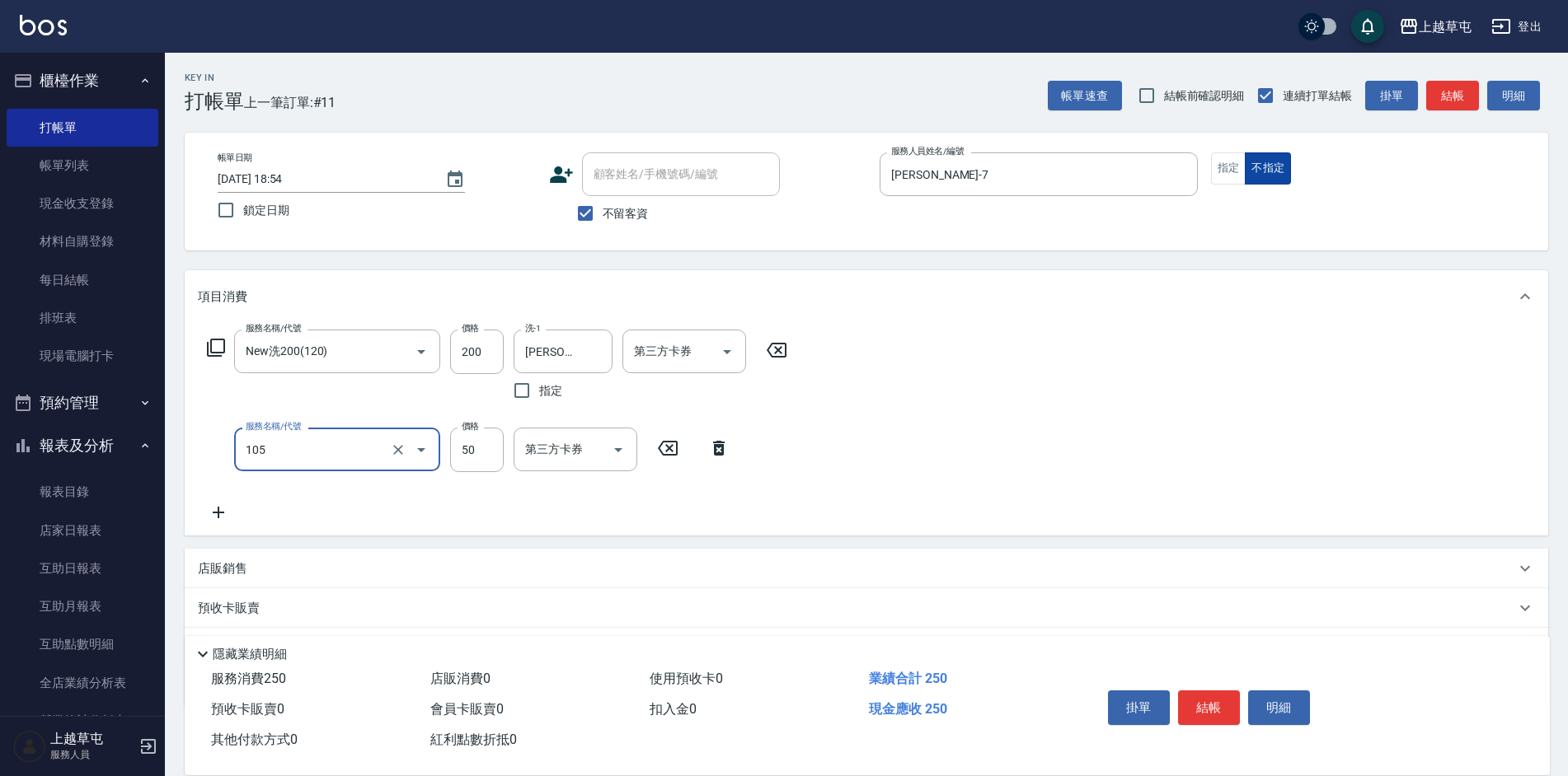
type input "精油50(105)"
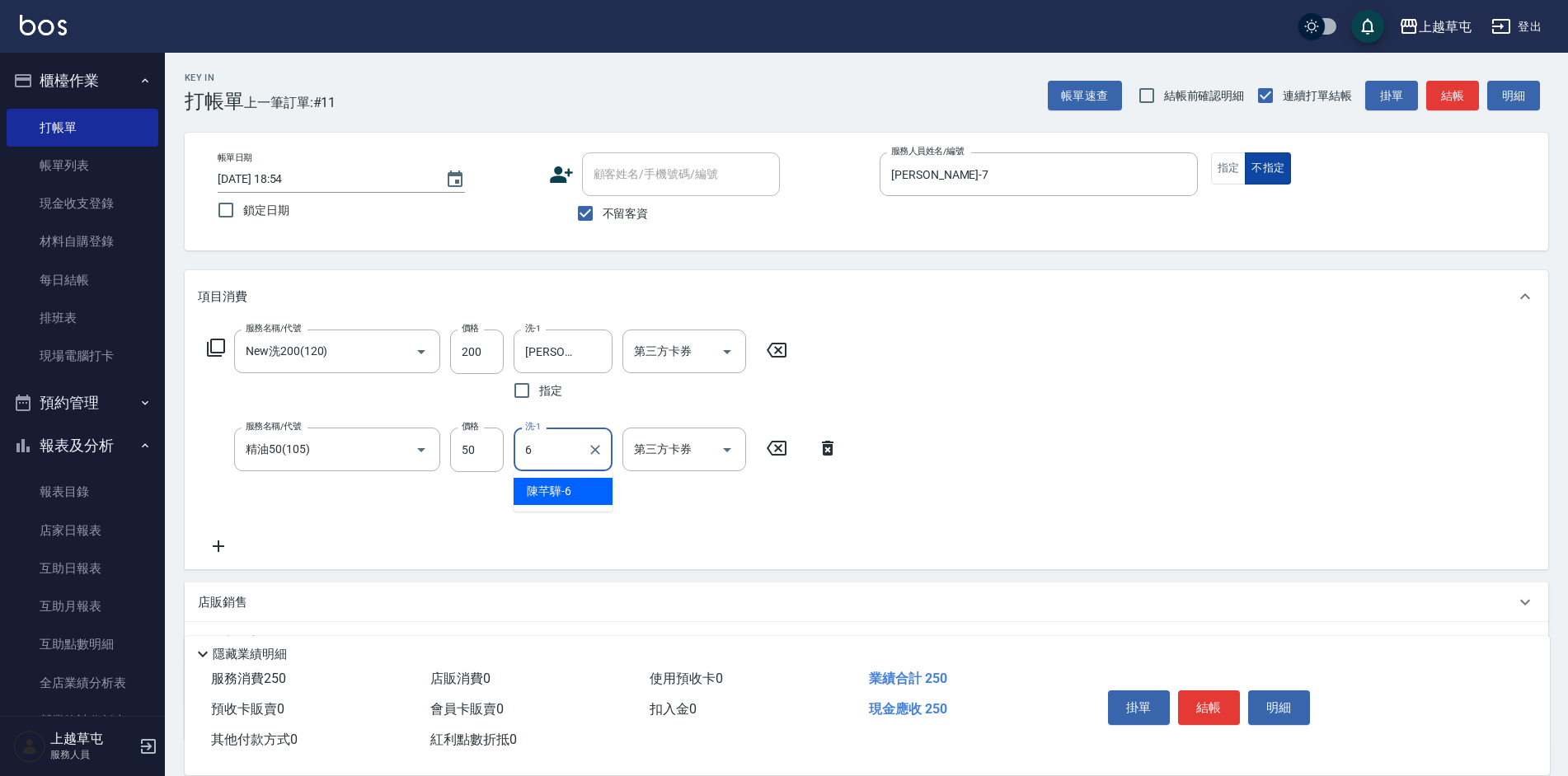
type input "[PERSON_NAME]-6"
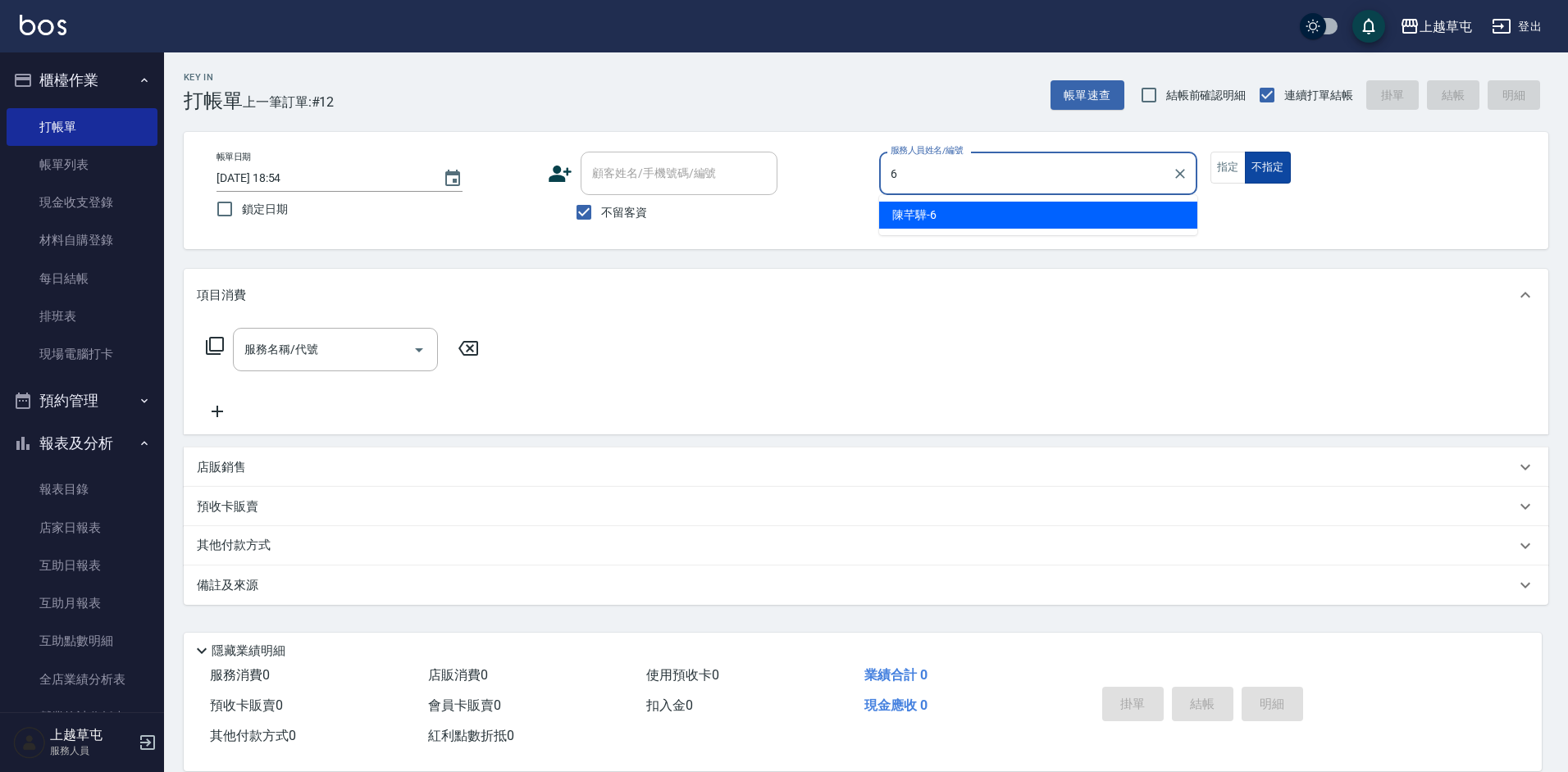
type input "[PERSON_NAME]-6"
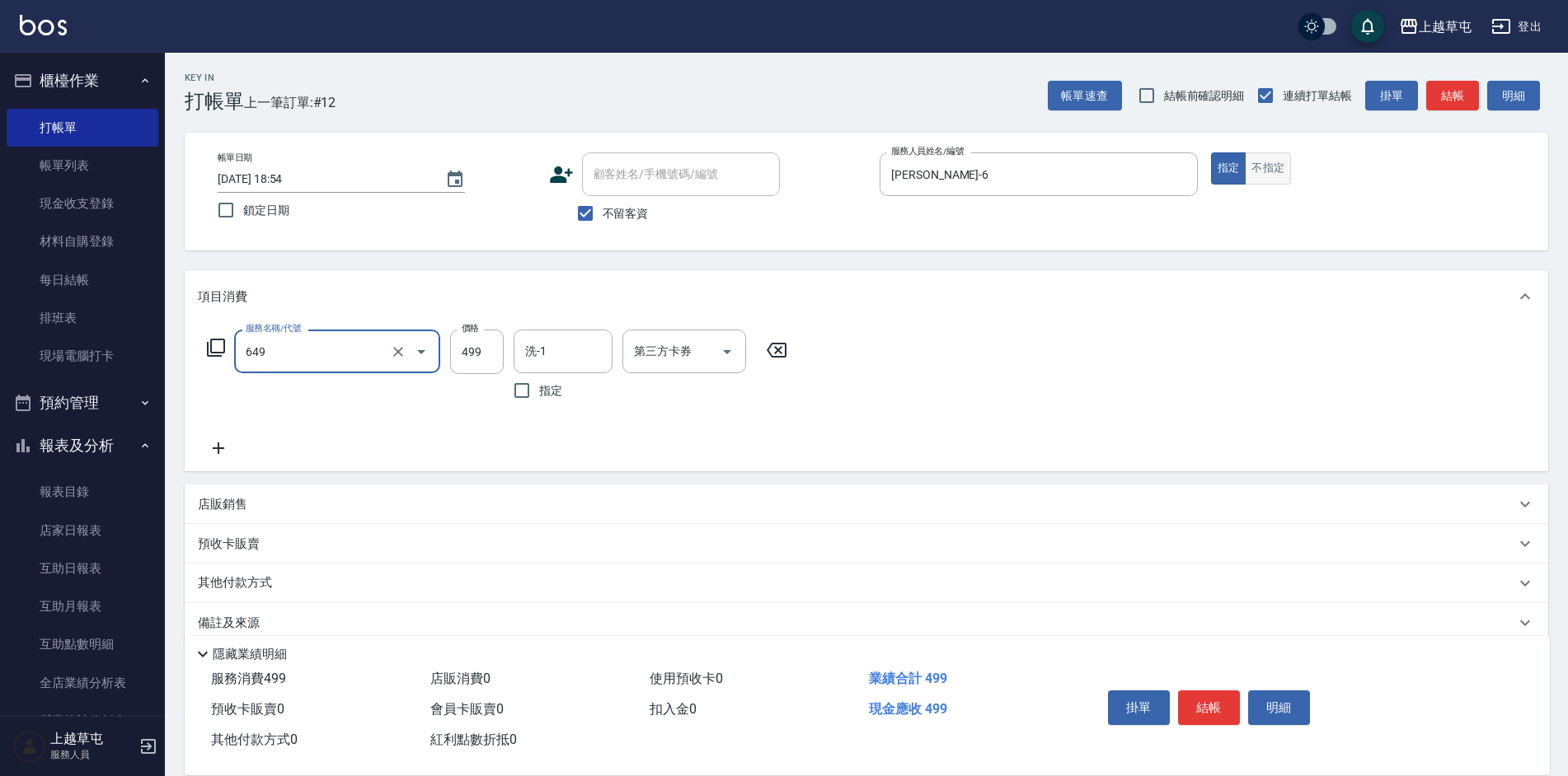
type input "角質499(649)"
type input "[PERSON_NAME]-35"
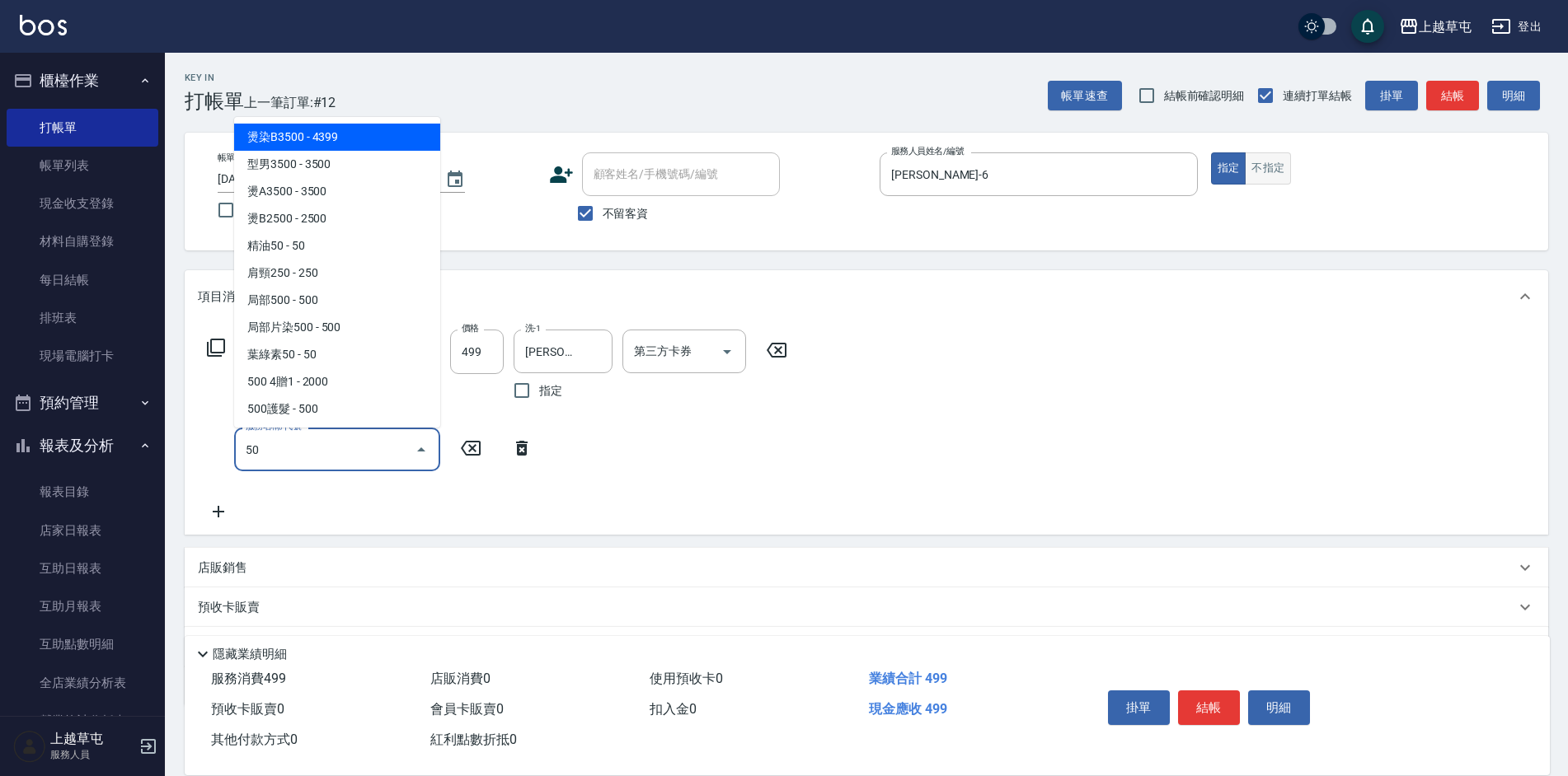
type input "5"
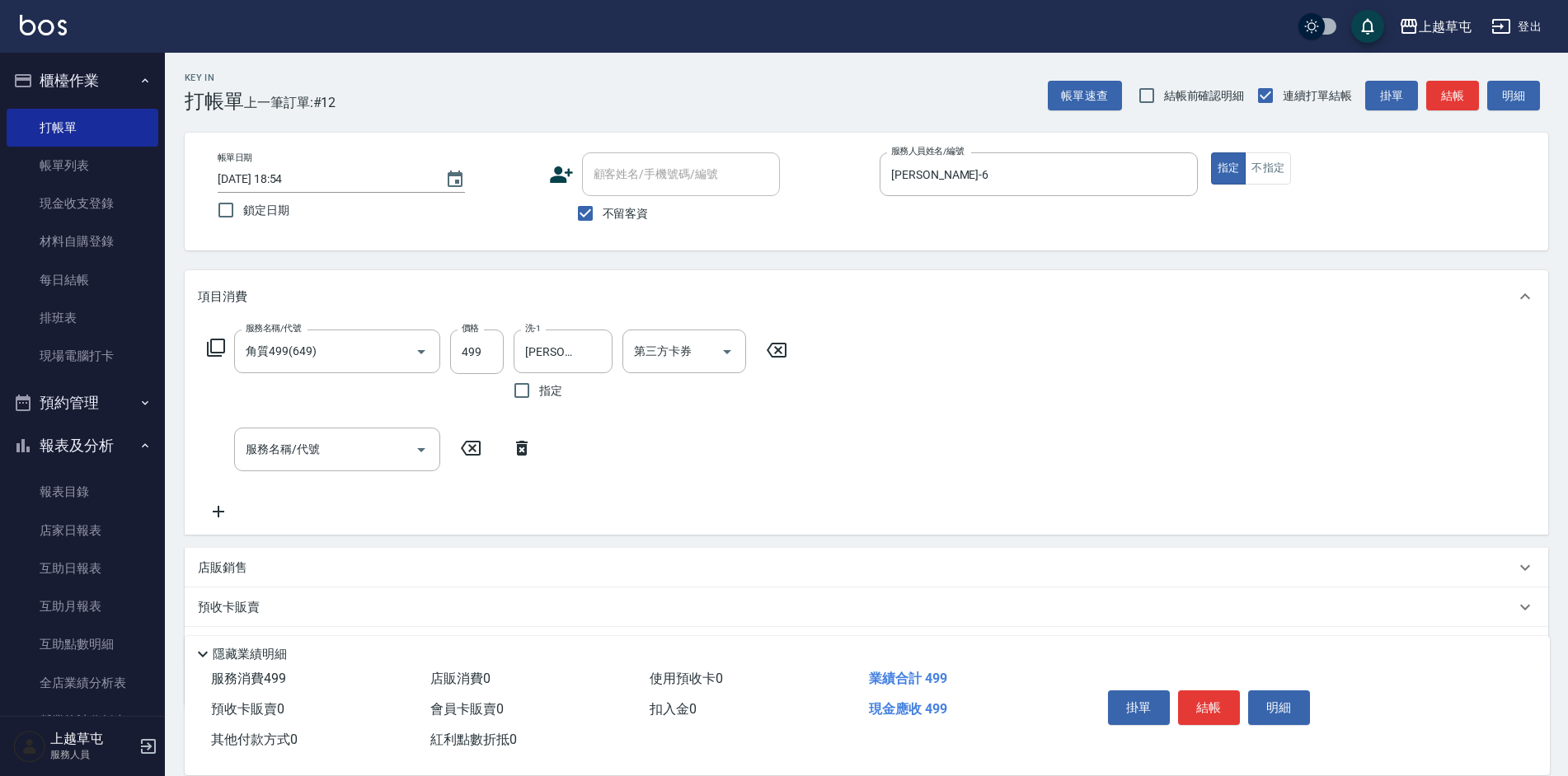
drag, startPoint x: 562, startPoint y: 521, endPoint x: 171, endPoint y: 380, distance: 415.6
click at [556, 519] on div "服務名稱/代號 角質499(649) 服務名稱/代號 價格 499 價格 洗-1 [PERSON_NAME]-35 洗-1 指定 第三方卡券 第三方卡券 服務…" at bounding box center [498, 425] width 600 height 192
click at [217, 350] on icon at bounding box center [216, 347] width 20 height 20
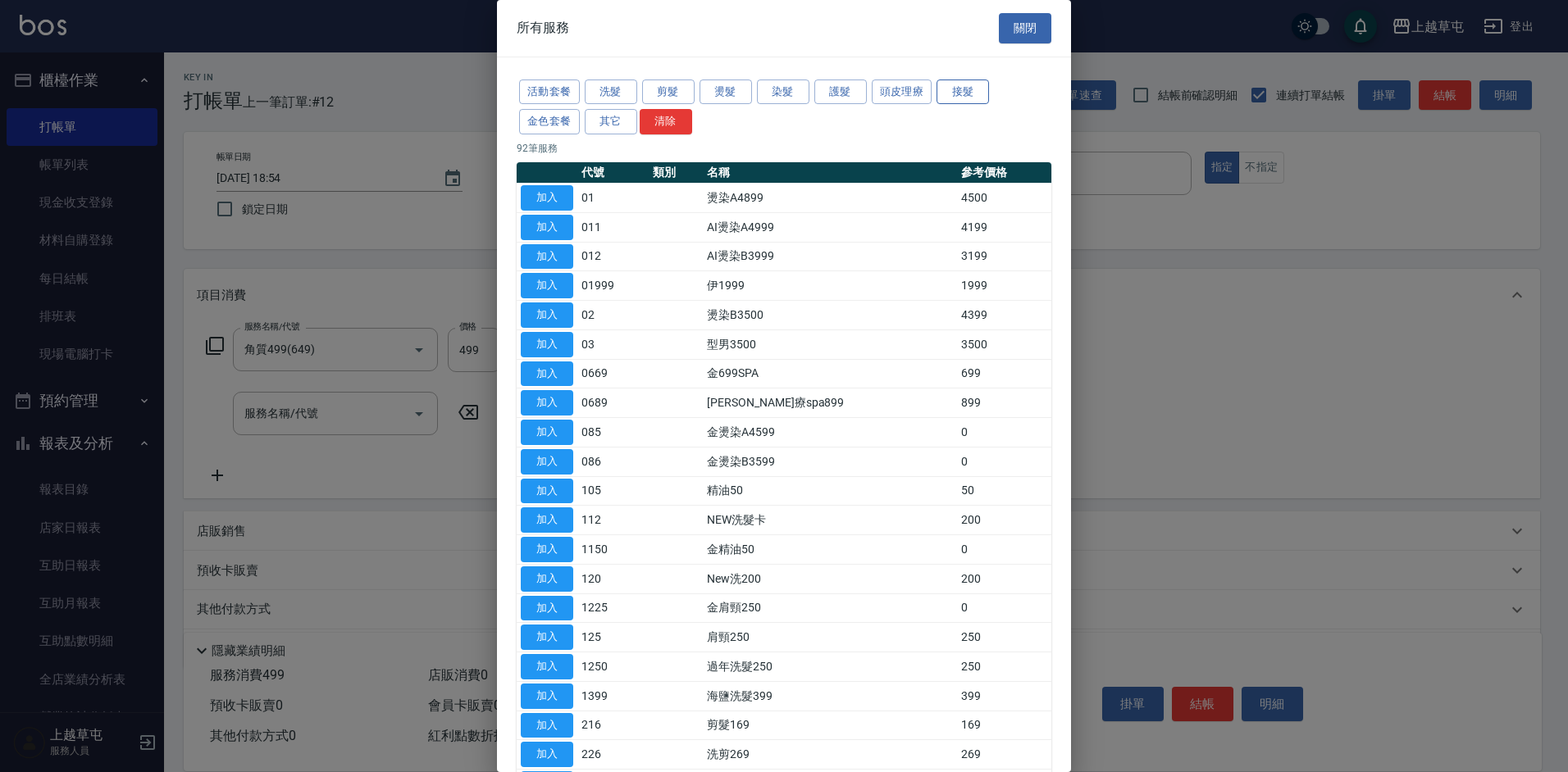
click at [960, 99] on button "接髮" at bounding box center [962, 92] width 52 height 26
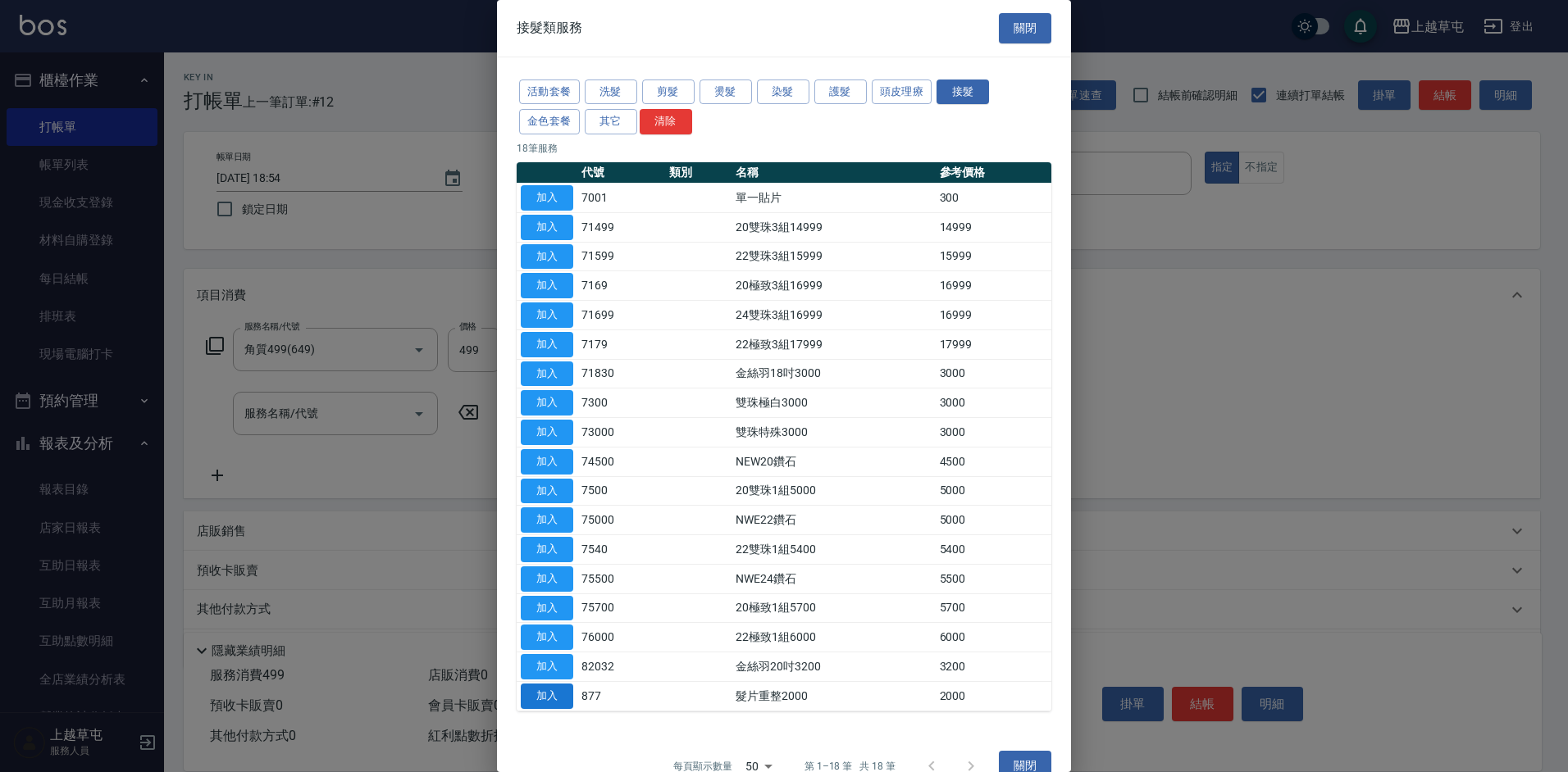
click at [550, 695] on button "加入" at bounding box center [546, 696] width 52 height 26
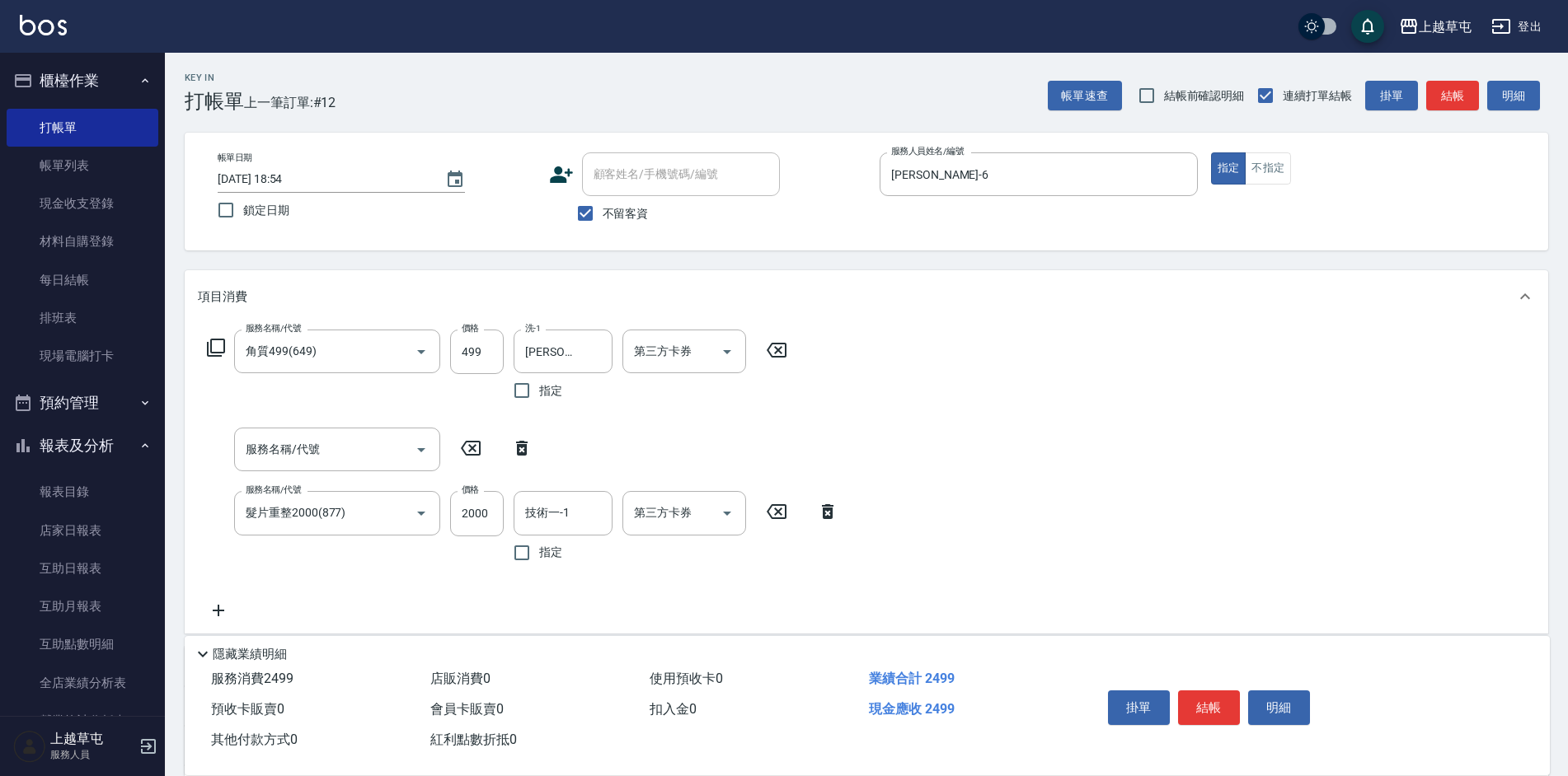
click at [519, 449] on icon at bounding box center [522, 449] width 11 height 15
type input "髮片重整2000(877)"
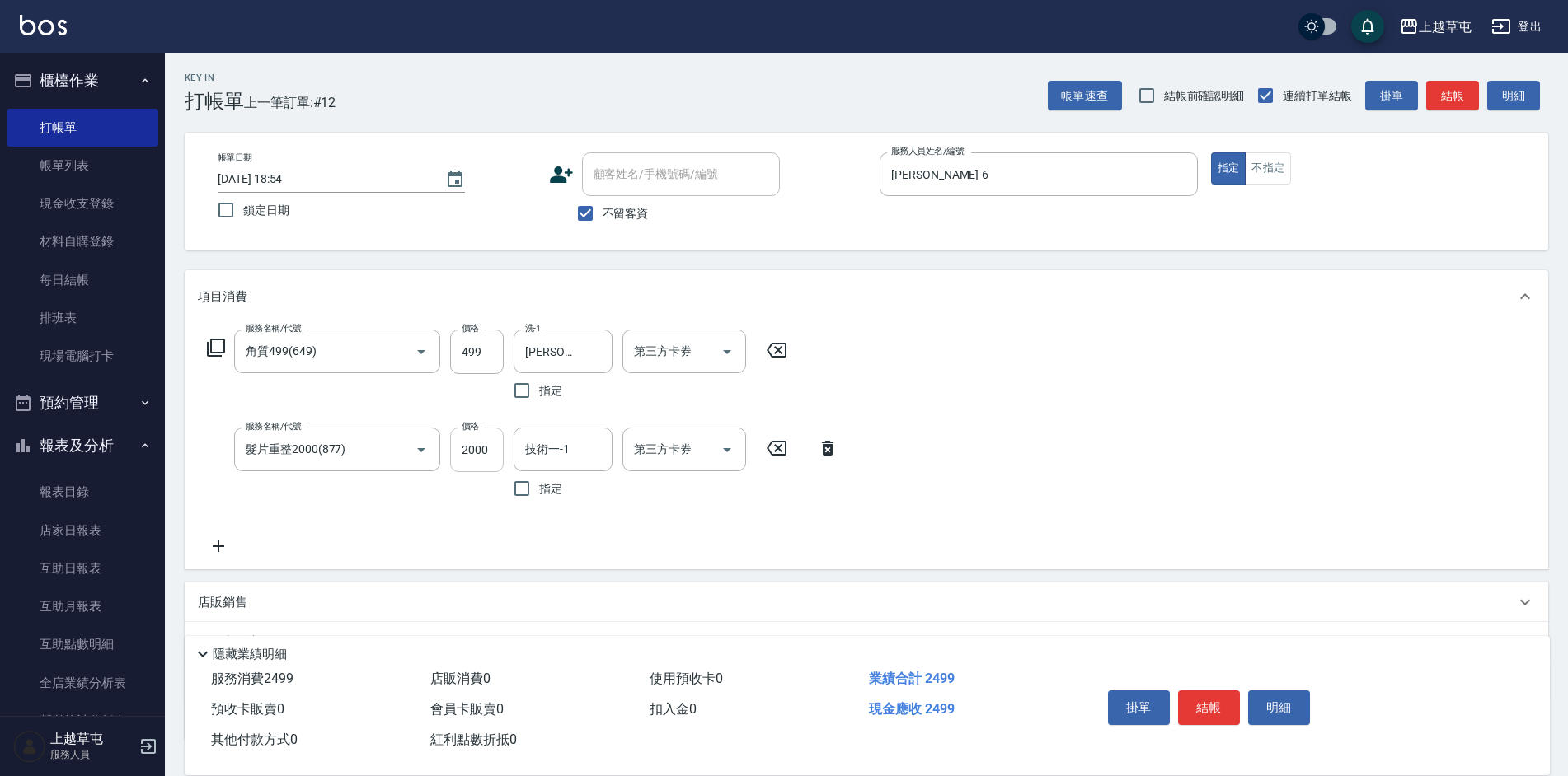
click at [500, 455] on input "2000" at bounding box center [477, 450] width 53 height 45
type input "5000"
type input "[PERSON_NAME]-6"
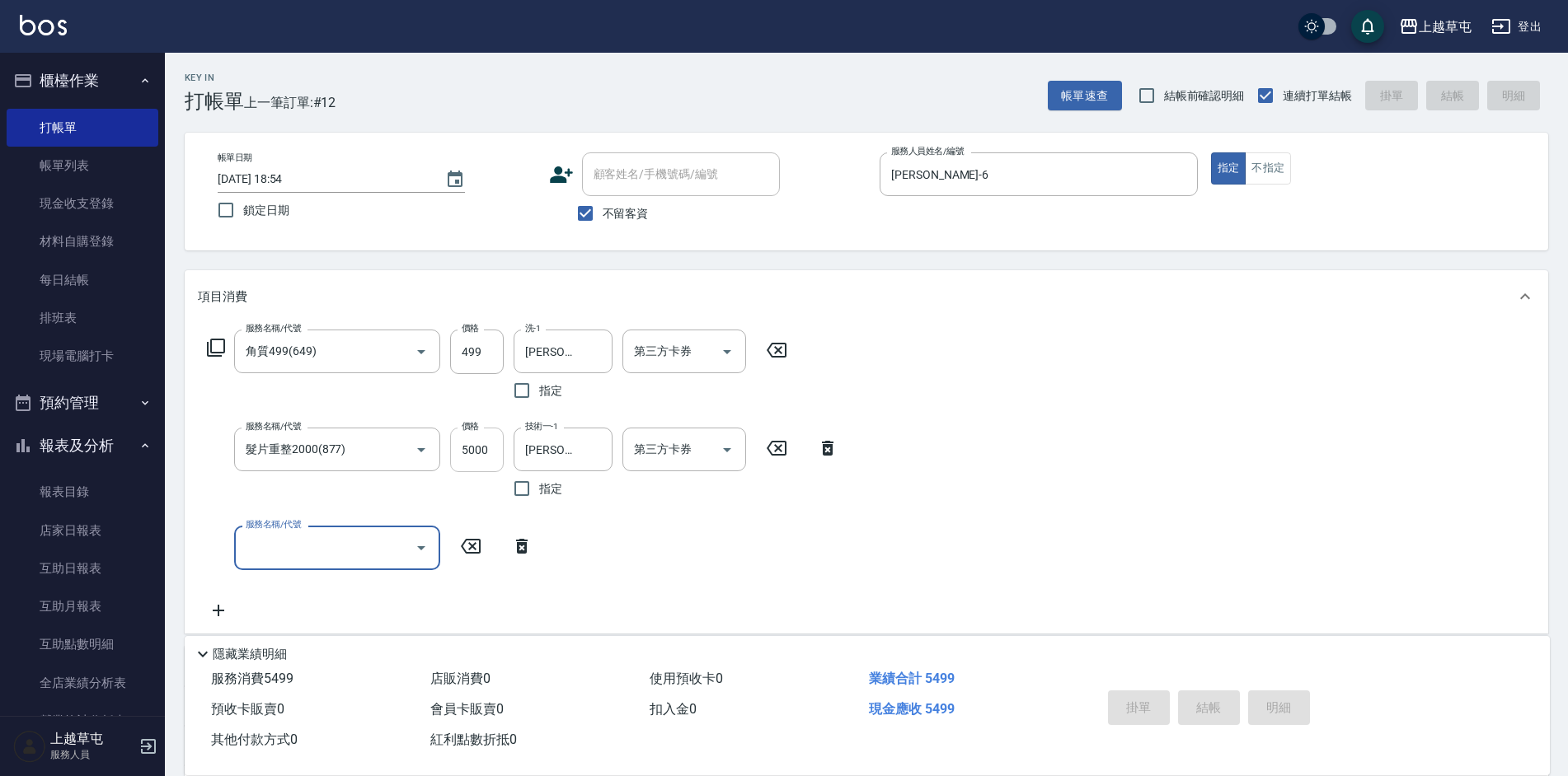
type input "[DATE] 18:55"
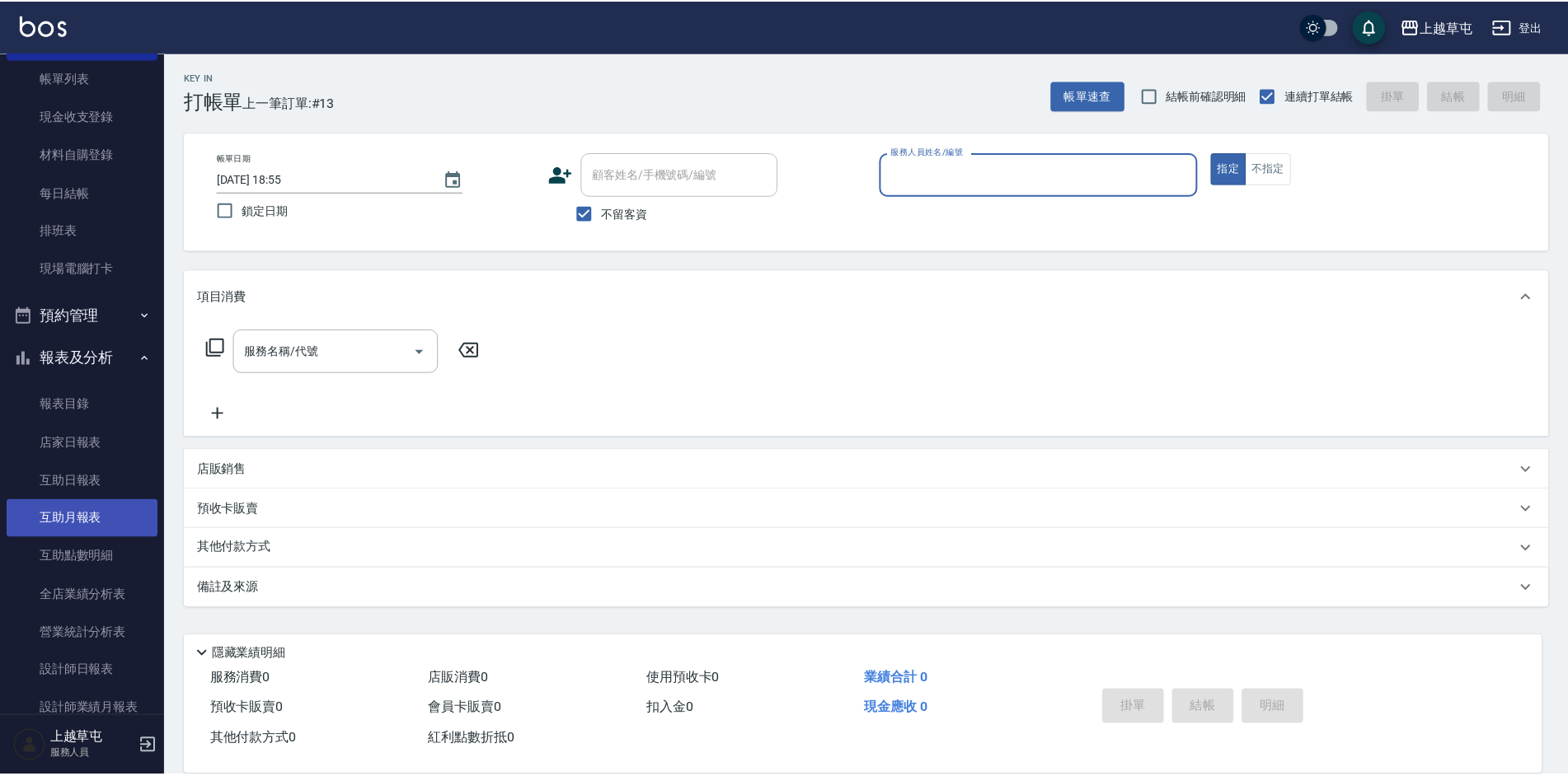
scroll to position [165, 0]
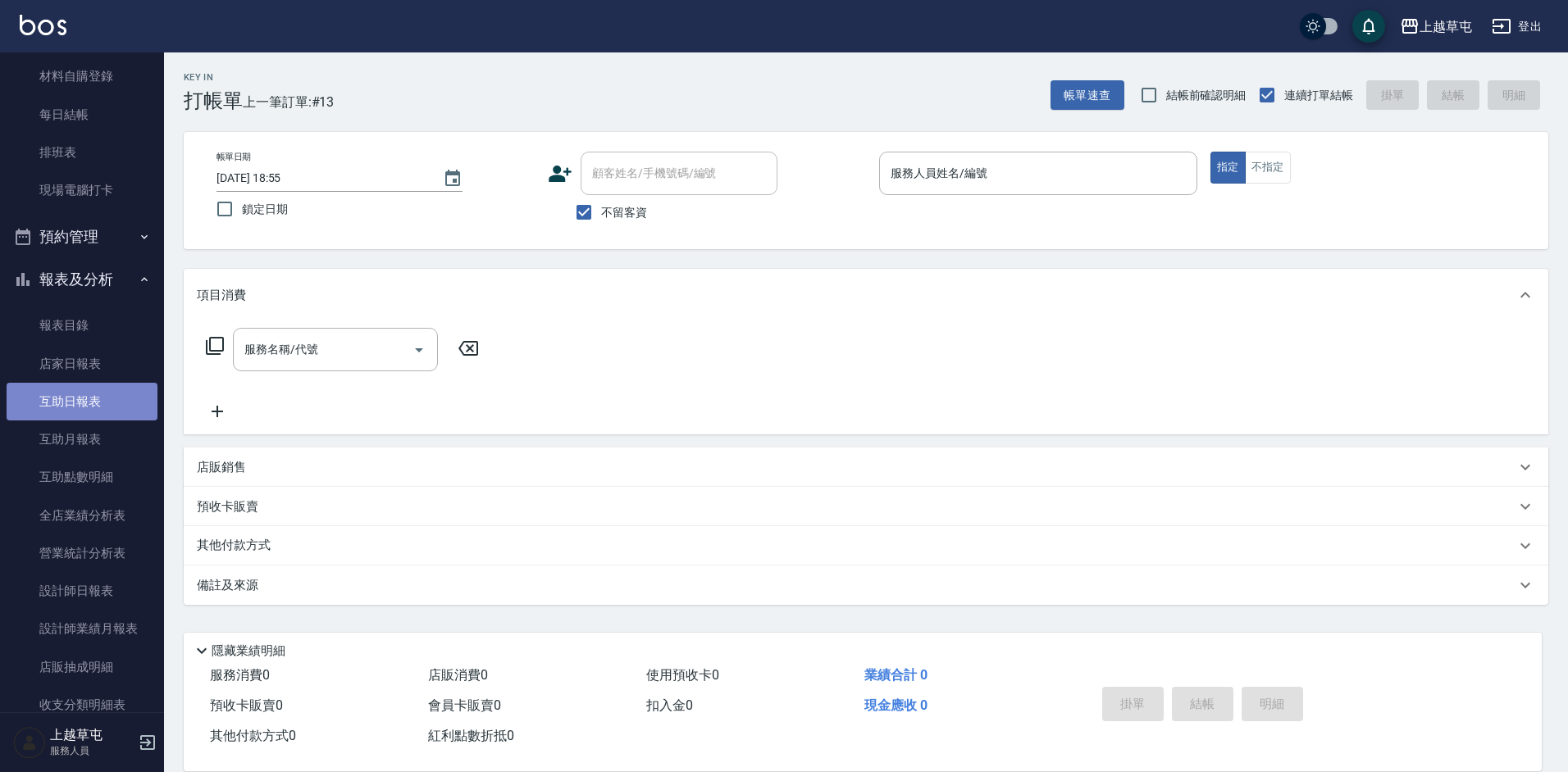
click at [112, 403] on link "互助日報表" at bounding box center [82, 402] width 151 height 38
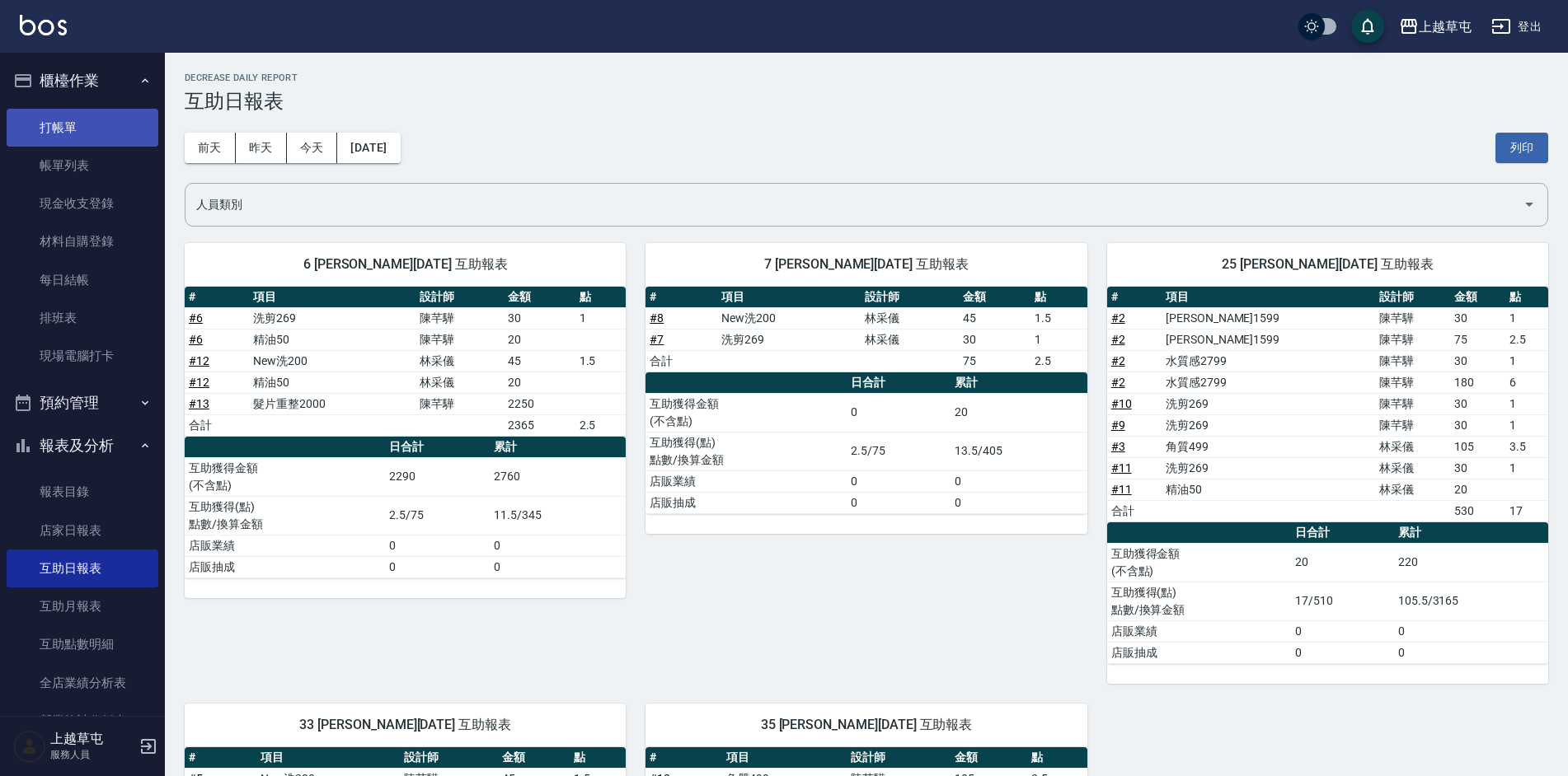
click at [74, 123] on link "打帳單" at bounding box center [82, 128] width 152 height 38
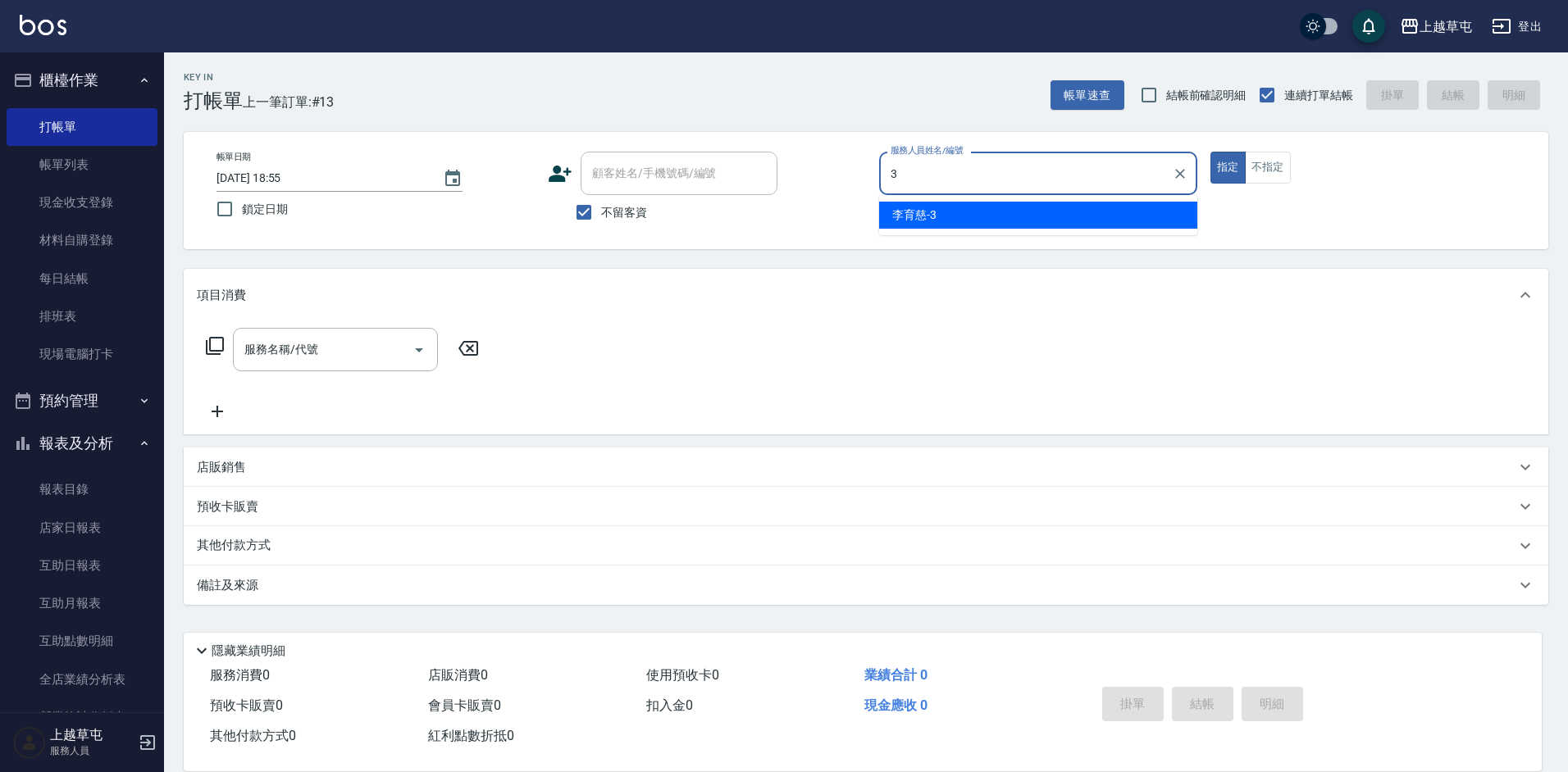
type input "[PERSON_NAME]-3"
type button "true"
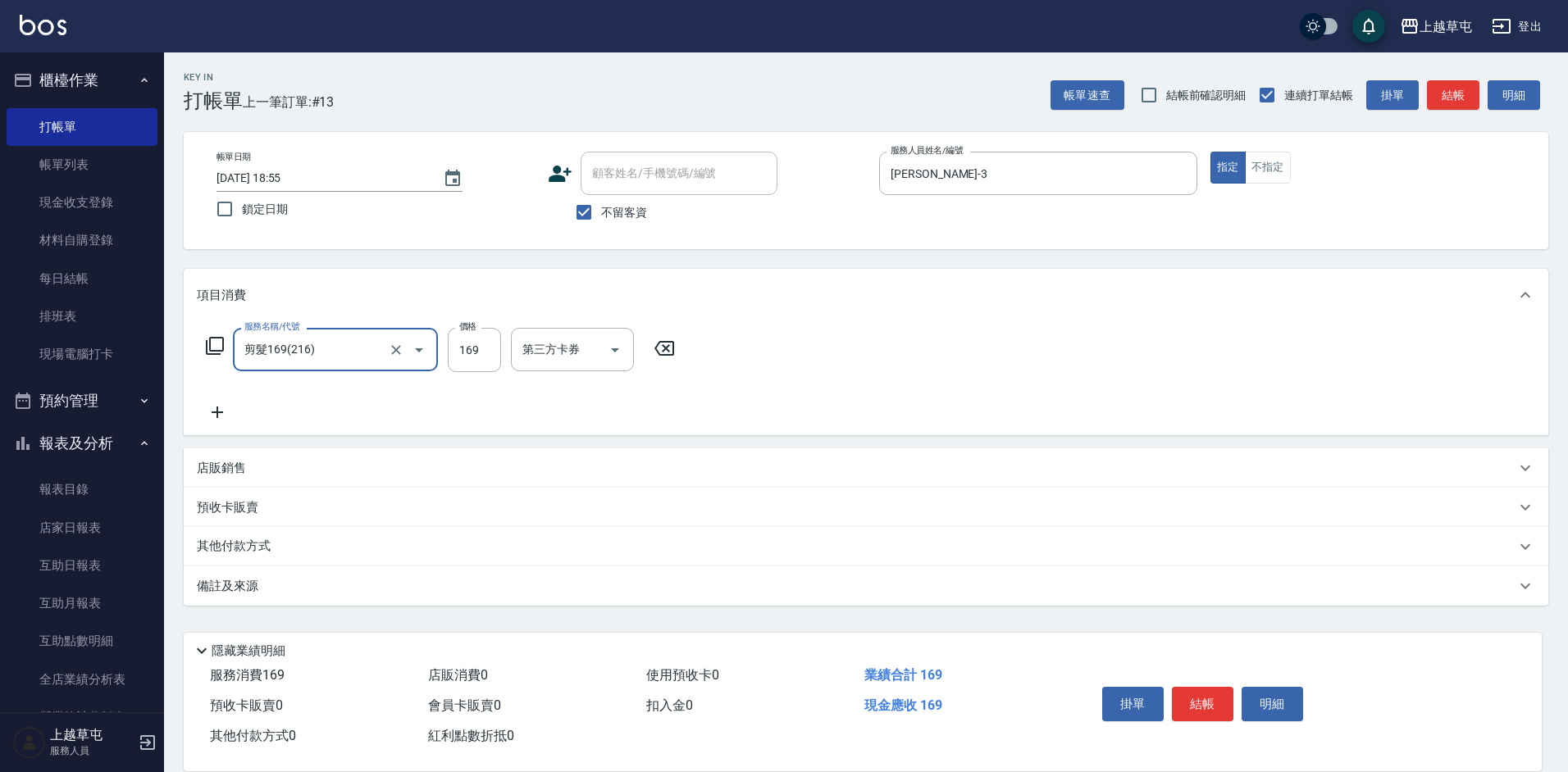
type input "剪髮169(216)"
type input "250"
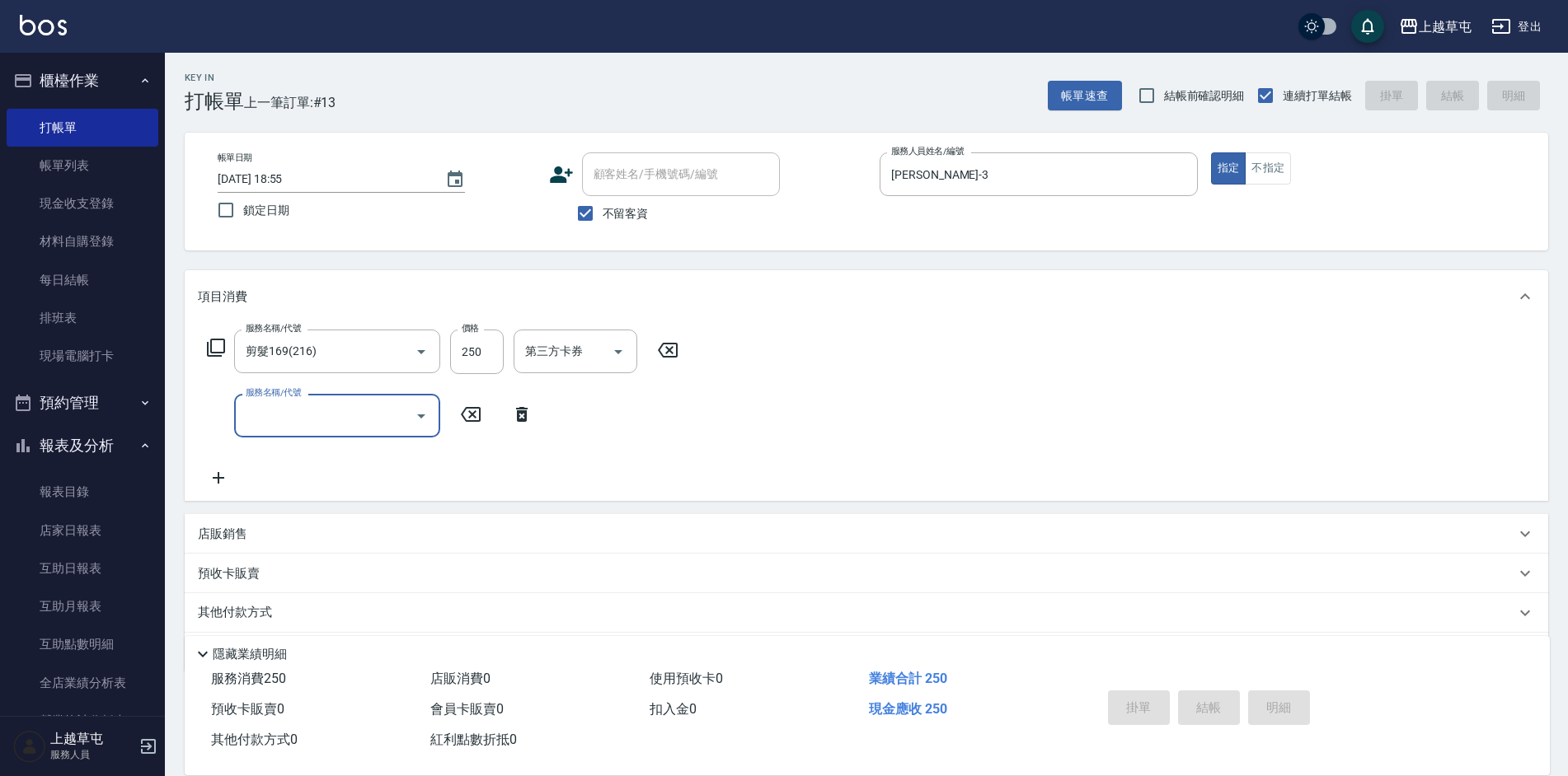
type input "[DATE] 18:56"
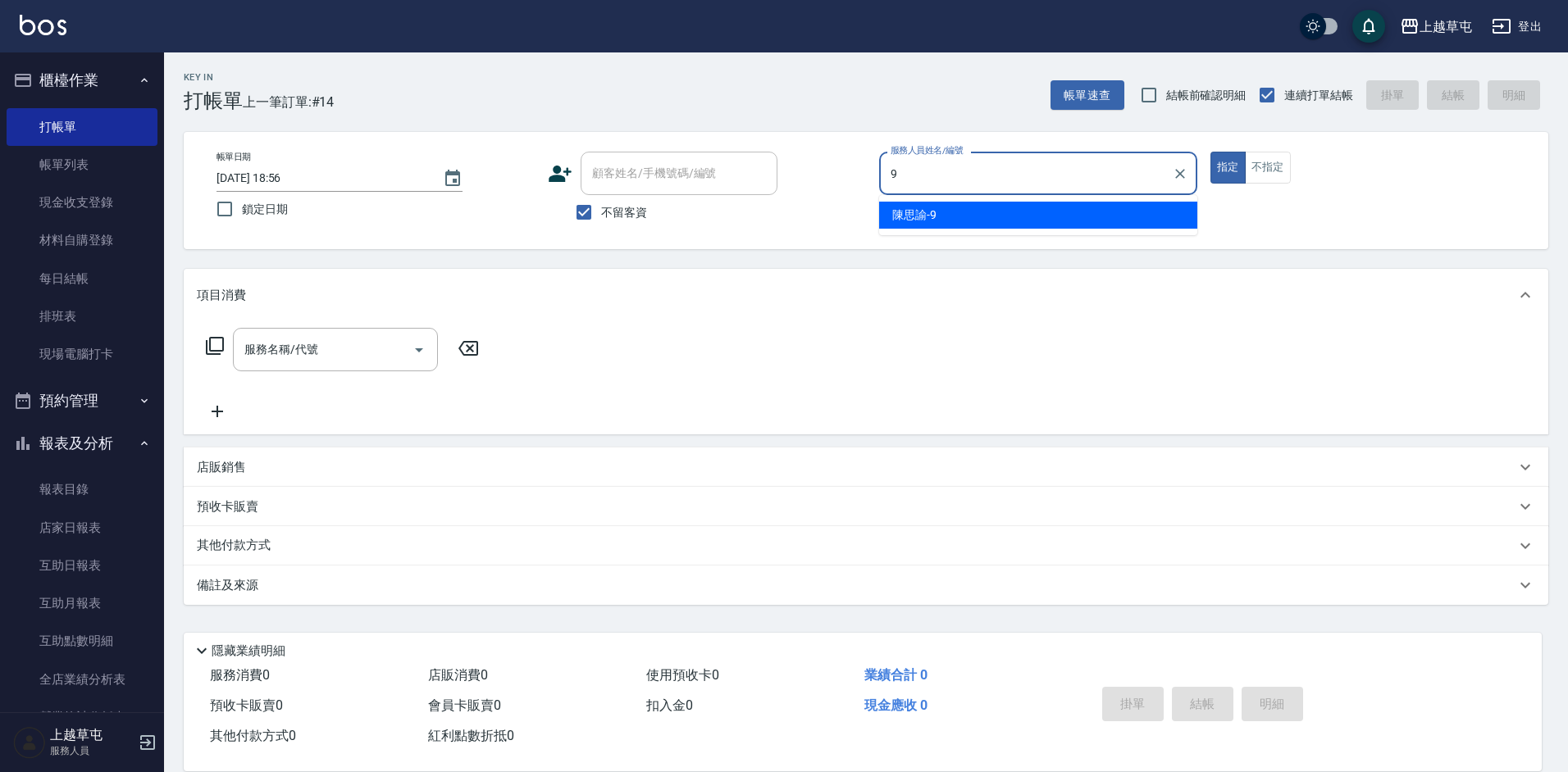
type input "[PERSON_NAME]-9"
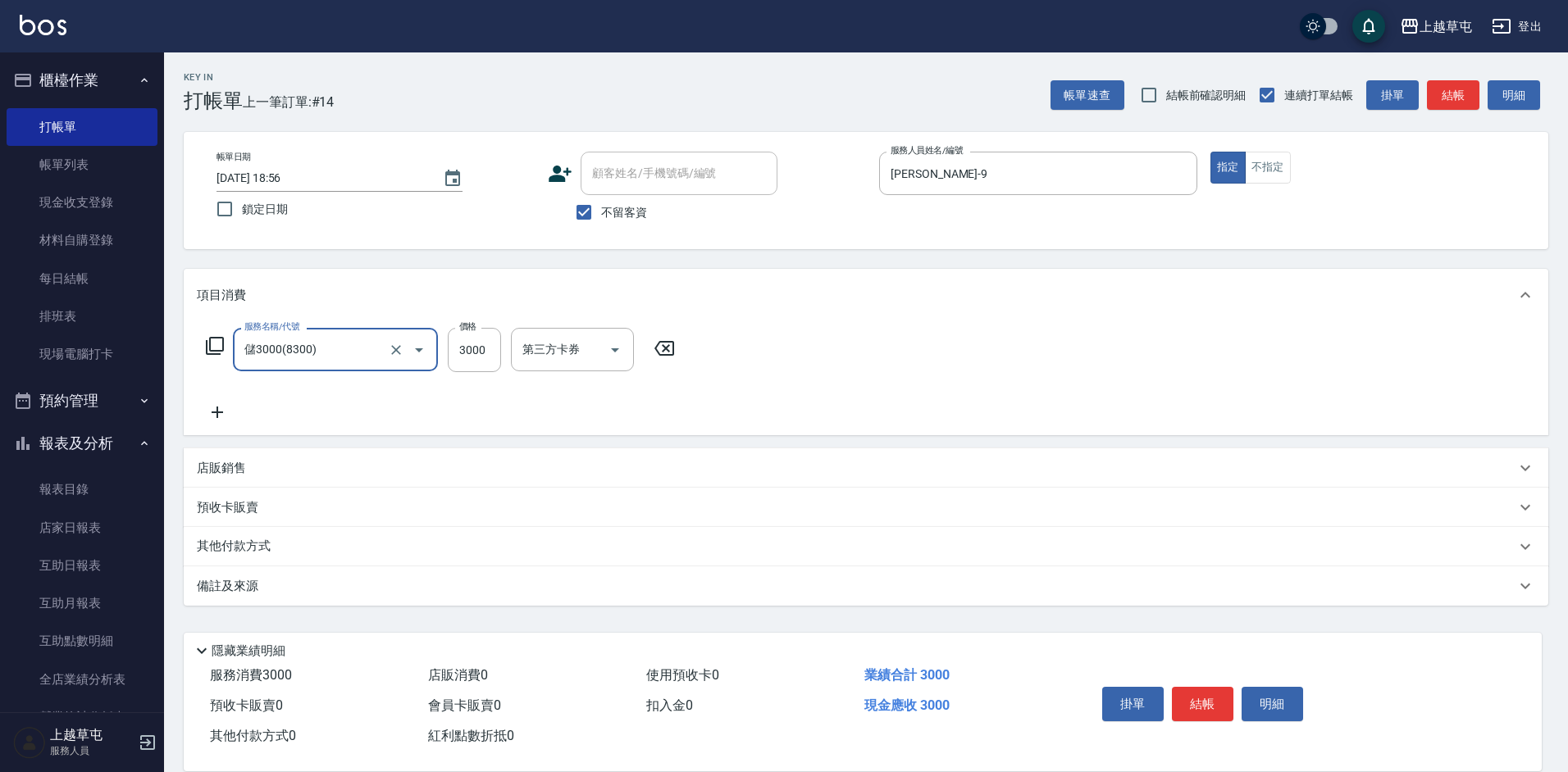
type input "儲3000(8300)"
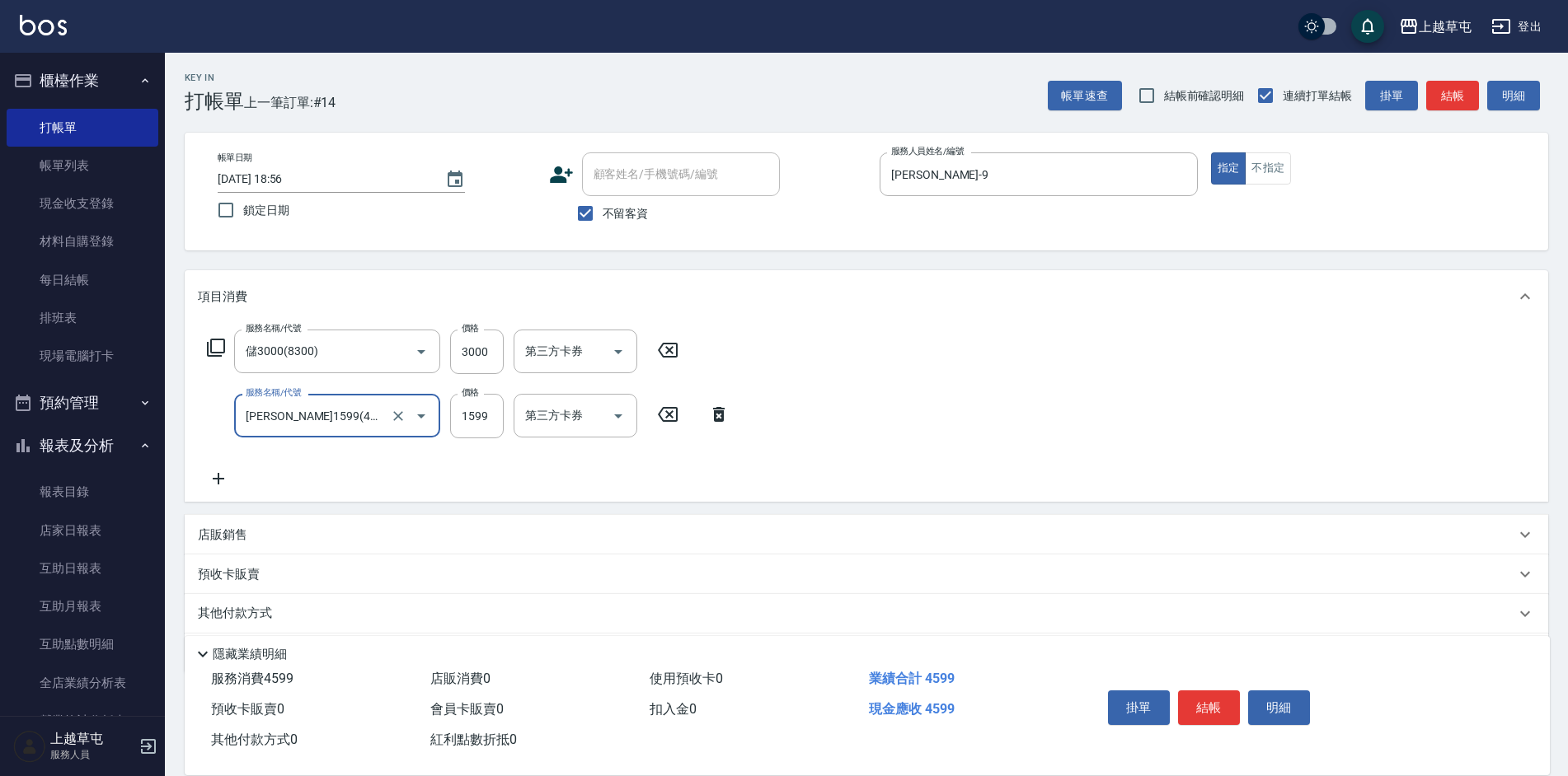
type input "[PERSON_NAME]1599(41599)"
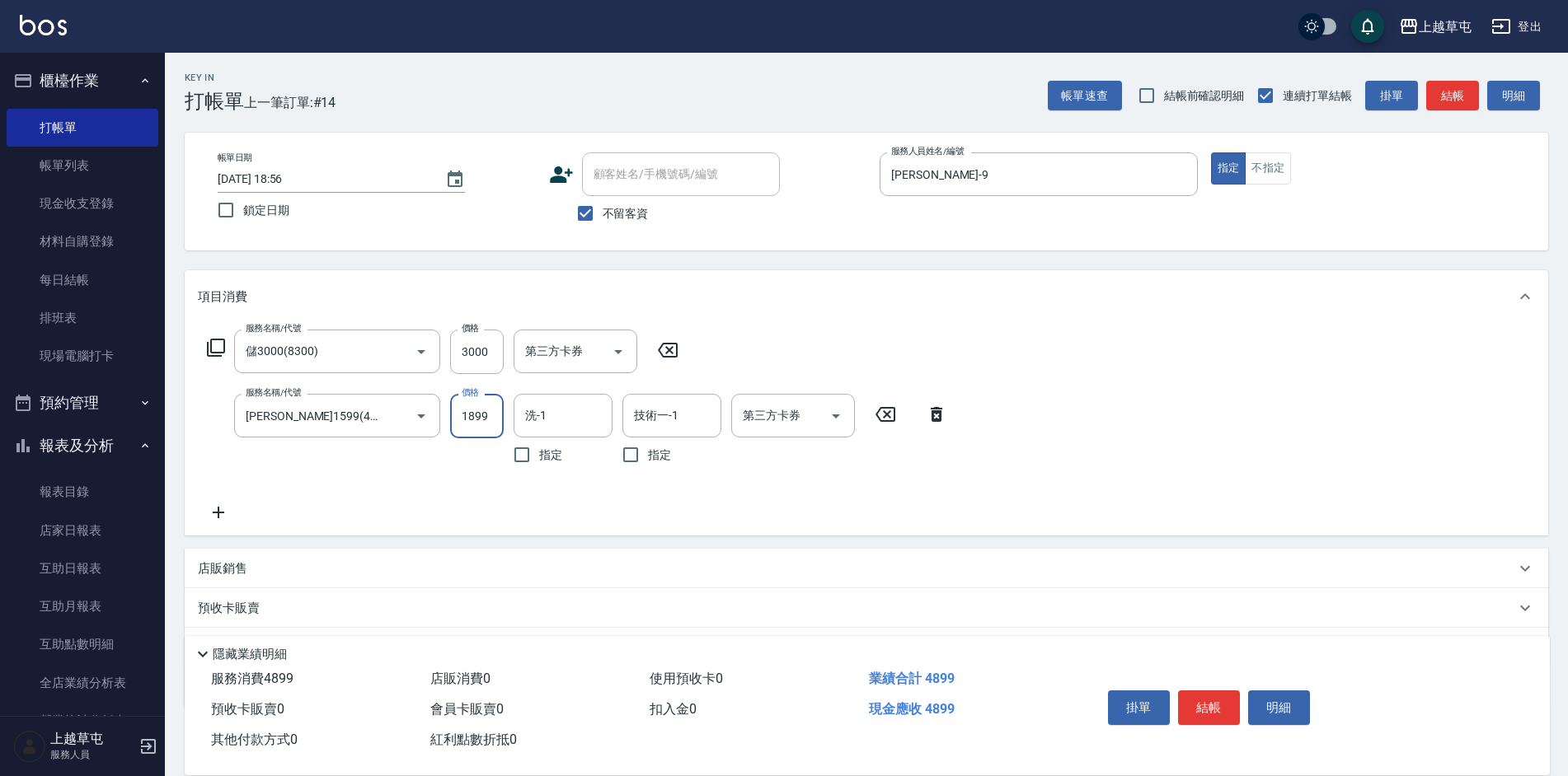
type input "1899"
type input "[PERSON_NAME]-35"
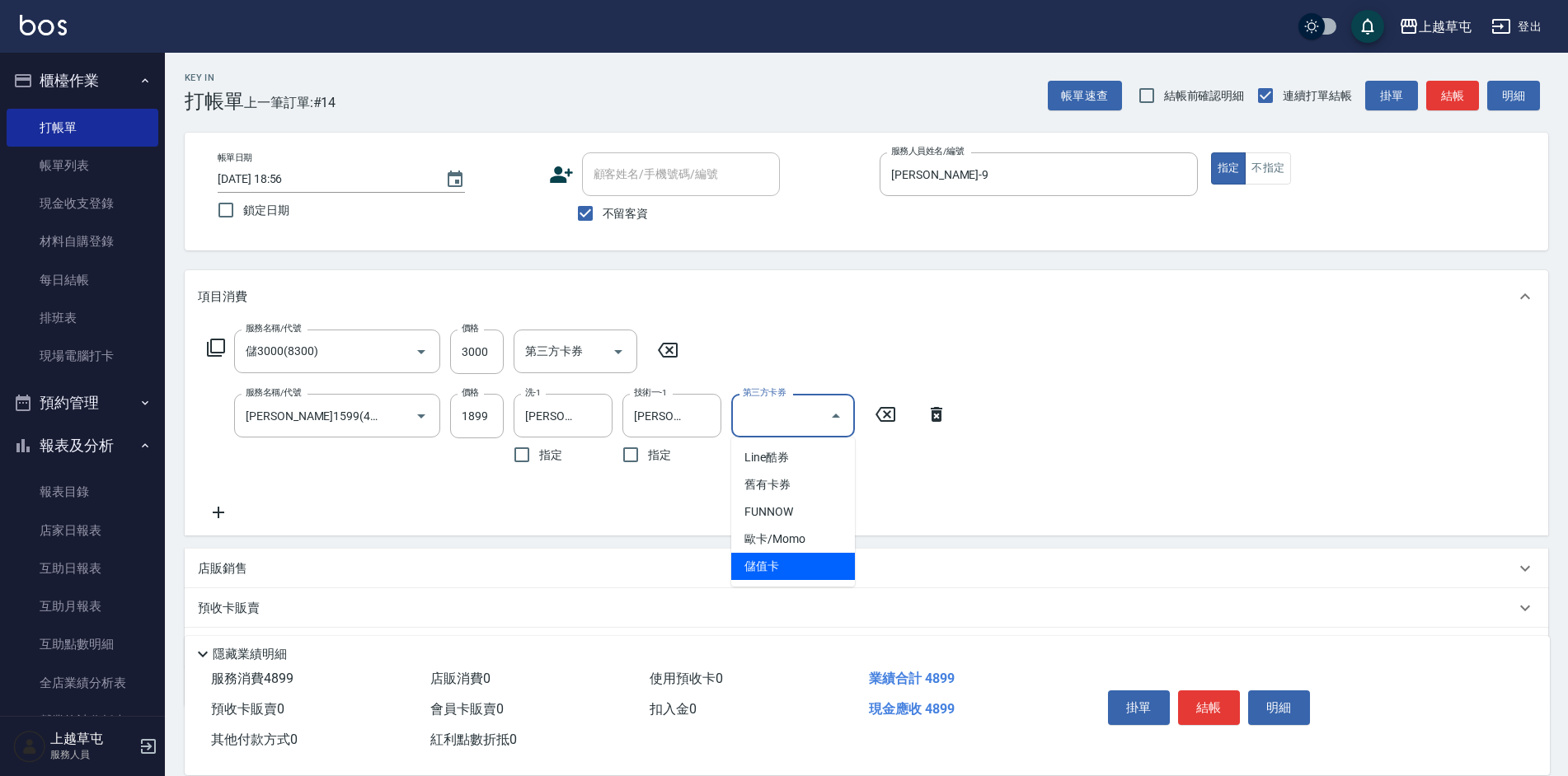
type input "儲值卡"
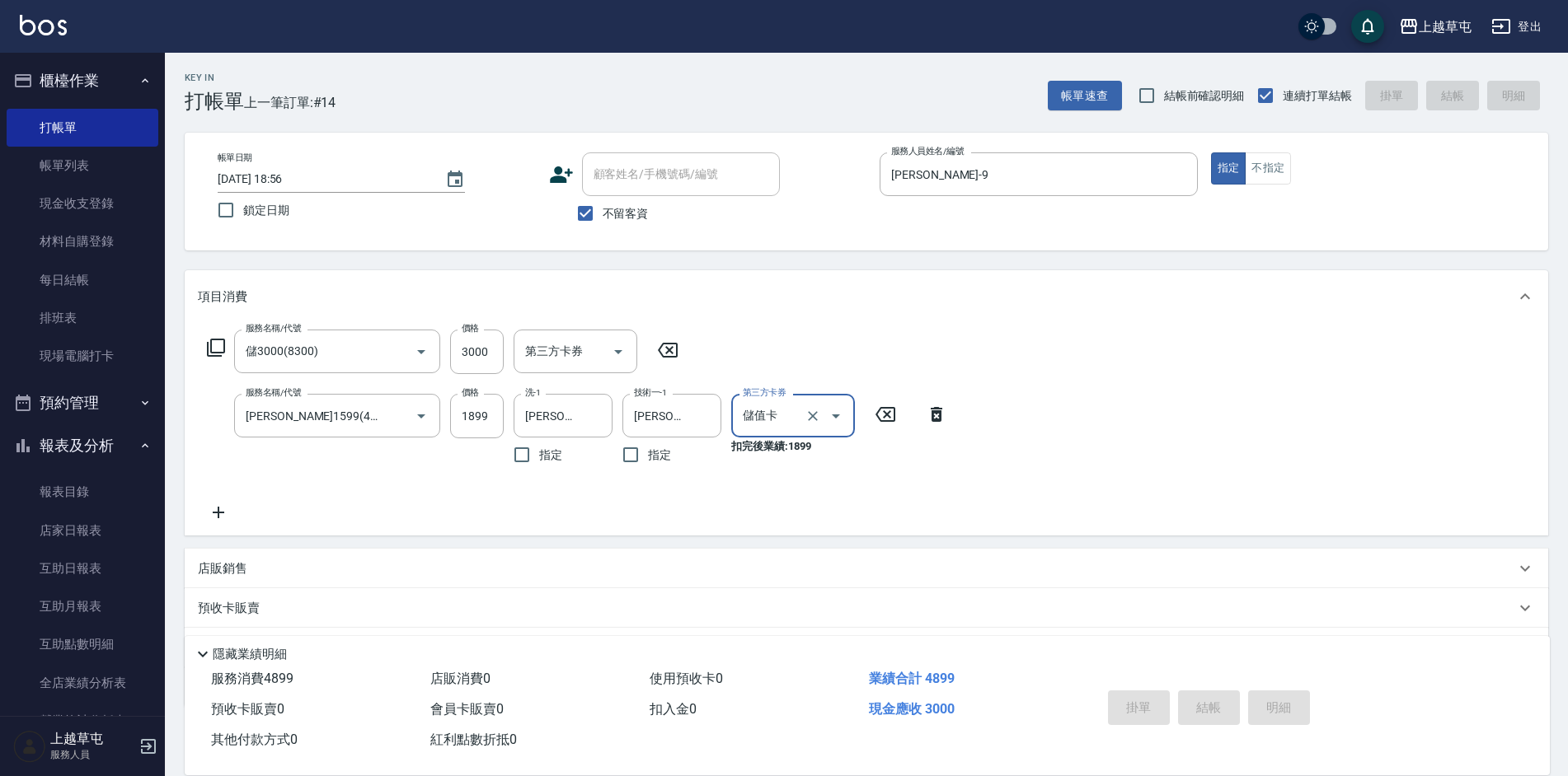
type input "[DATE] 18:57"
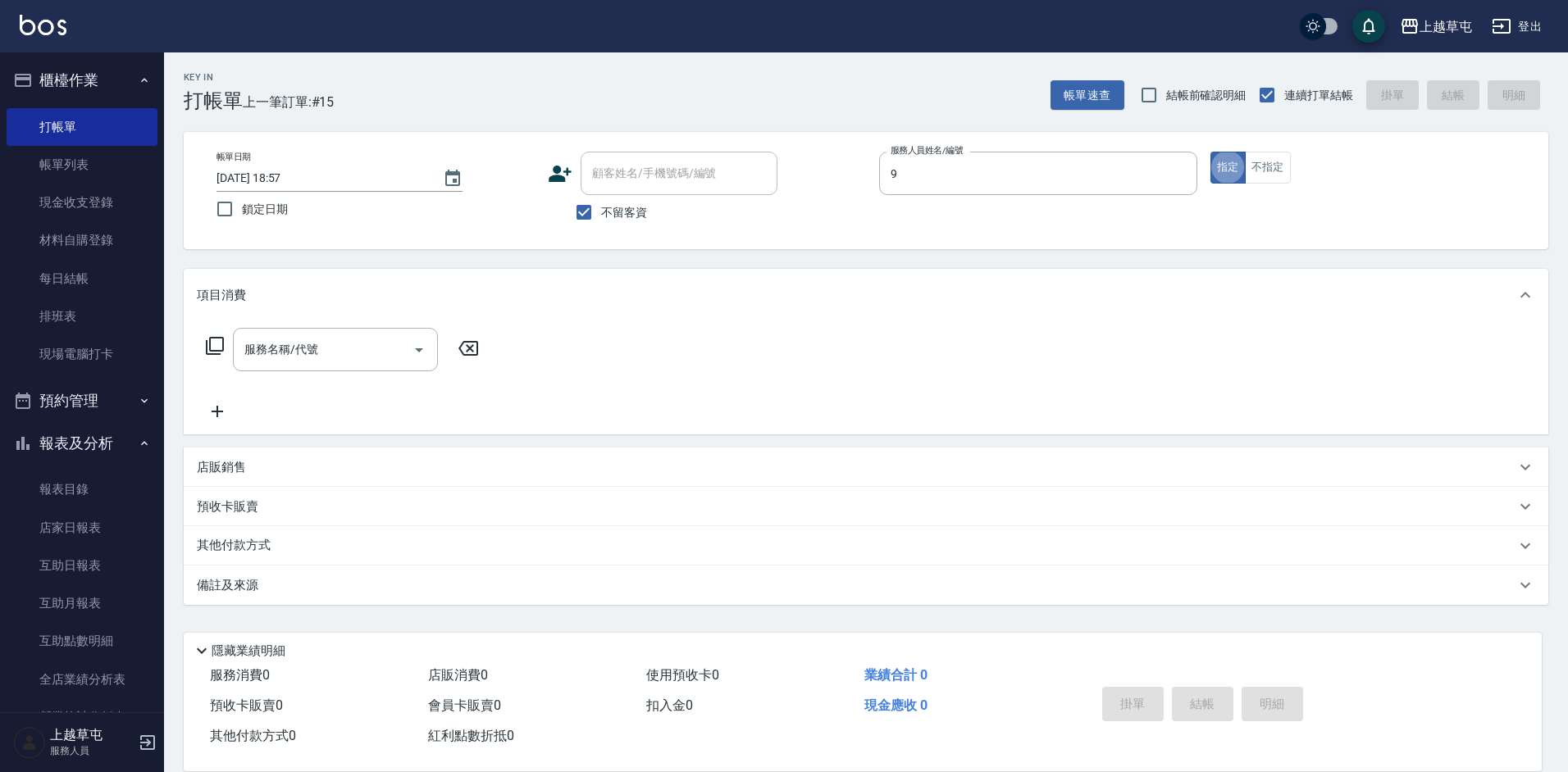
type input "[PERSON_NAME]-9"
click at [906, 378] on div "服務名稱/代號 服務名稱/代號" at bounding box center [866, 377] width 1365 height 113
click at [1171, 152] on div at bounding box center [1179, 174] width 21 height 44
click at [1177, 182] on button "Clear" at bounding box center [1180, 174] width 23 height 23
type input "[PERSON_NAME]-6"
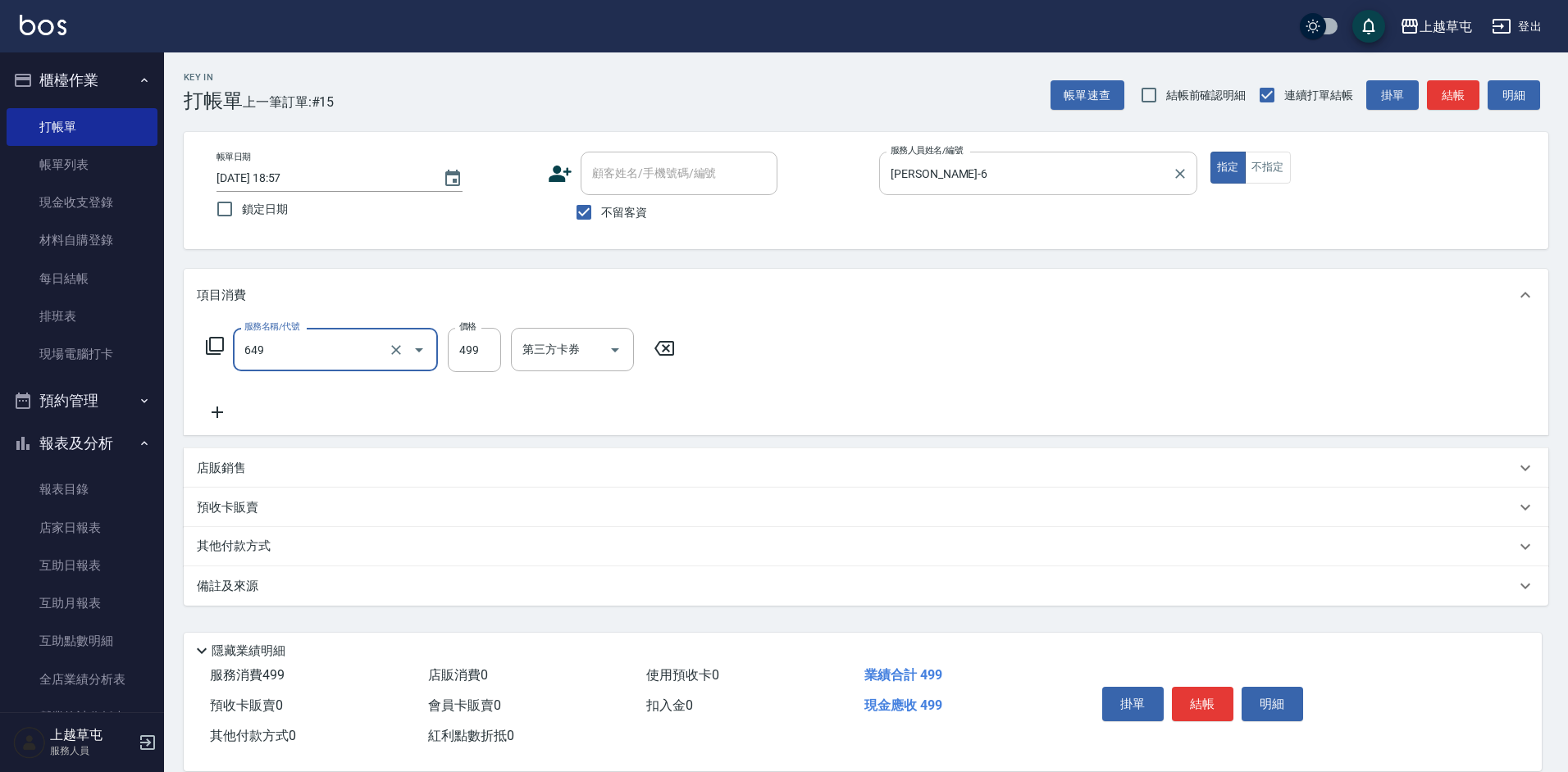
type input "角質499(649)"
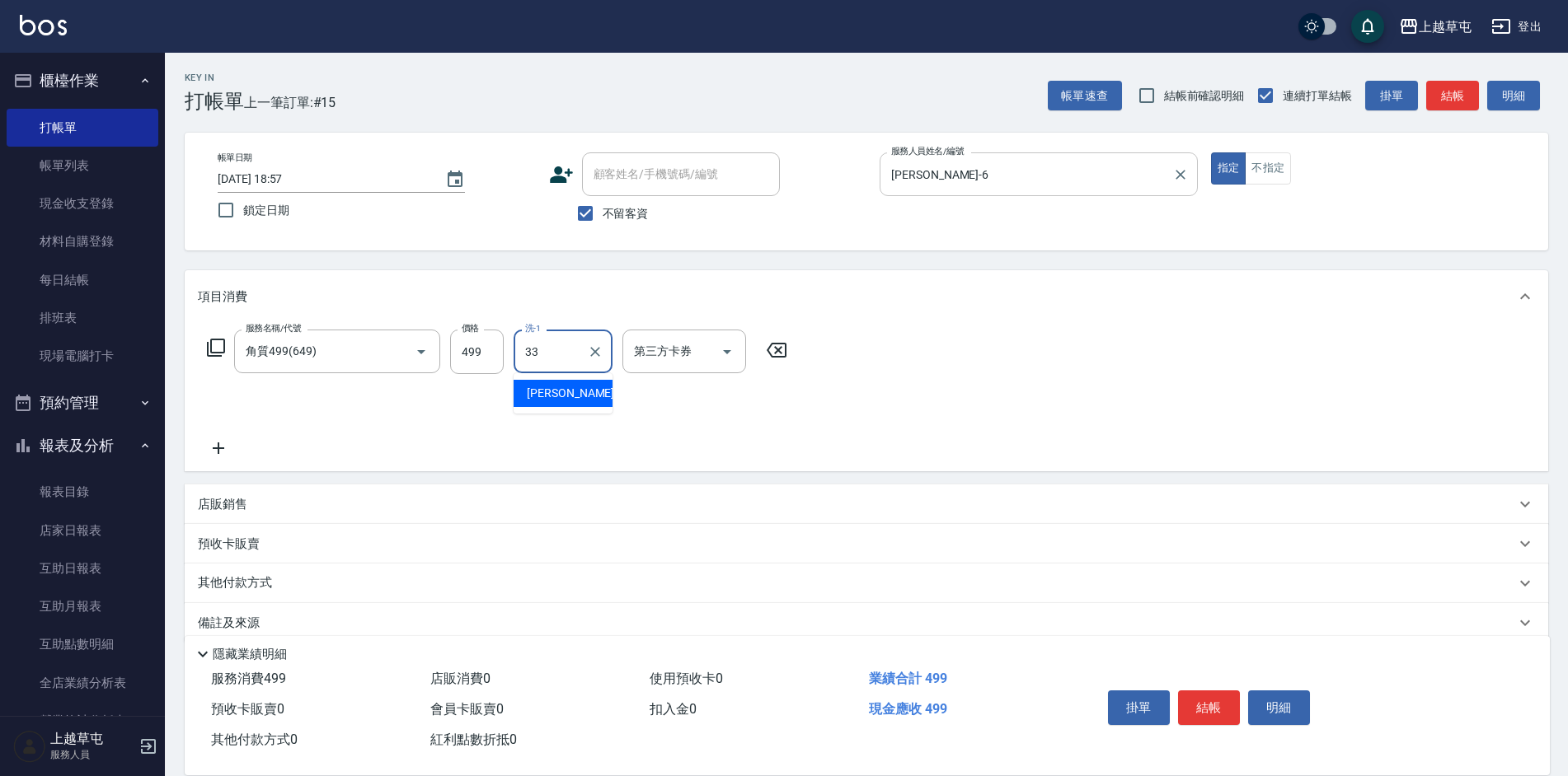
type input "[PERSON_NAME]-33"
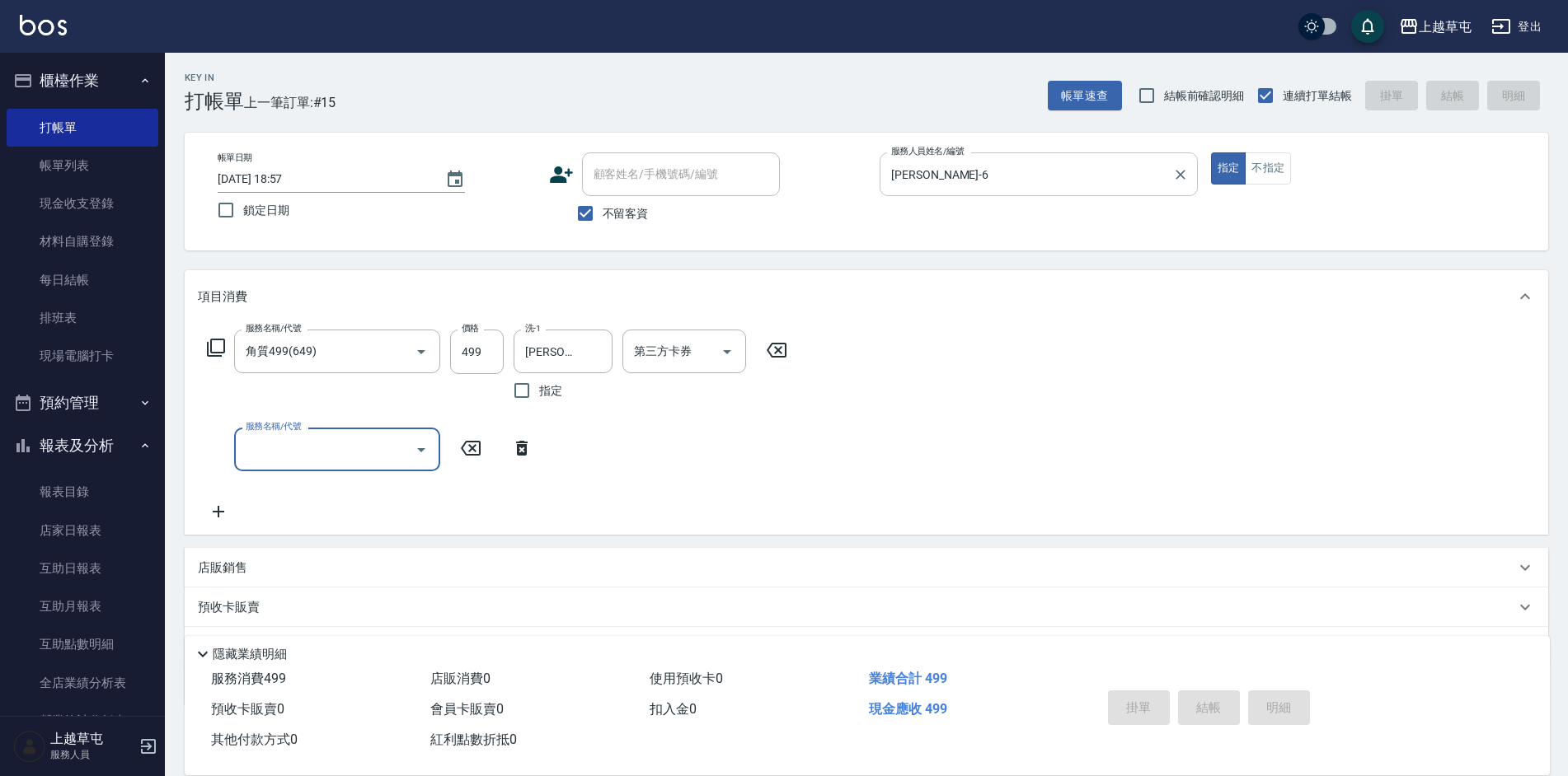
type input "[DATE] 18:59"
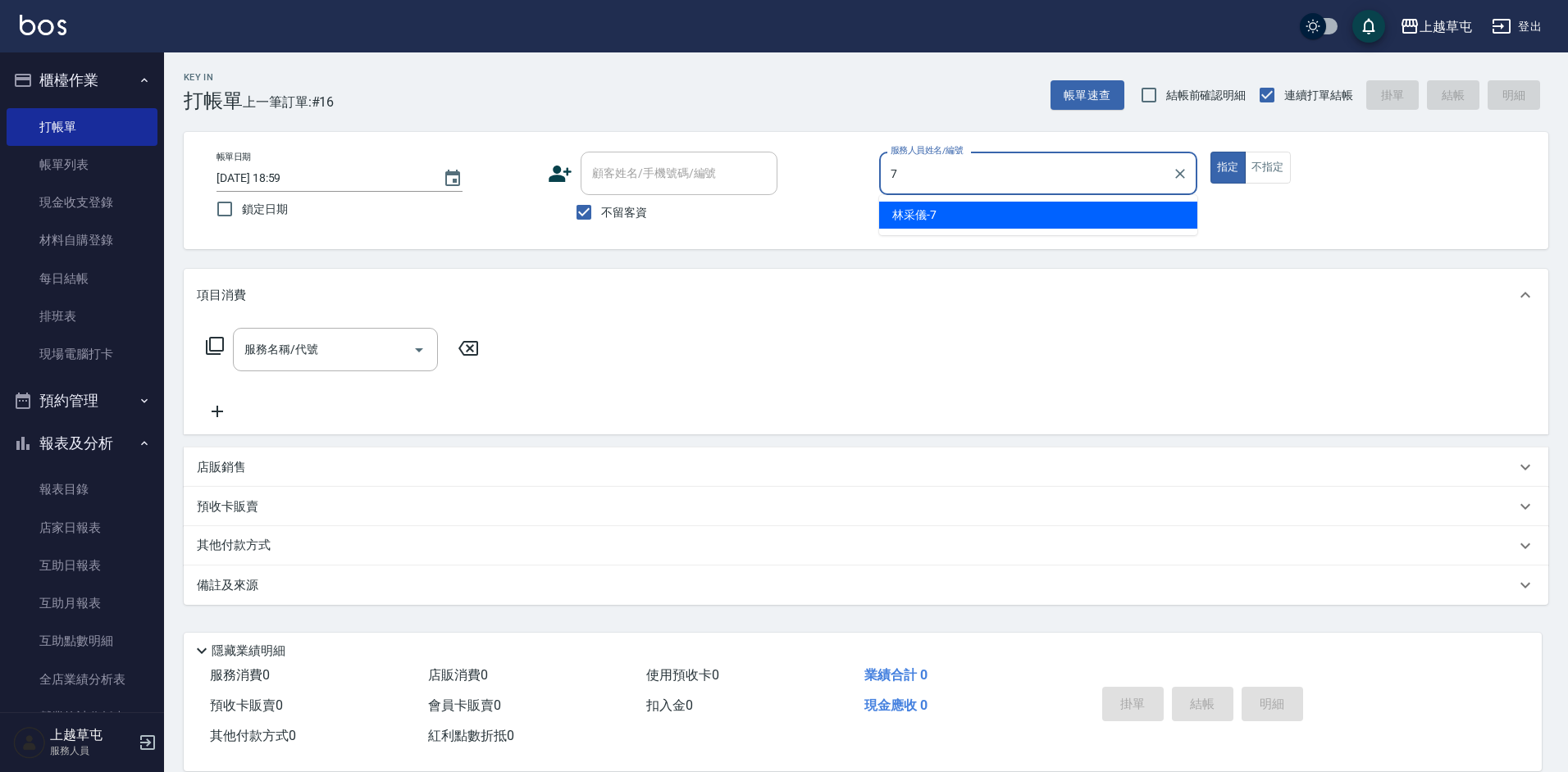
type input "[PERSON_NAME]-7"
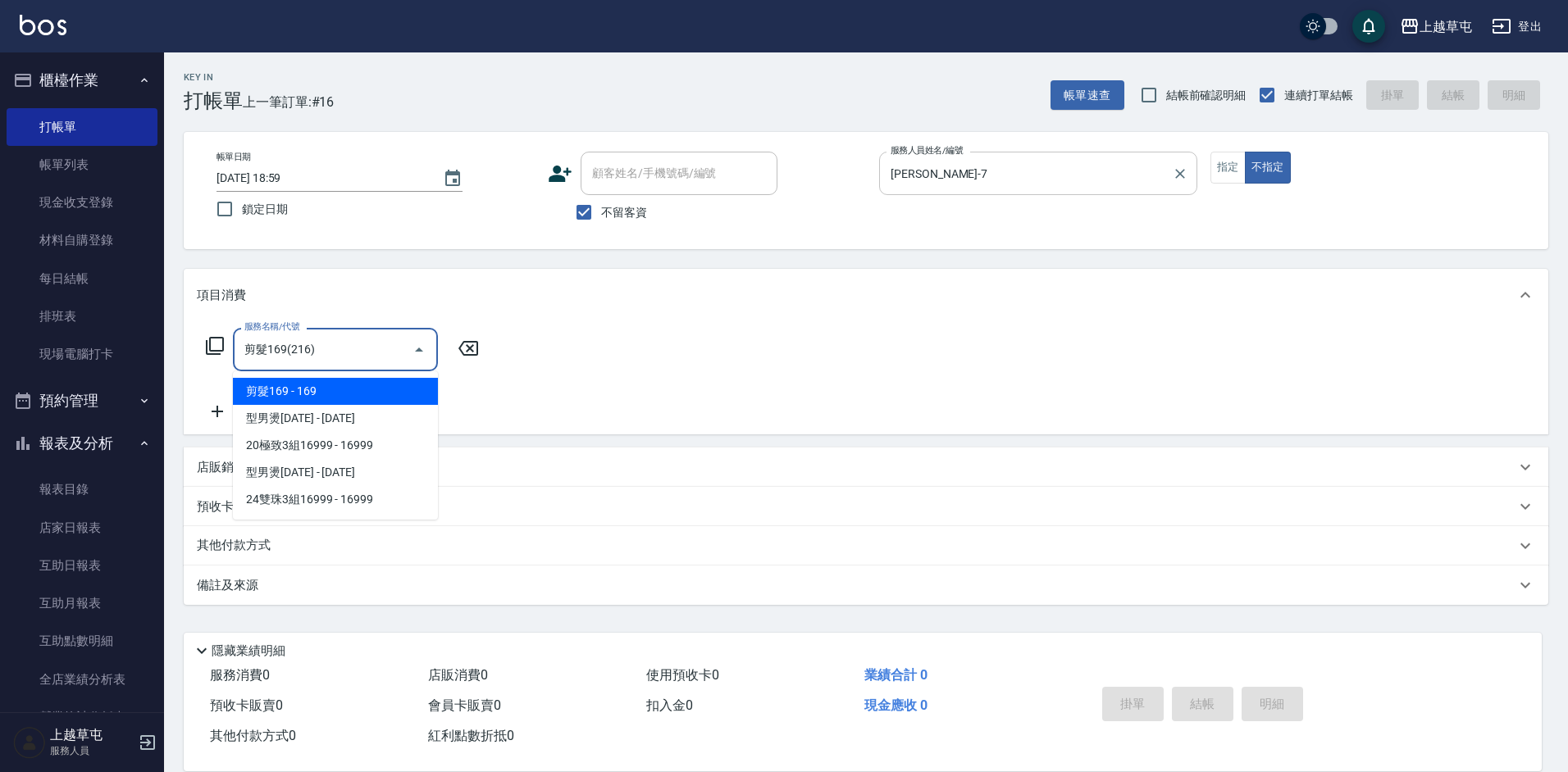
type input "剪髮169(216)"
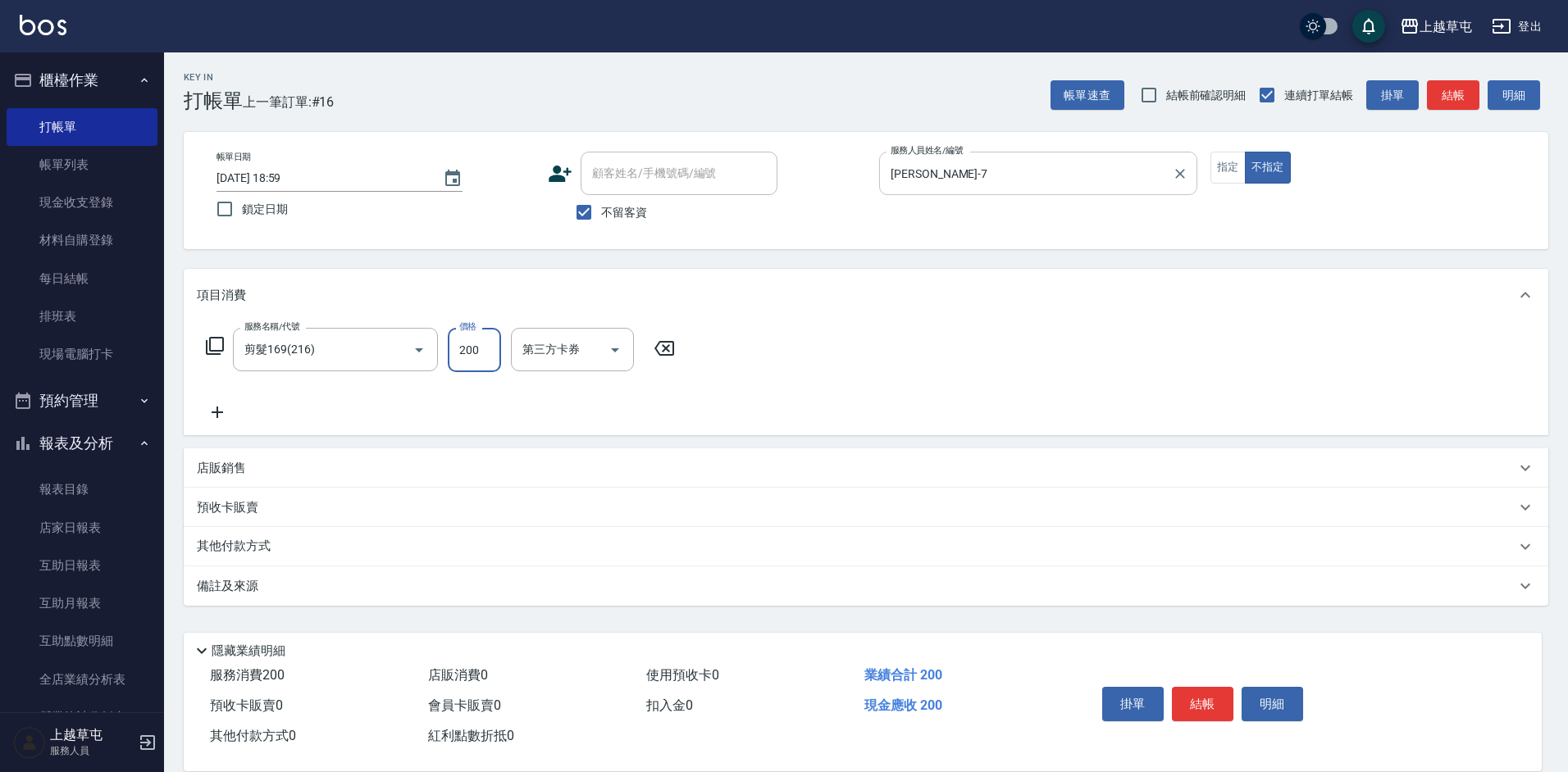
type input "200"
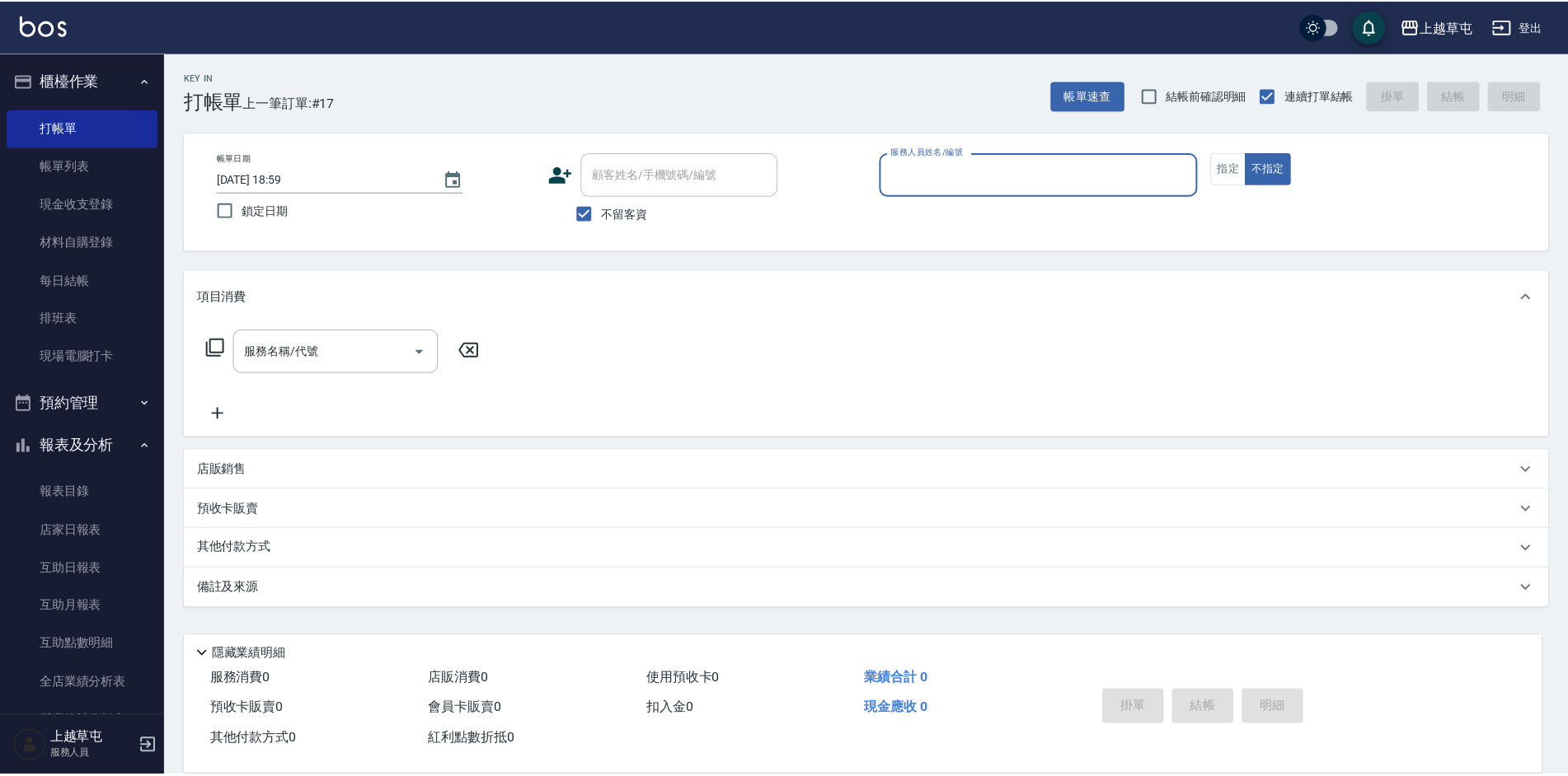
scroll to position [246, 0]
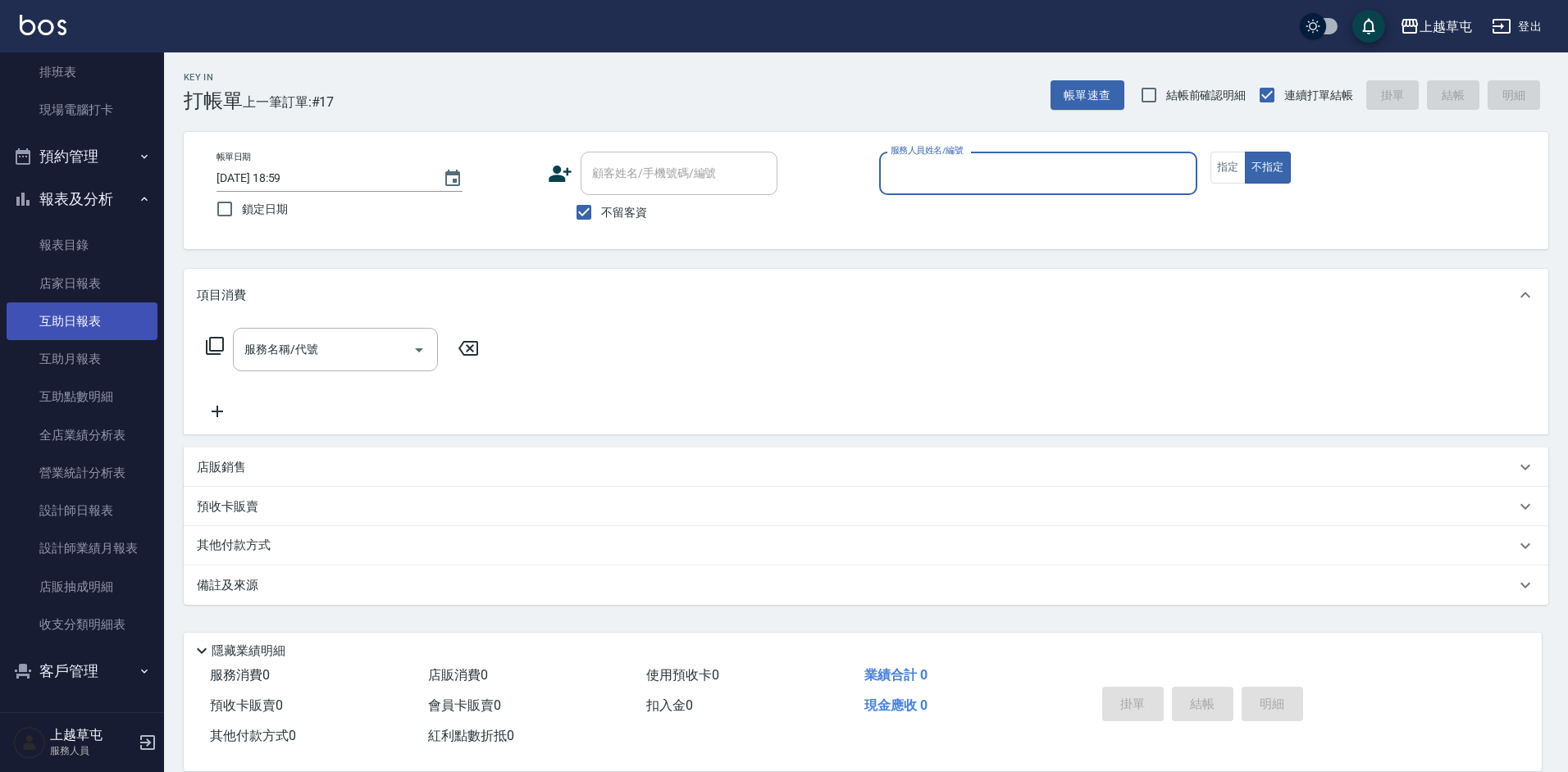
click at [94, 322] on link "互助日報表" at bounding box center [82, 322] width 151 height 38
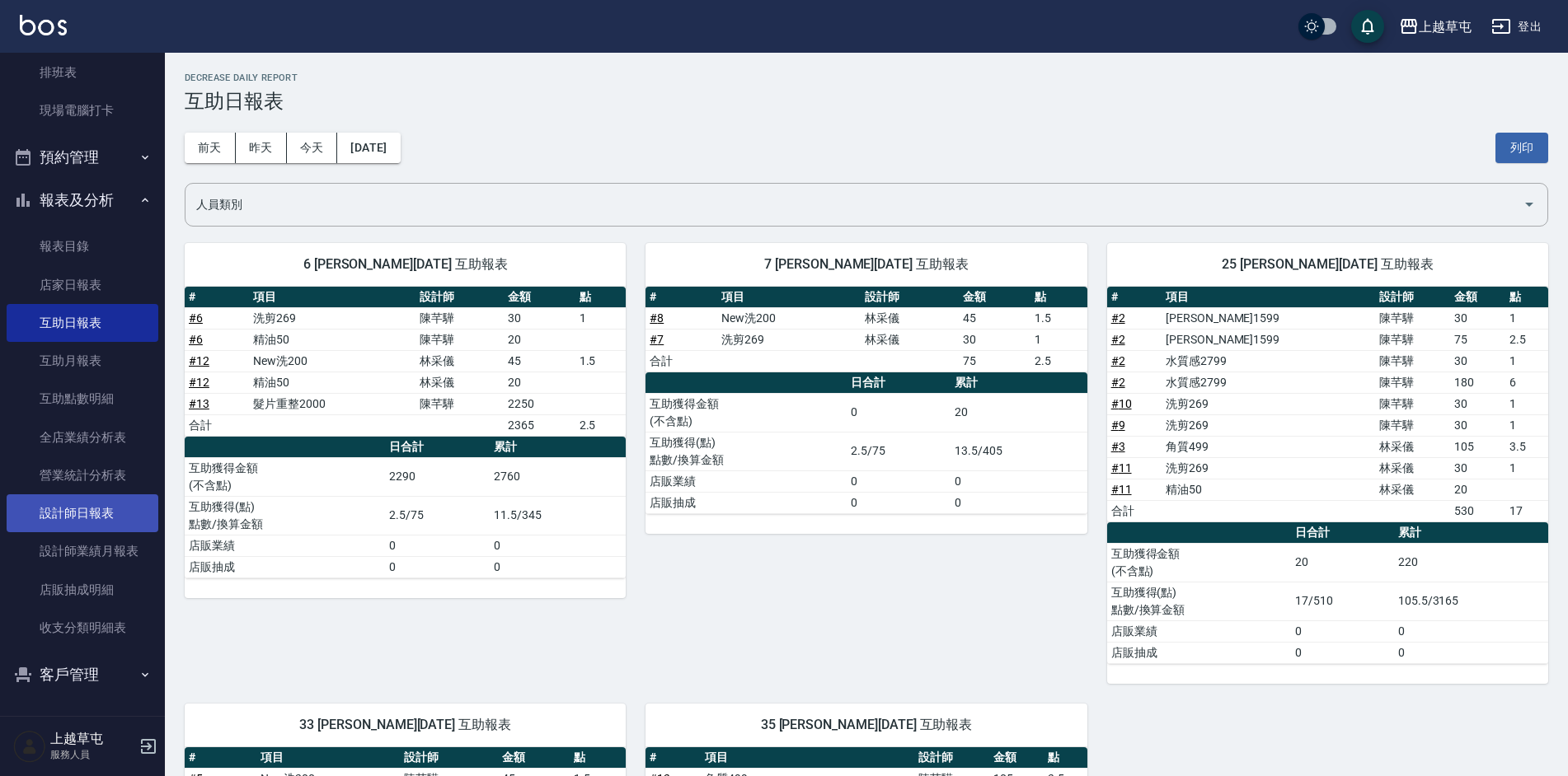
click at [88, 507] on link "設計師日報表" at bounding box center [82, 514] width 152 height 38
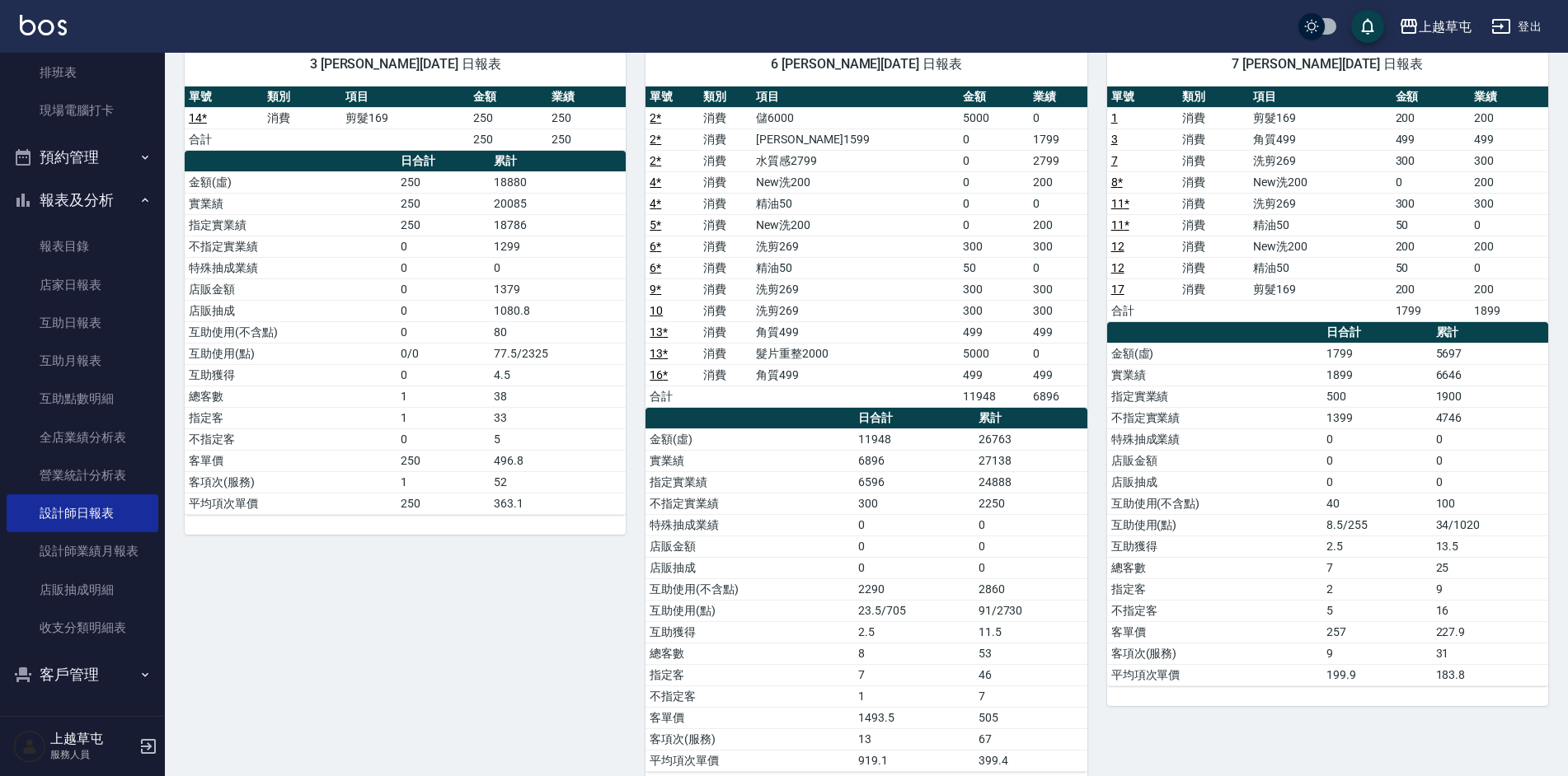
scroll to position [165, 0]
